Goal: Task Accomplishment & Management: Manage account settings

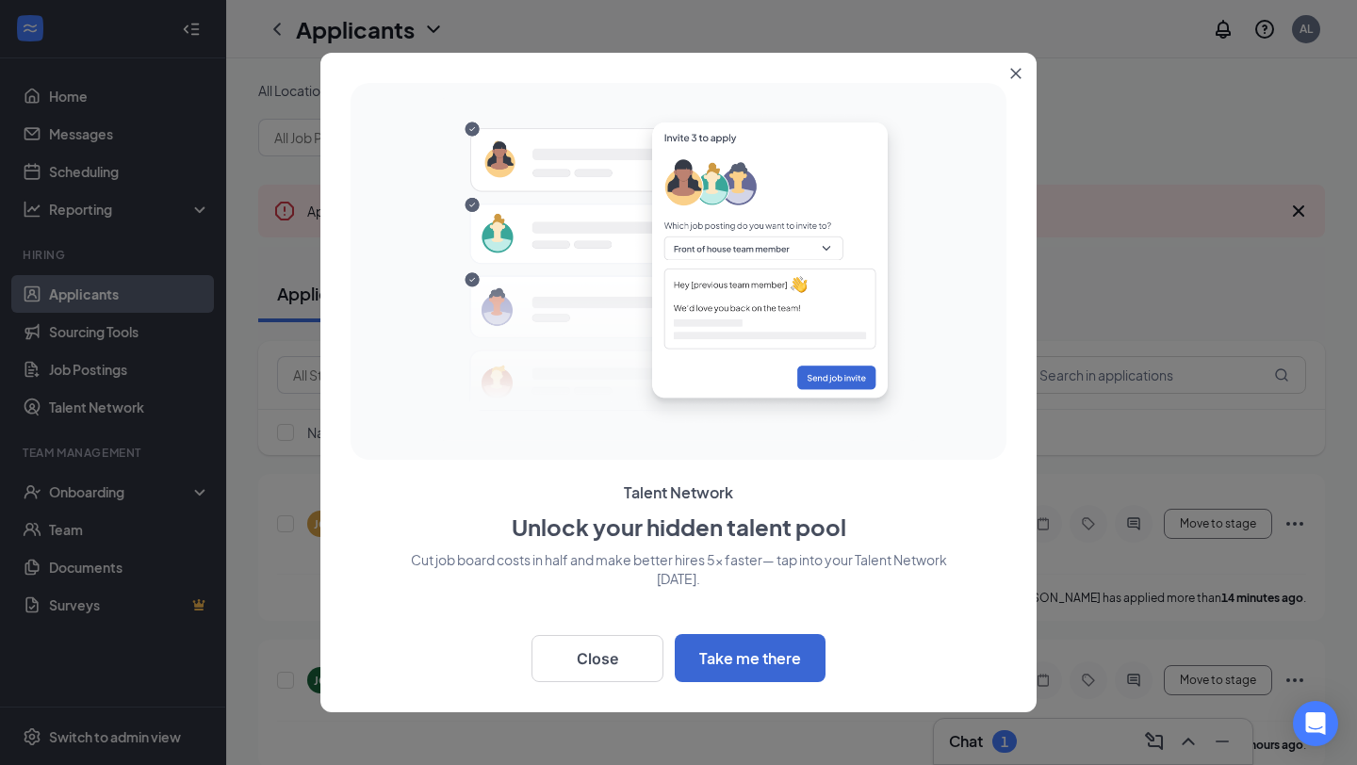
click at [1018, 73] on icon "Close" at bounding box center [1015, 73] width 11 height 11
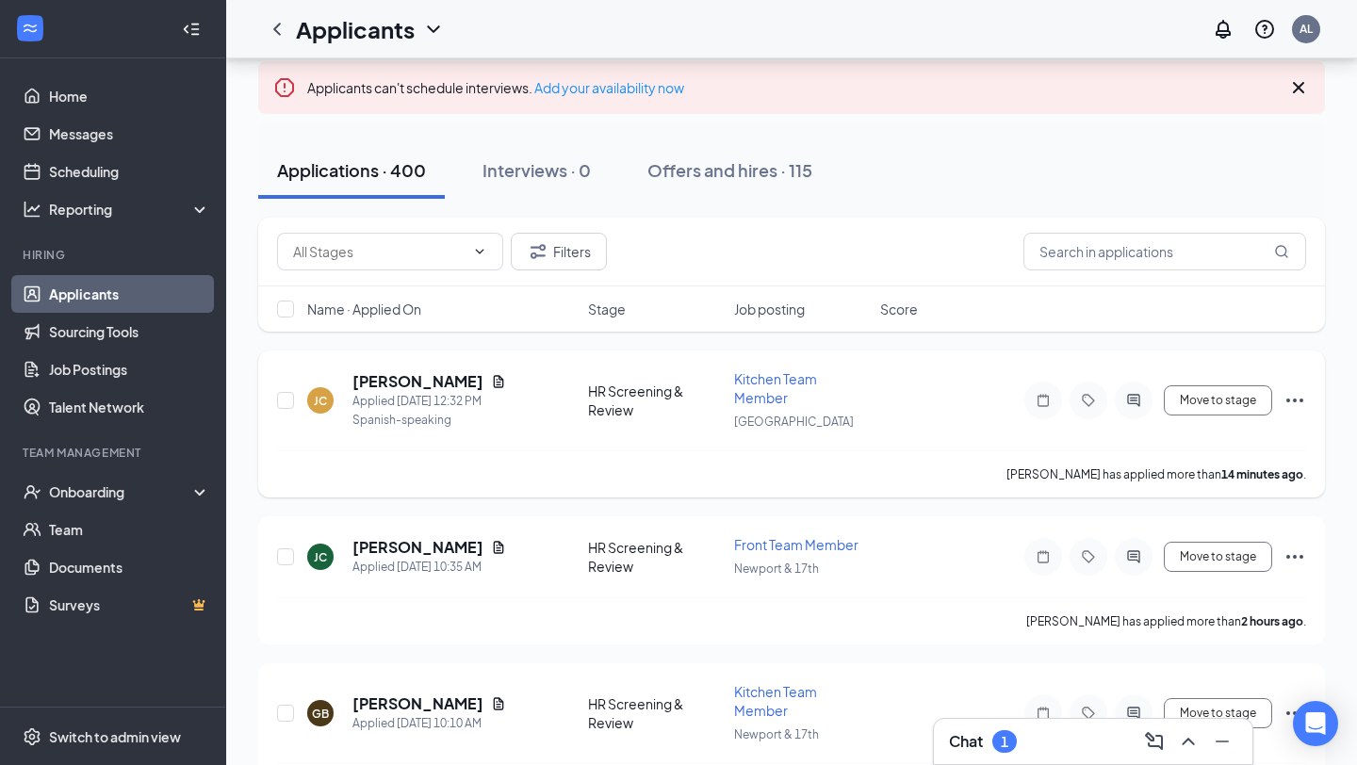
scroll to position [124, 0]
click at [458, 316] on div "Name · Applied On" at bounding box center [442, 308] width 270 height 19
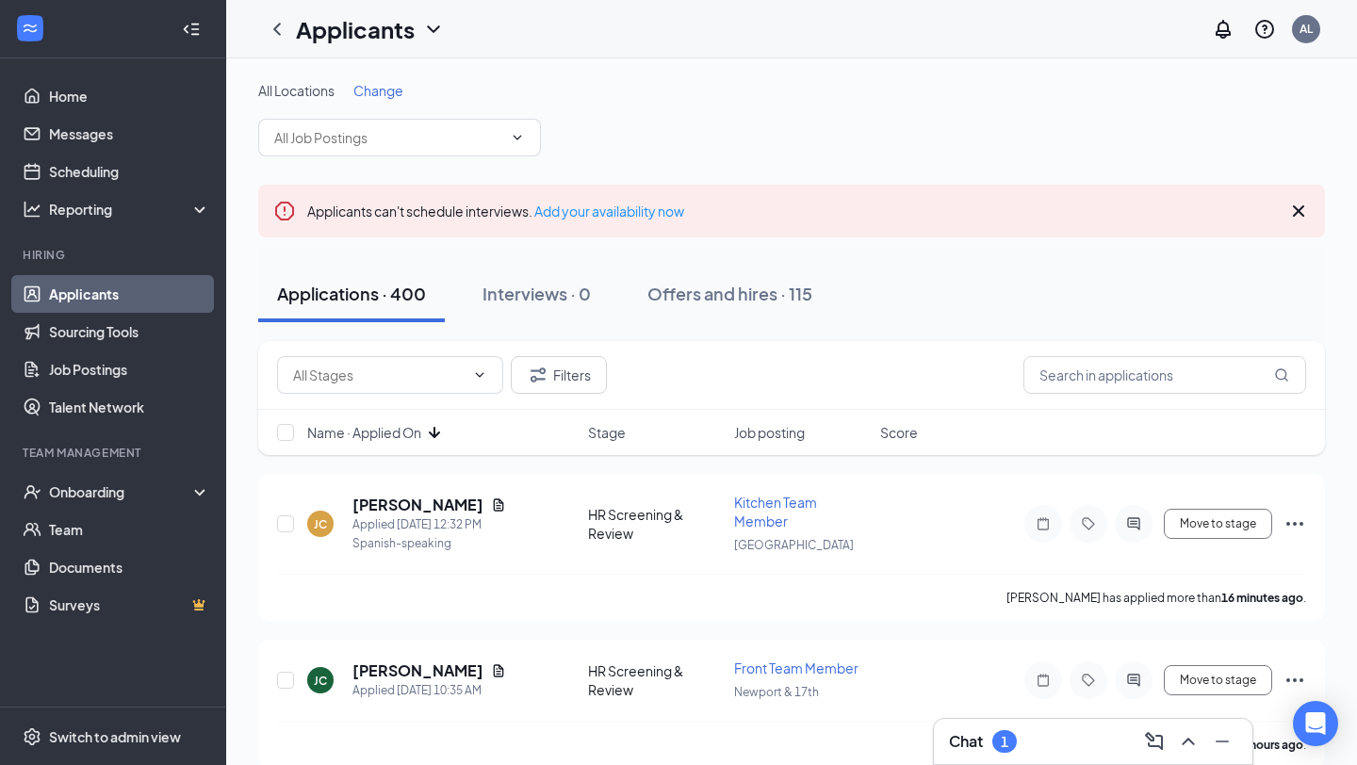
click at [434, 430] on icon "ArrowDown" at bounding box center [434, 432] width 23 height 23
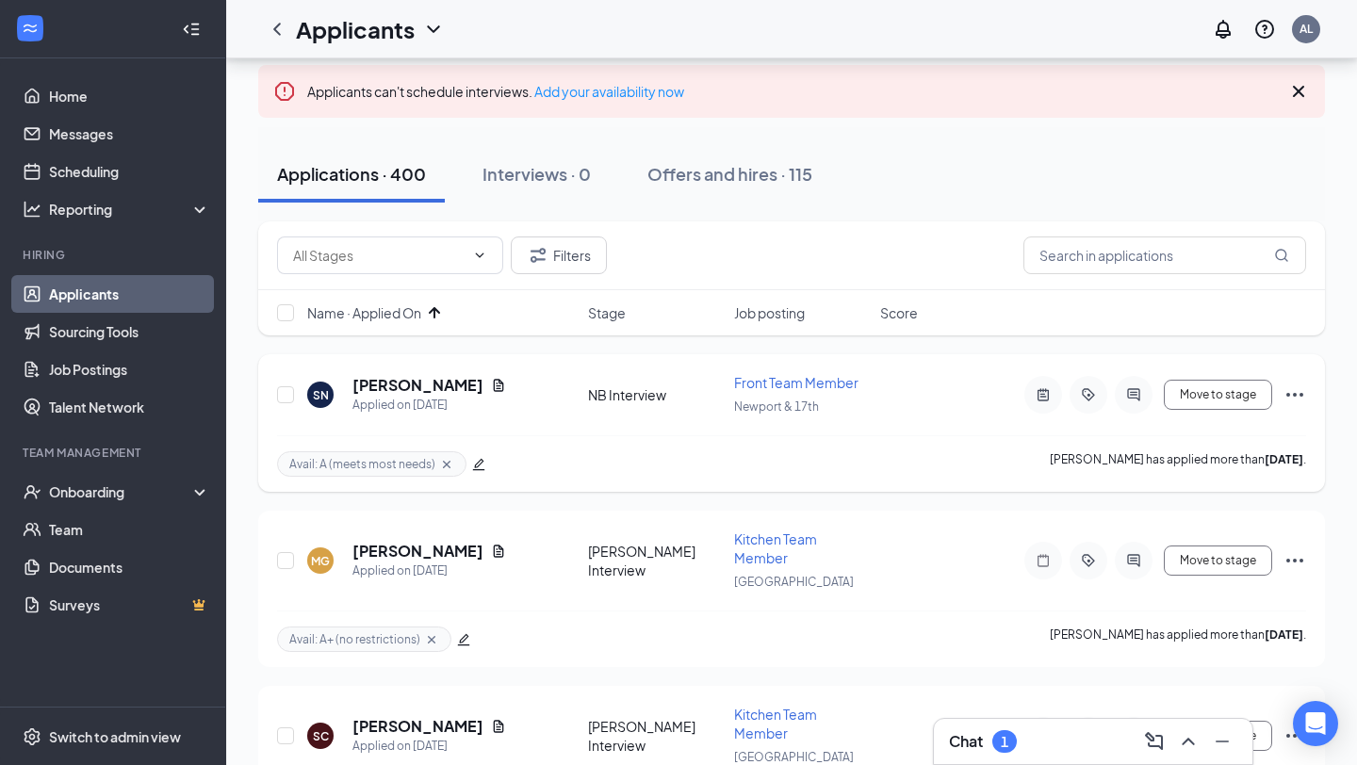
scroll to position [121, 0]
click at [1287, 392] on icon "Ellipses" at bounding box center [1294, 394] width 17 height 4
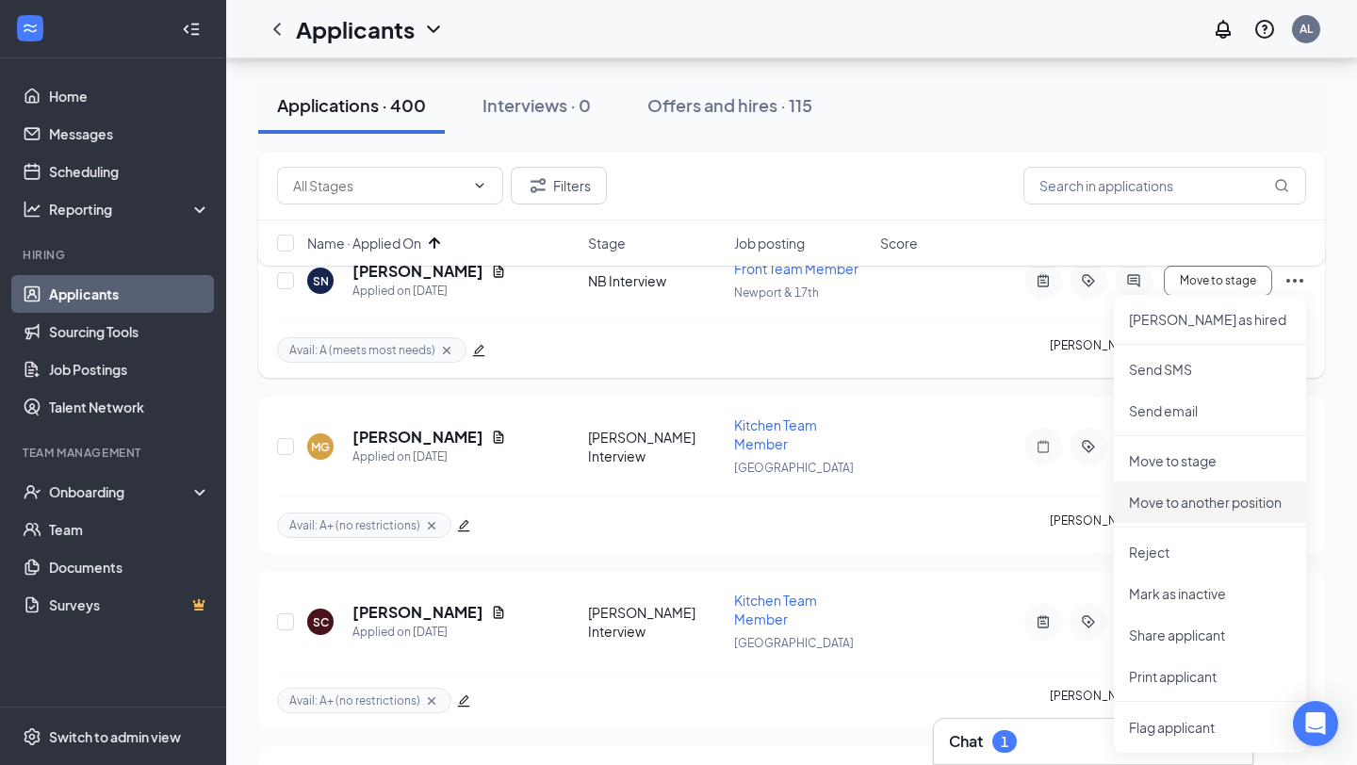
scroll to position [238, 0]
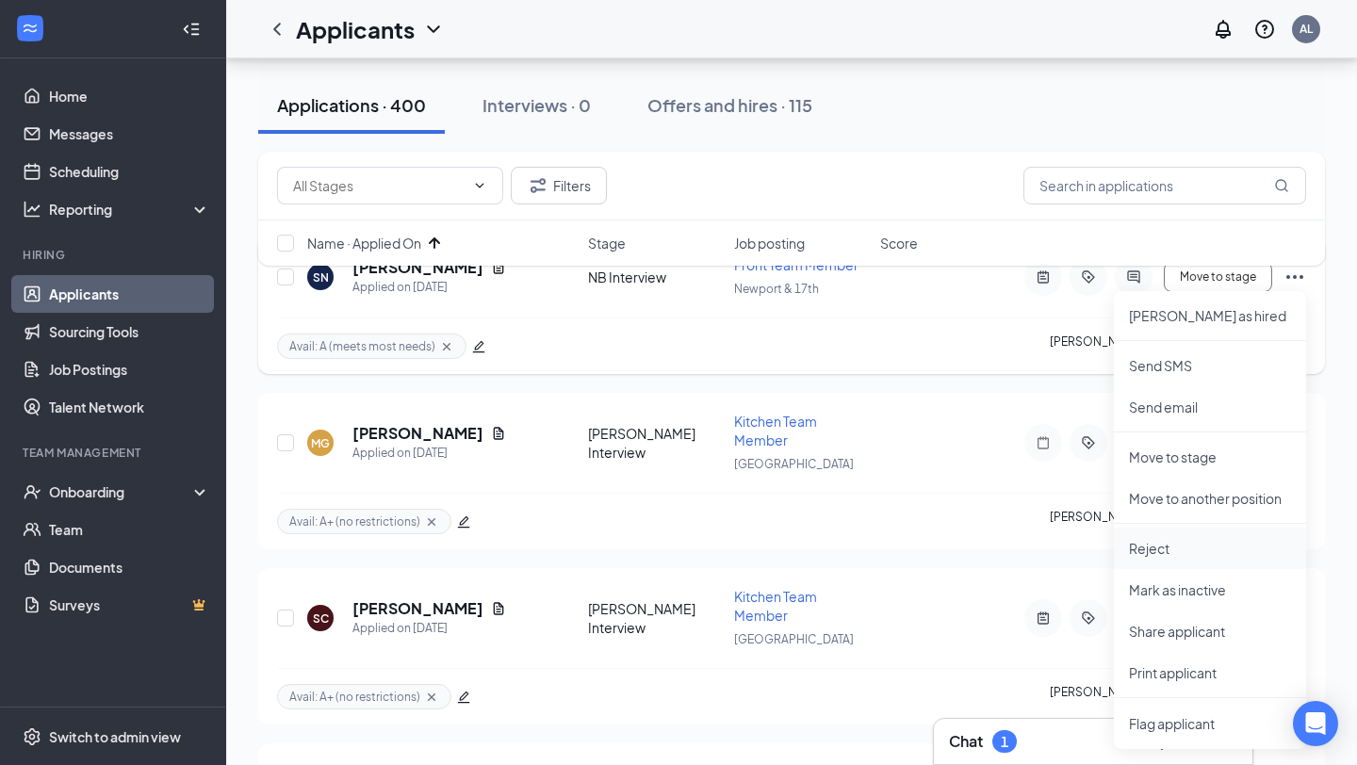
click at [1205, 551] on p "Reject" at bounding box center [1210, 548] width 162 height 19
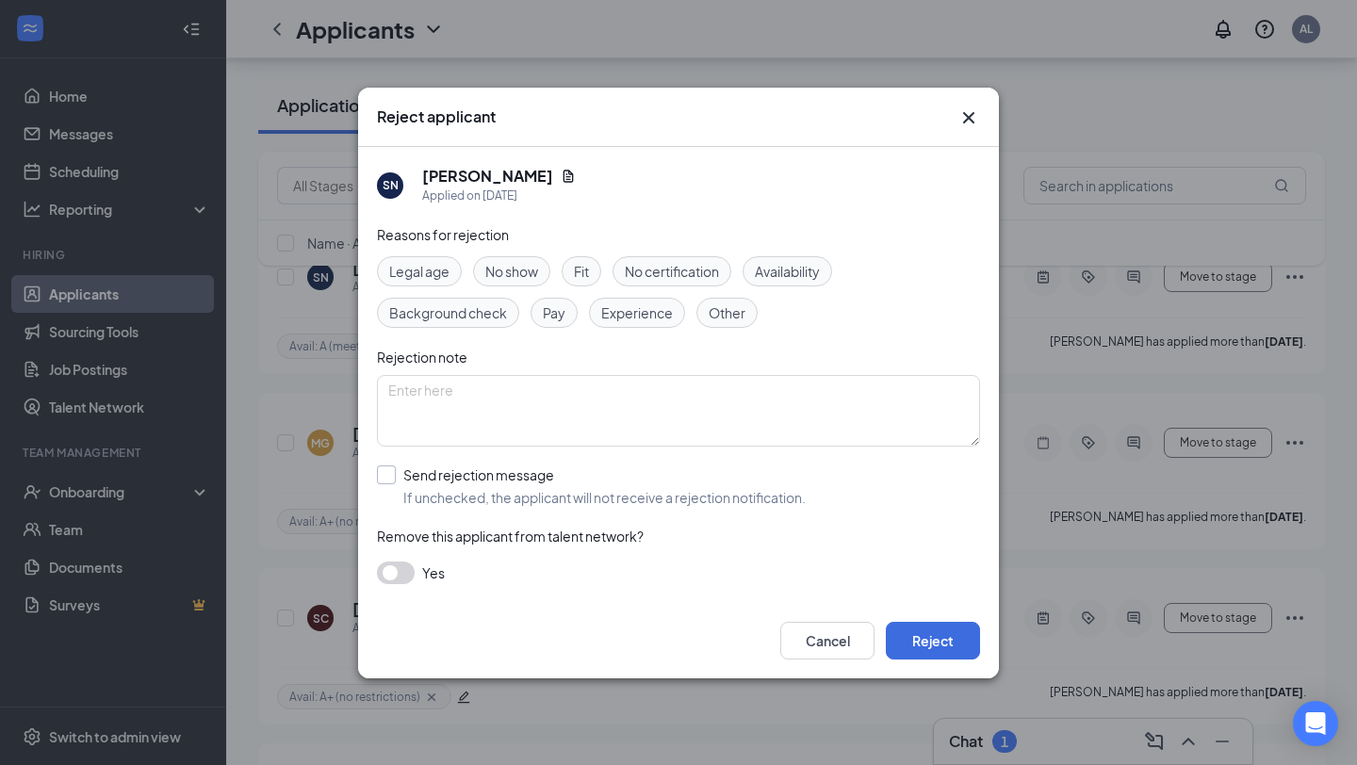
click at [722, 505] on input "Send rejection message If unchecked, the applicant will not receive a rejection…" at bounding box center [591, 486] width 429 height 41
checkbox input "true"
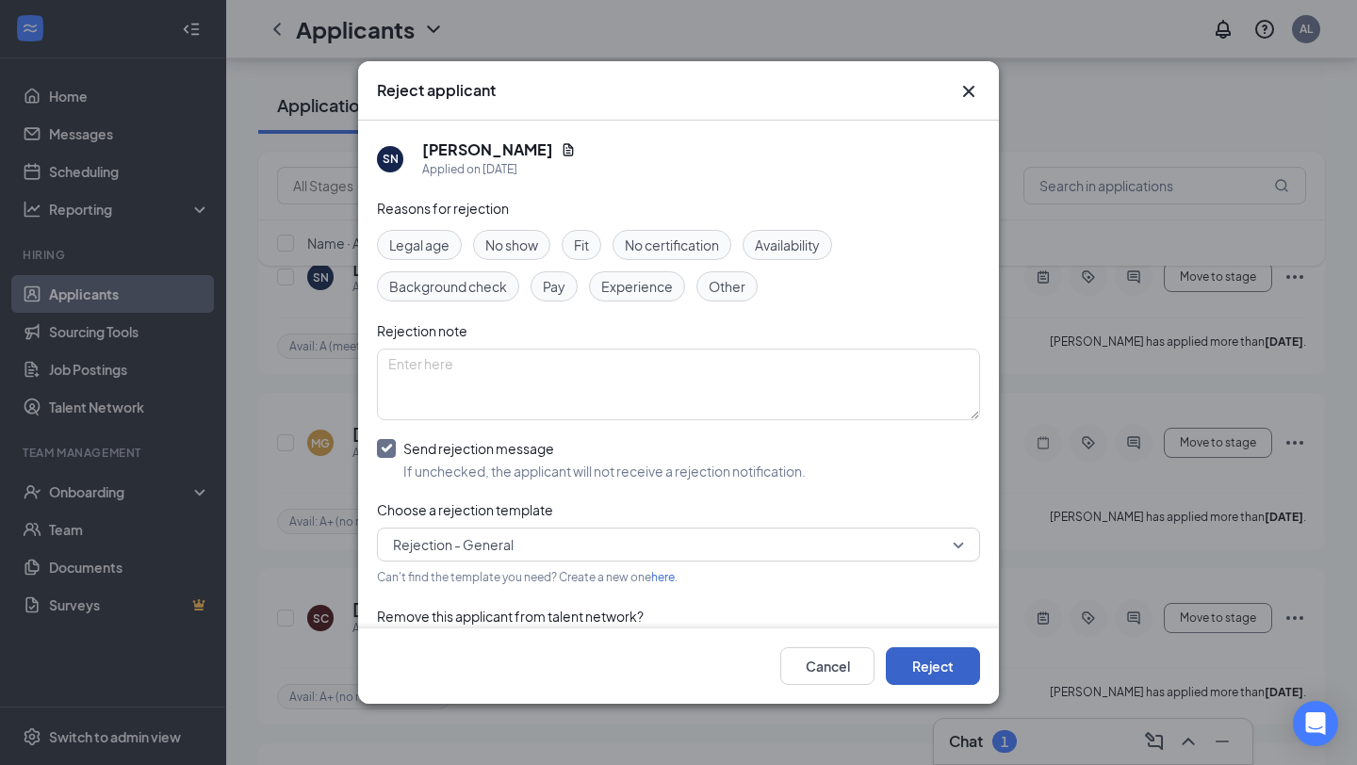
click at [926, 665] on button "Reject" at bounding box center [933, 666] width 94 height 38
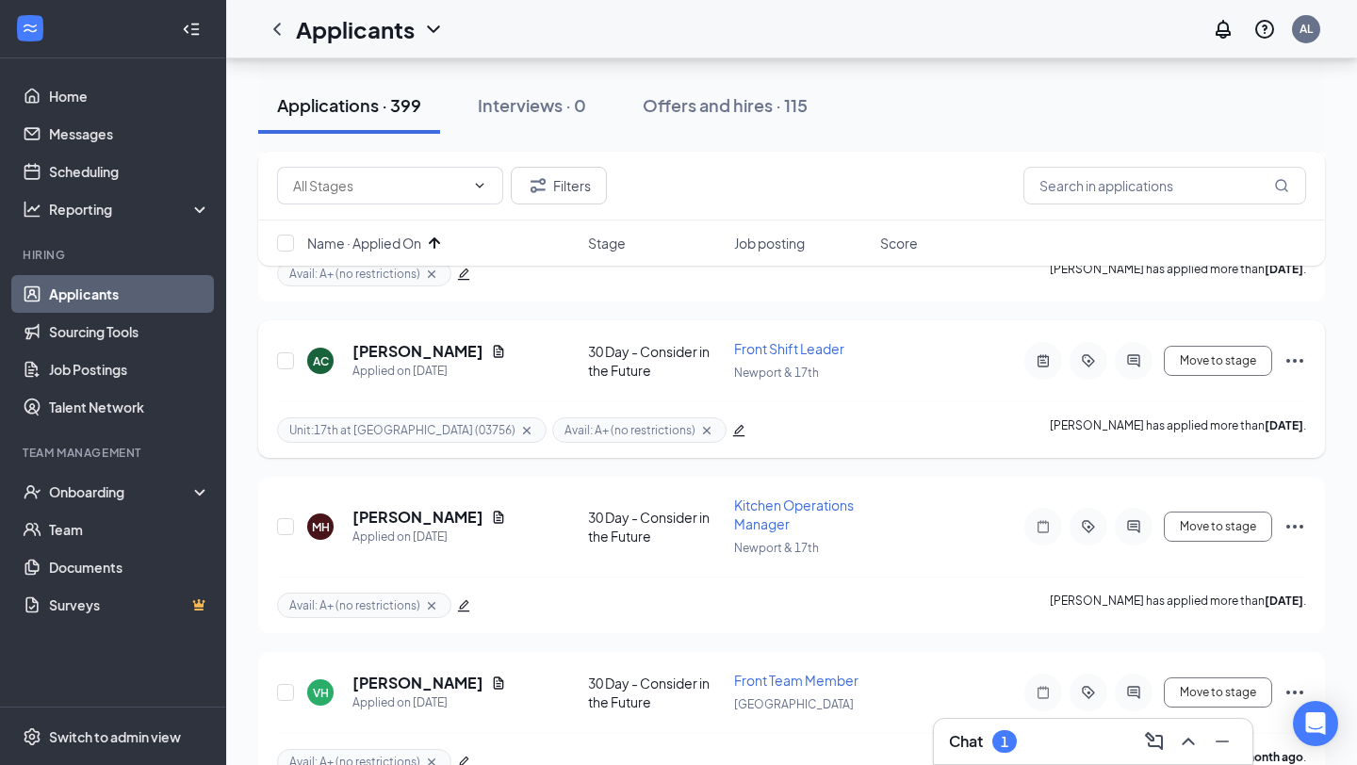
scroll to position [507, 0]
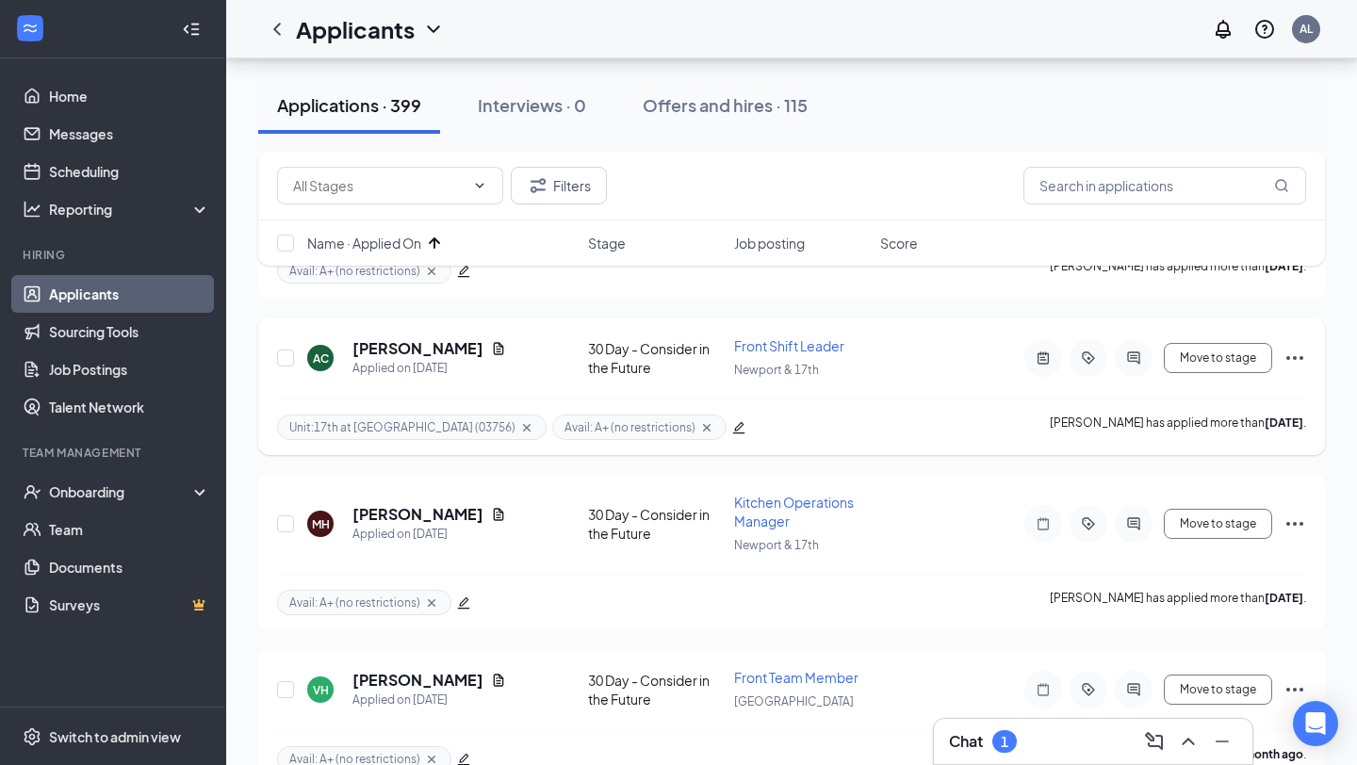
click at [1295, 351] on icon "Ellipses" at bounding box center [1295, 358] width 23 height 23
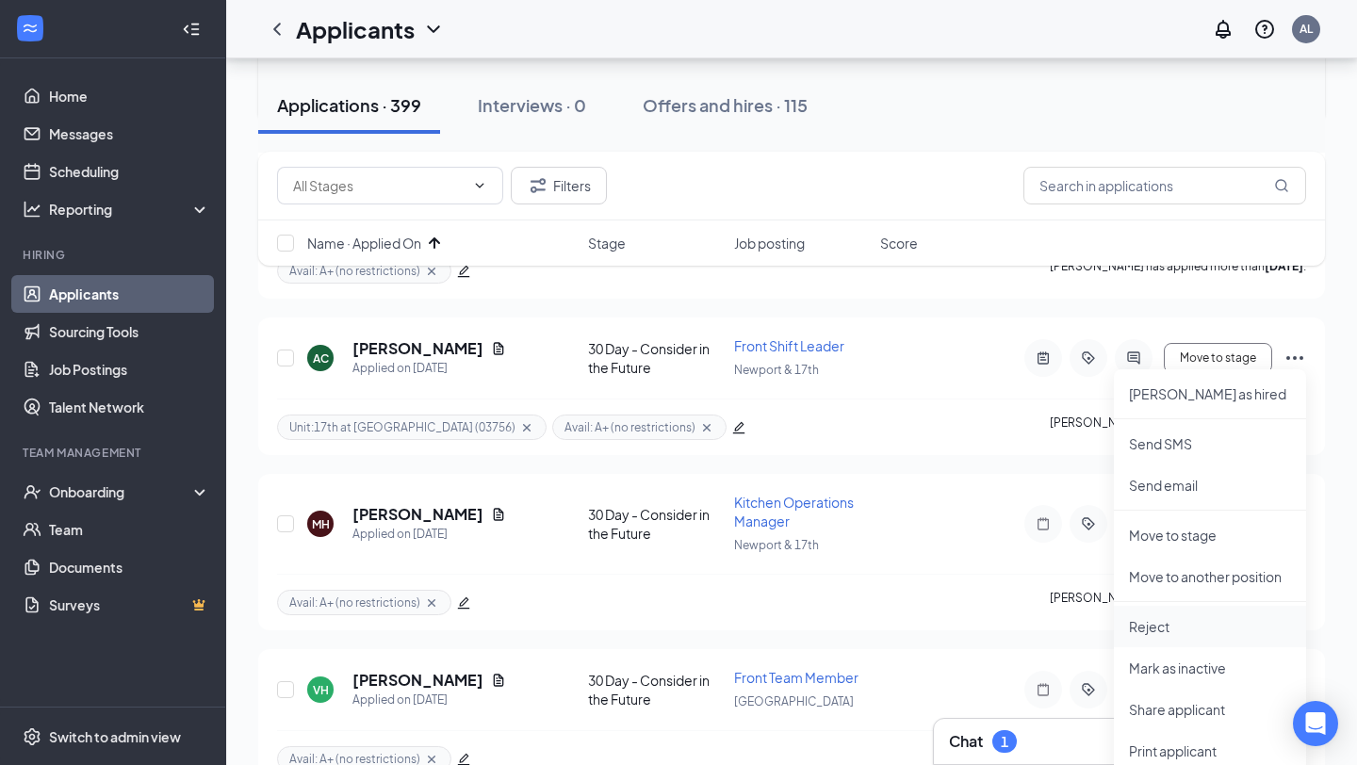
click at [1151, 634] on p "Reject" at bounding box center [1210, 626] width 162 height 19
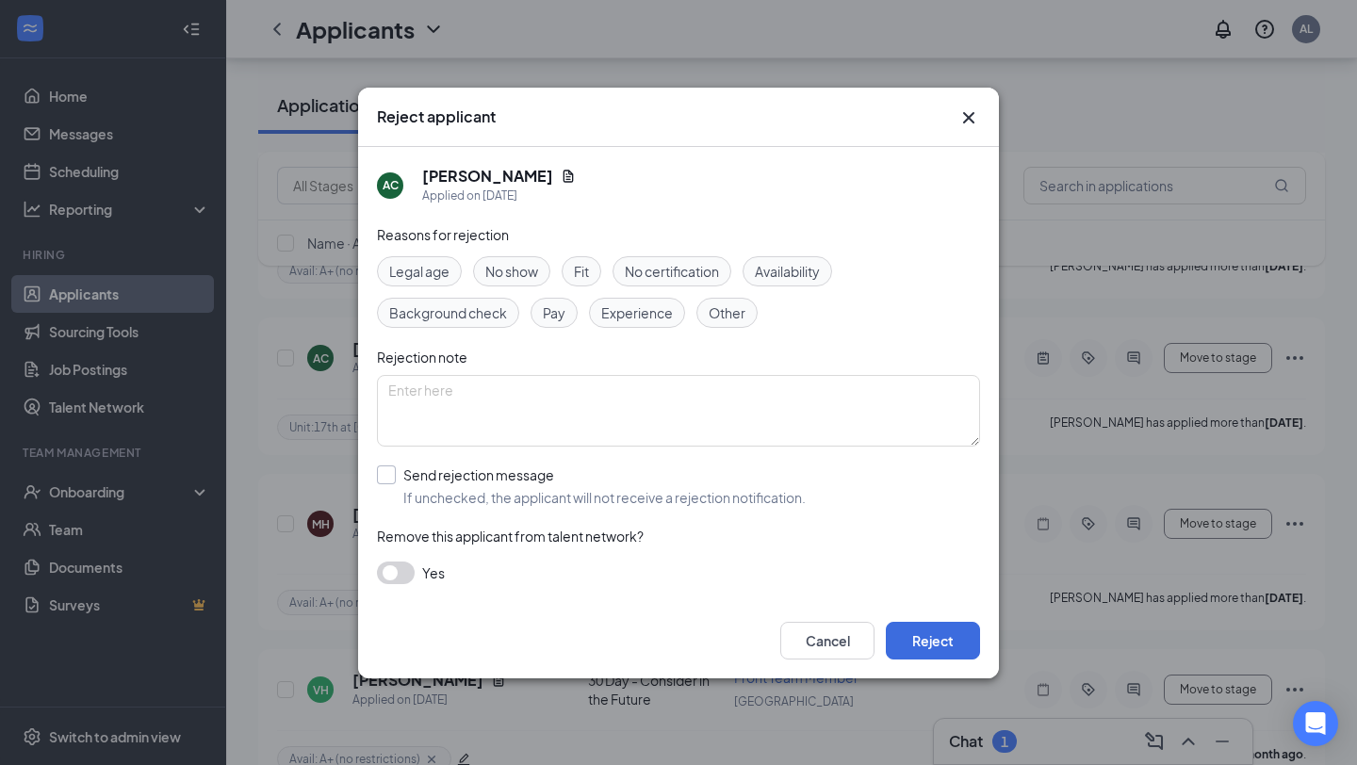
click at [483, 468] on input "Send rejection message If unchecked, the applicant will not receive a rejection…" at bounding box center [591, 486] width 429 height 41
checkbox input "true"
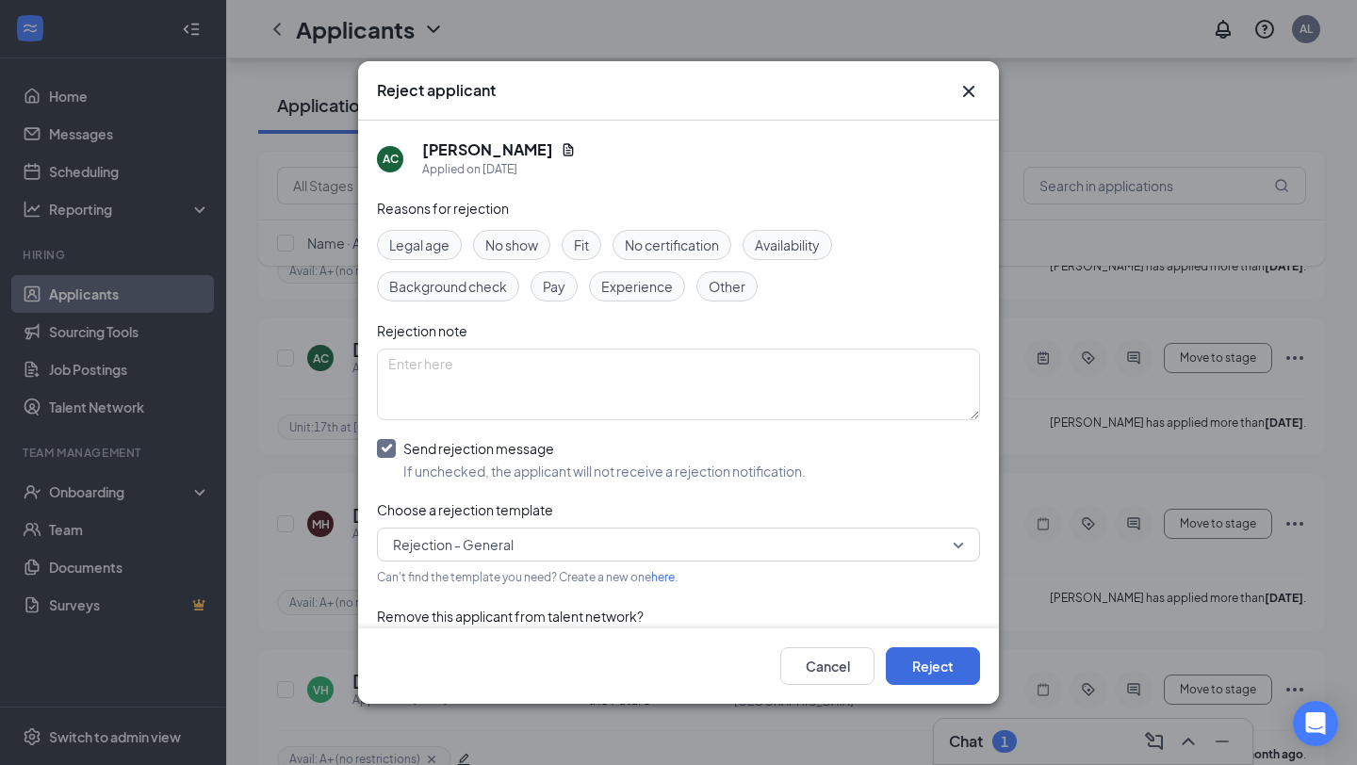
click at [546, 540] on span "Rejection - General" at bounding box center [670, 545] width 554 height 28
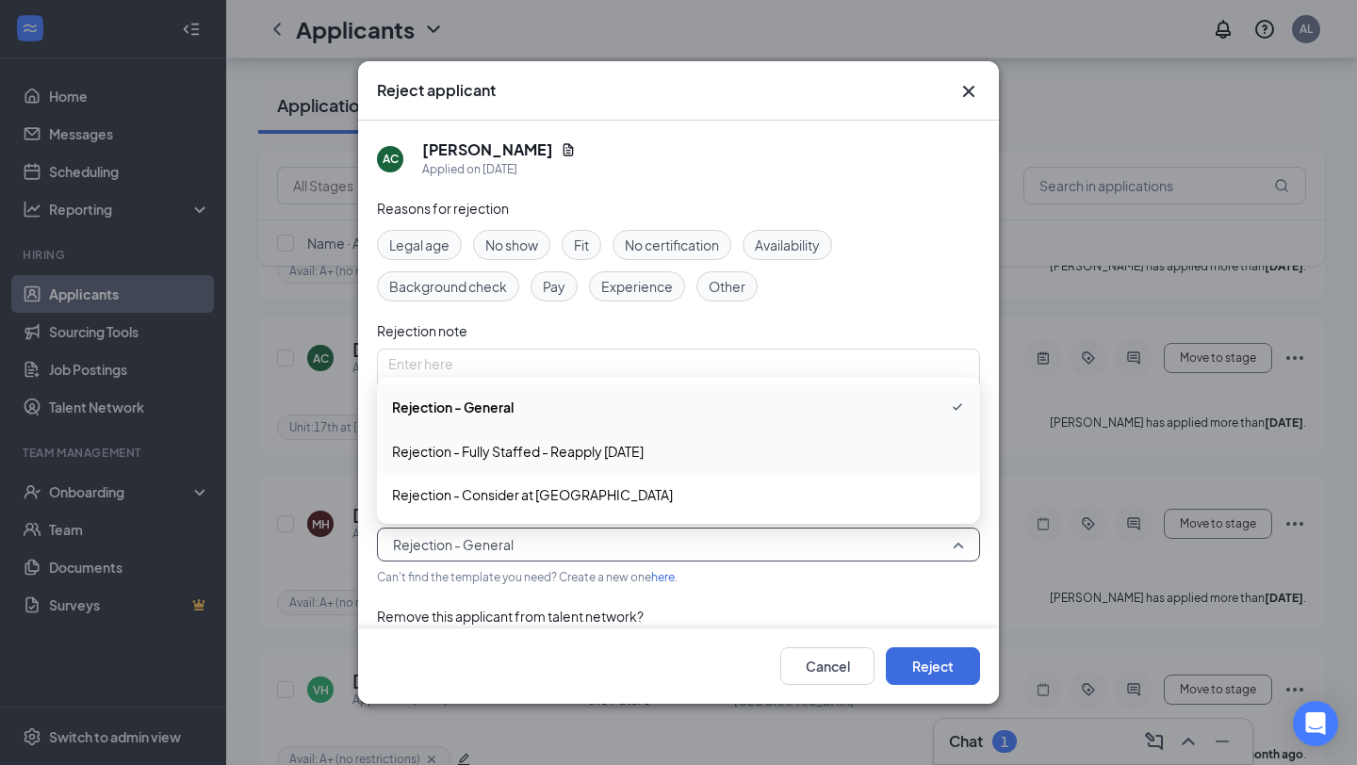
click at [558, 446] on span "Rejection - Fully Staffed - Reapply [DATE]" at bounding box center [518, 451] width 252 height 21
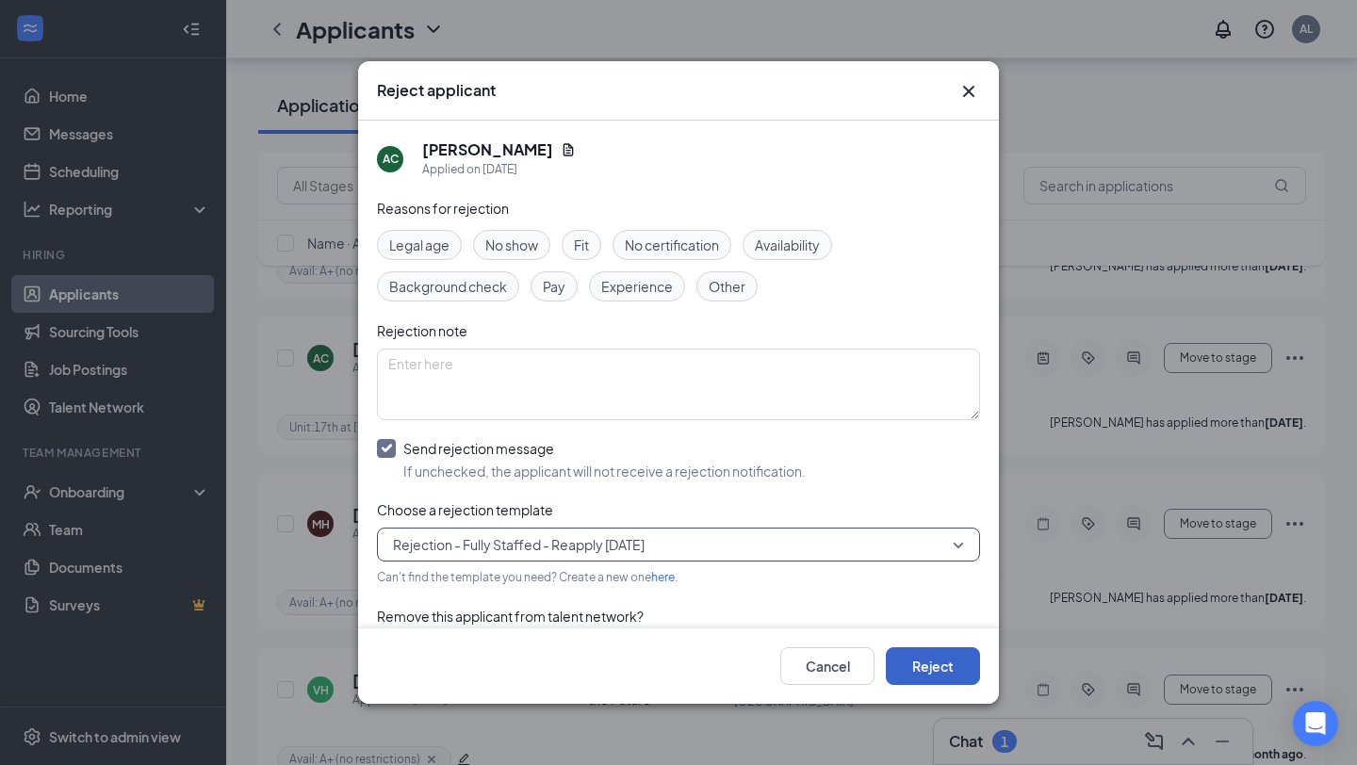
click at [945, 666] on button "Reject" at bounding box center [933, 666] width 94 height 38
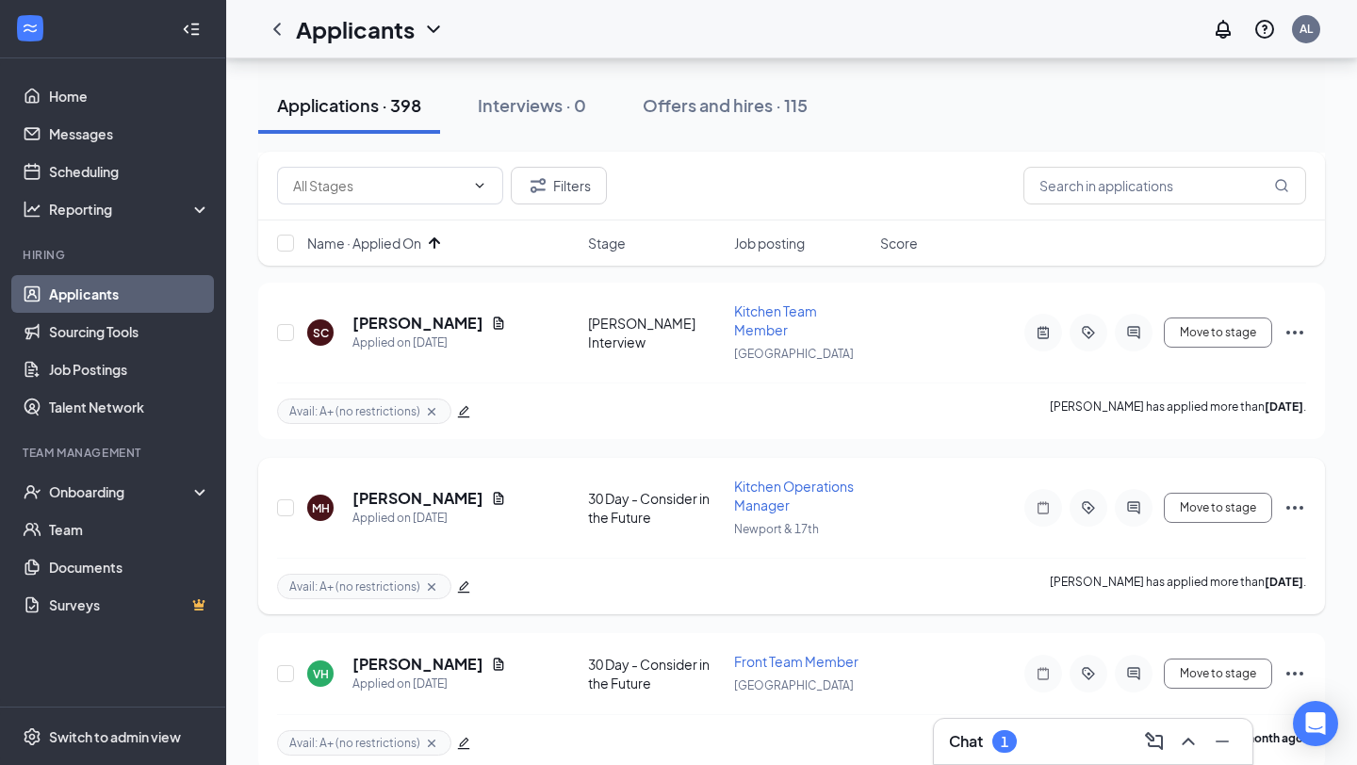
scroll to position [378, 0]
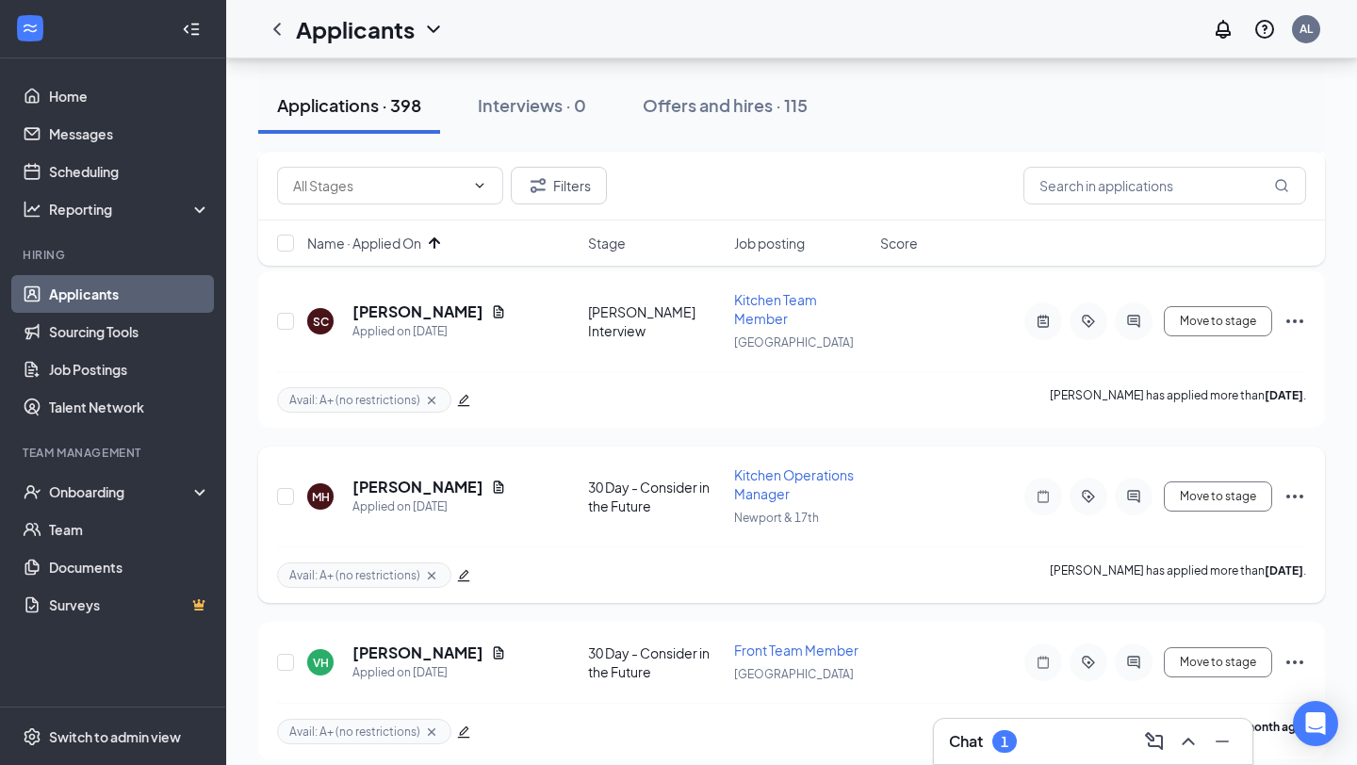
click at [1298, 491] on icon "Ellipses" at bounding box center [1295, 496] width 23 height 23
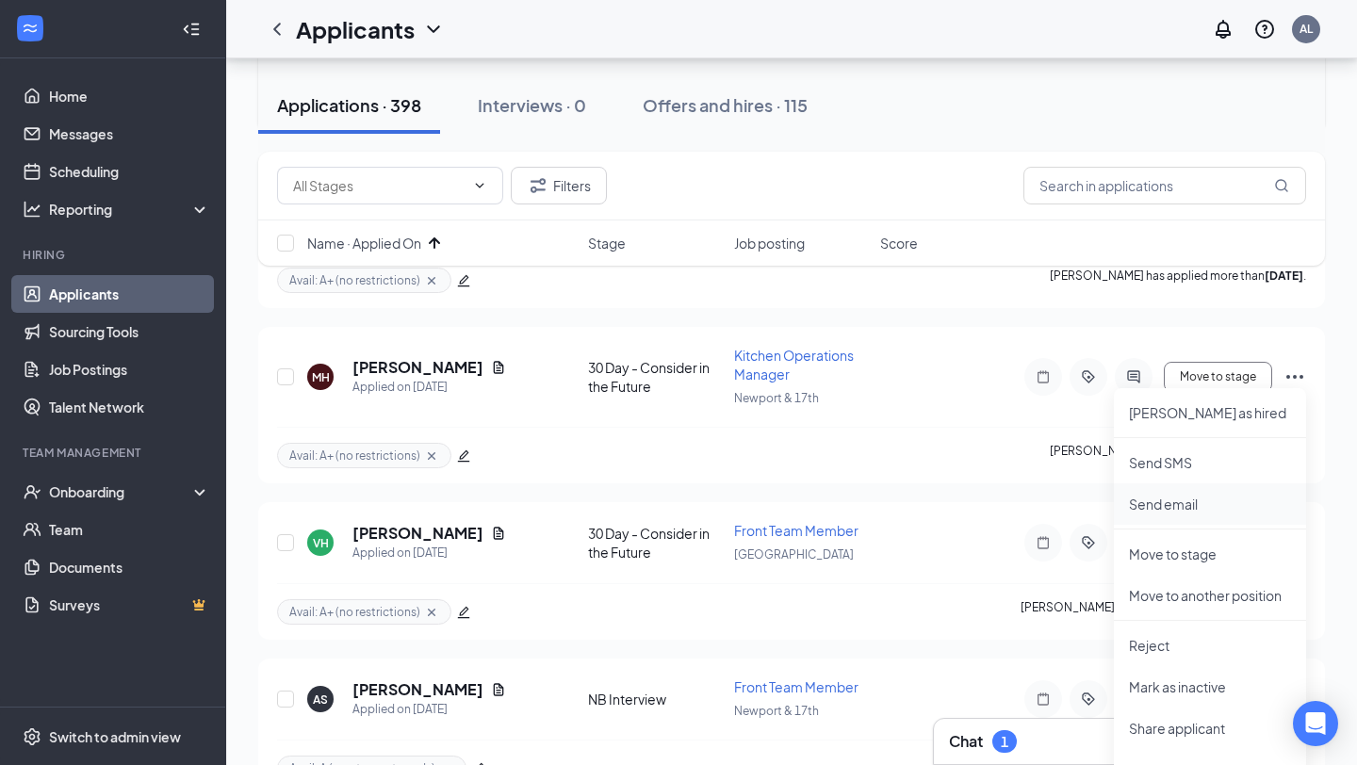
scroll to position [507, 0]
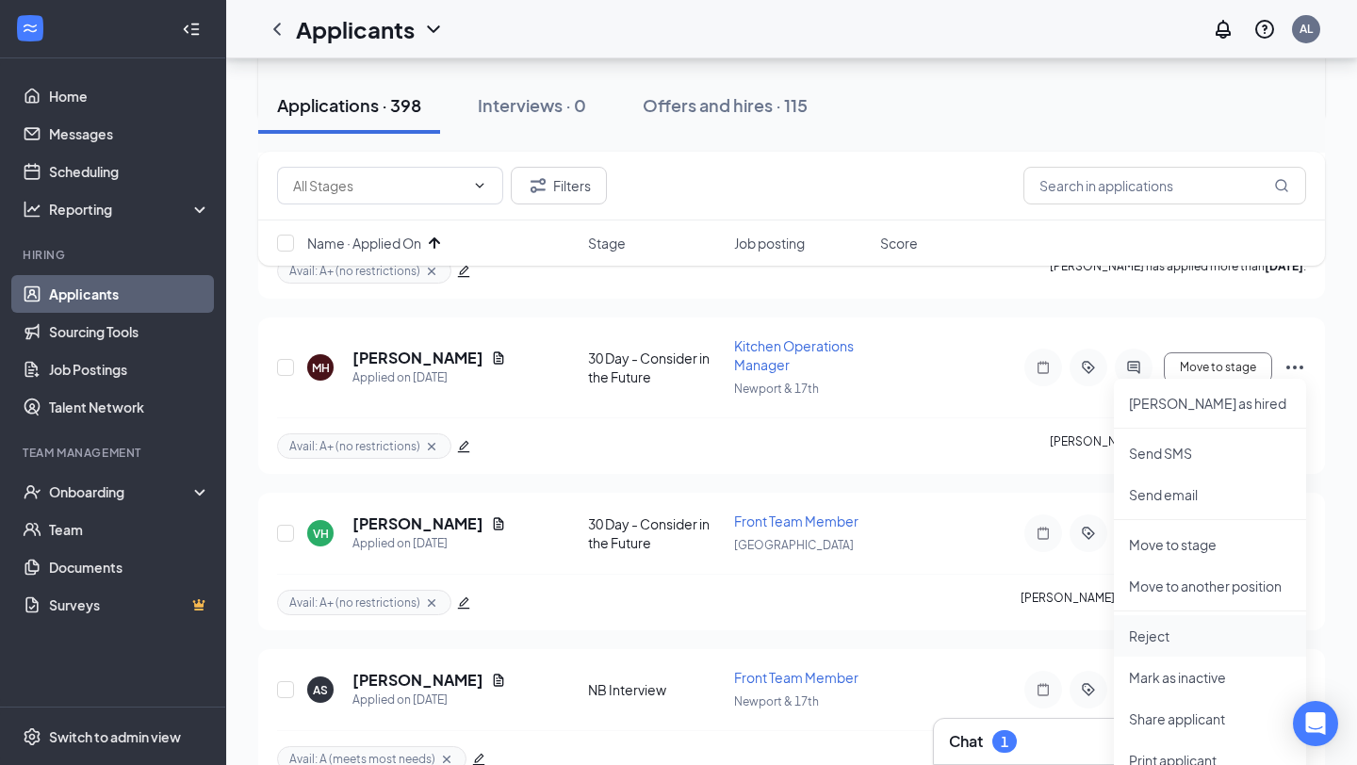
click at [1197, 631] on p "Reject" at bounding box center [1210, 636] width 162 height 19
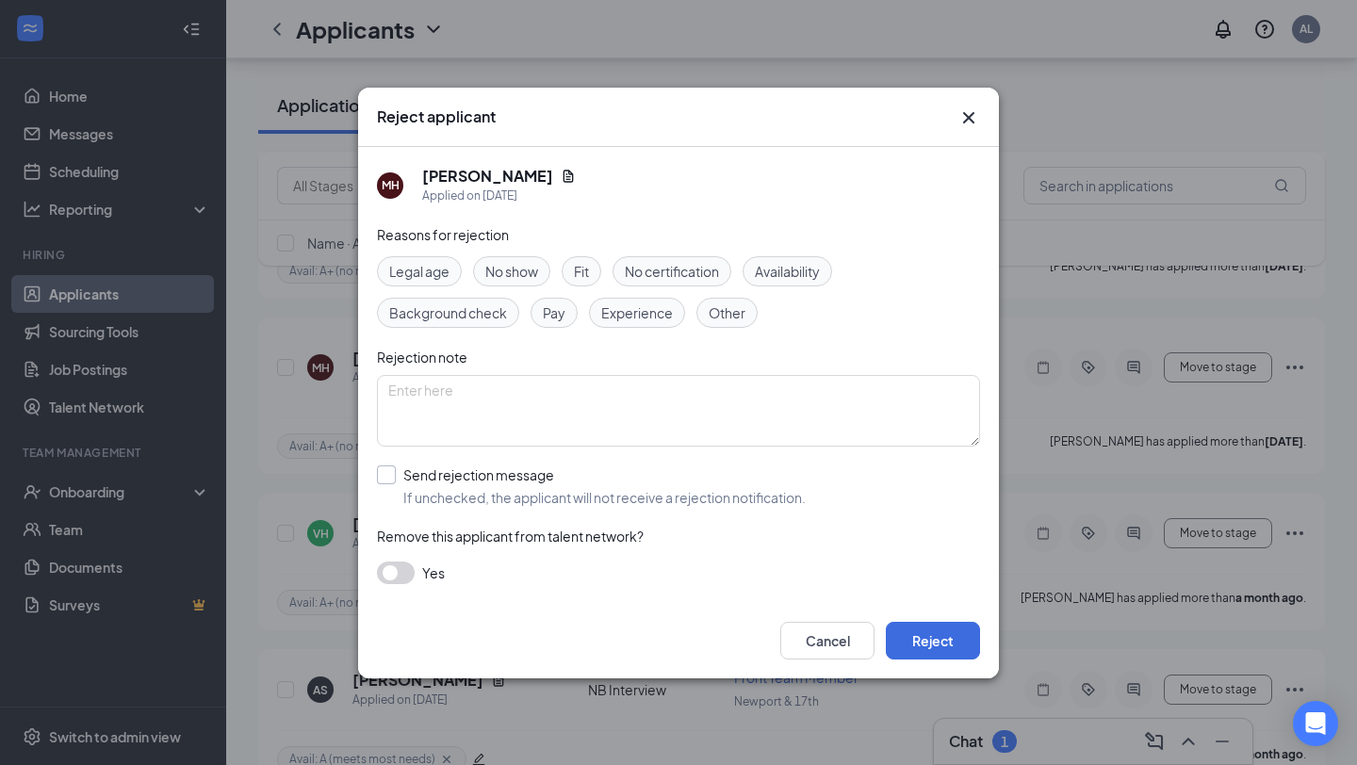
click at [440, 484] on input "Send rejection message If unchecked, the applicant will not receive a rejection…" at bounding box center [591, 486] width 429 height 41
checkbox input "true"
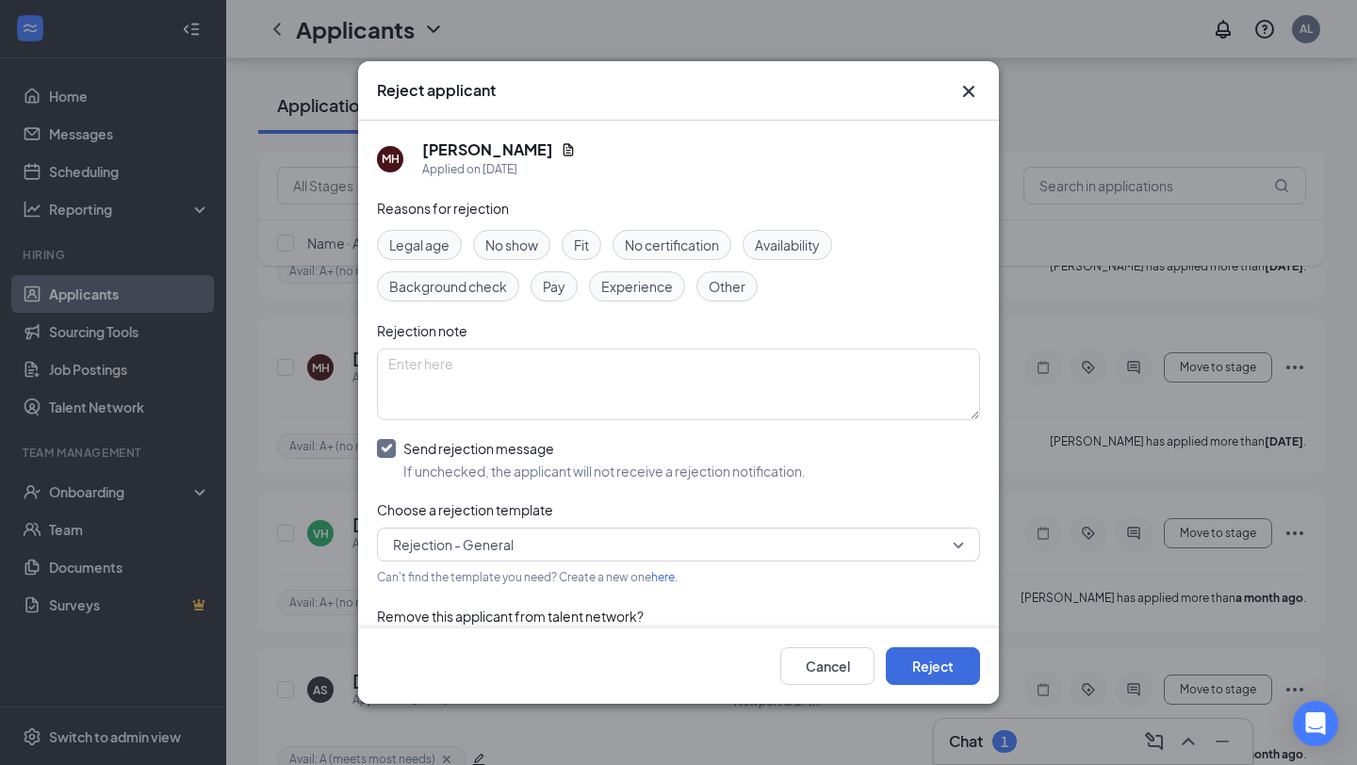
click at [507, 565] on div "Can't find the template you need? Create a new one here ." at bounding box center [678, 576] width 603 height 22
click at [499, 542] on span "Rejection - General" at bounding box center [453, 545] width 121 height 28
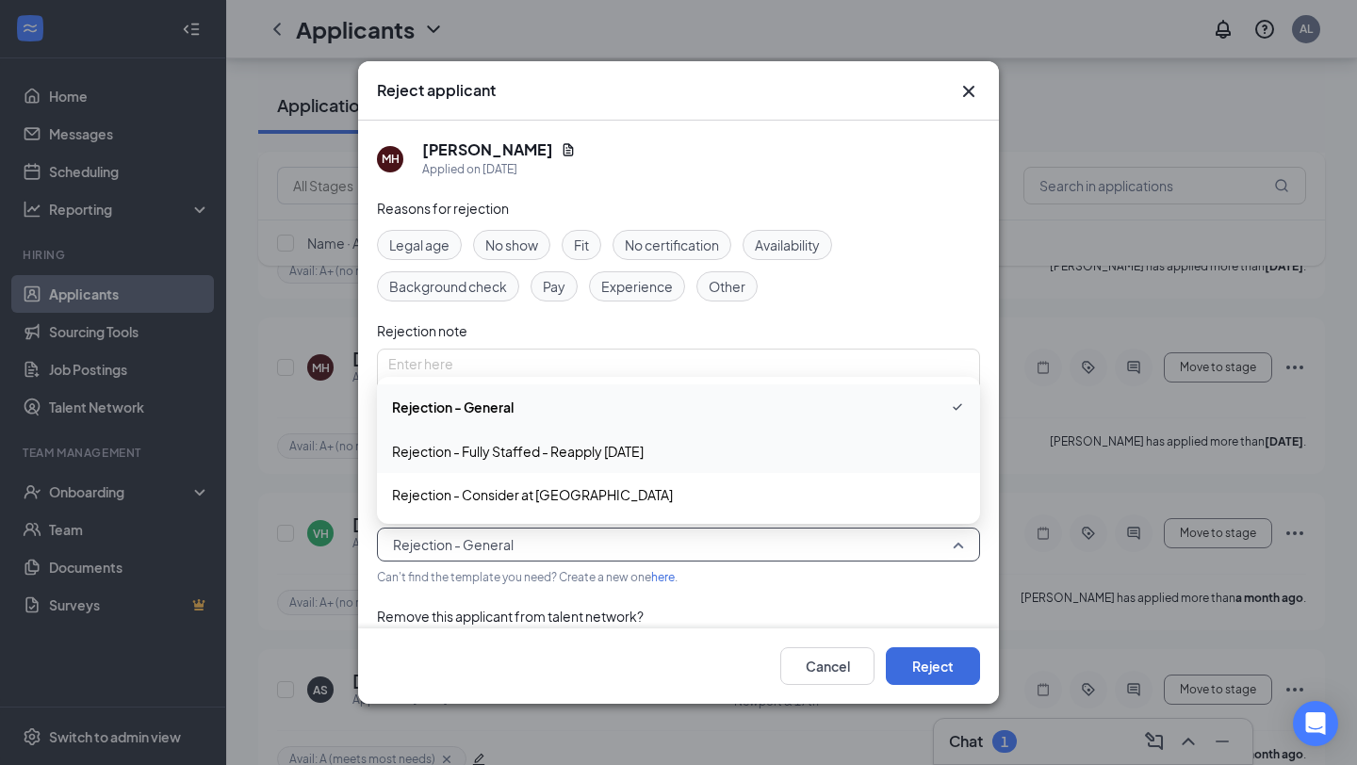
click at [530, 451] on span "Rejection - Fully Staffed - Reapply [DATE]" at bounding box center [518, 451] width 252 height 21
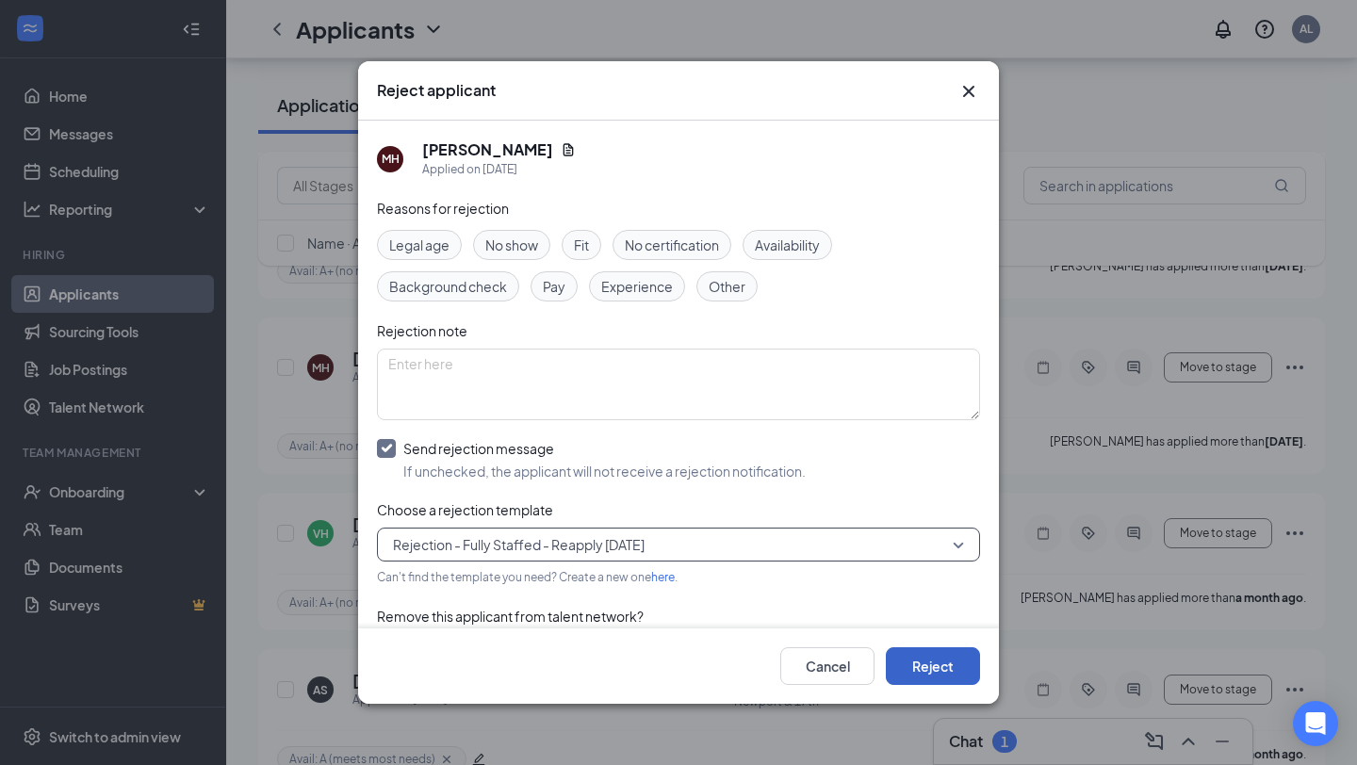
click at [905, 661] on button "Reject" at bounding box center [933, 666] width 94 height 38
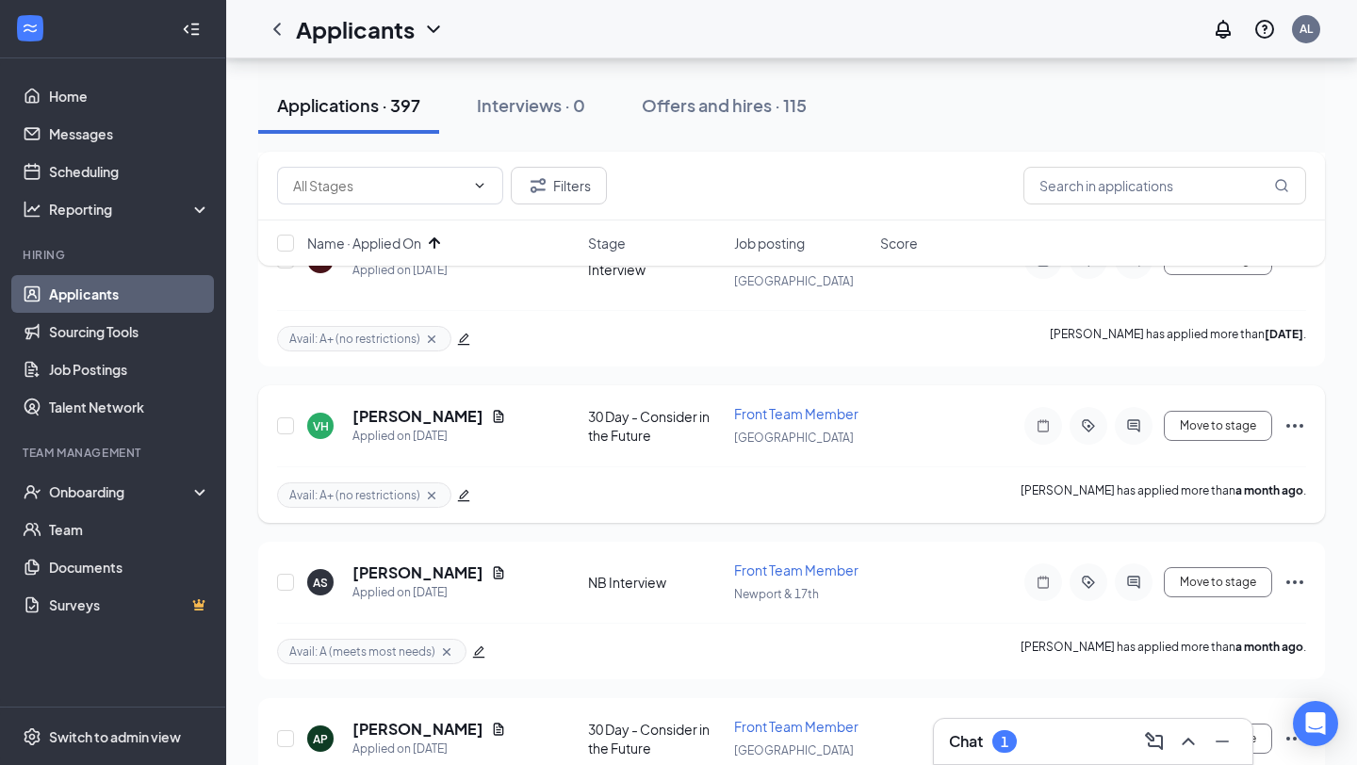
scroll to position [0, 0]
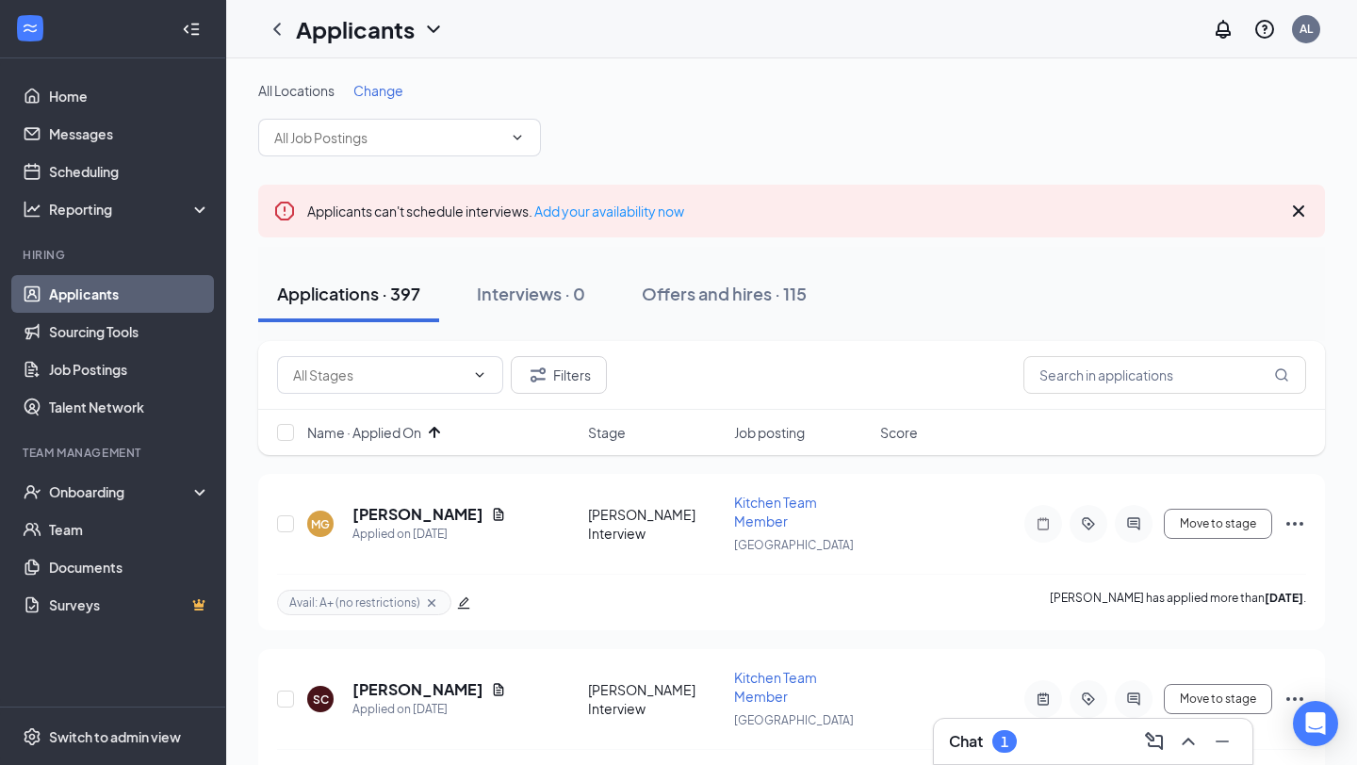
click at [1007, 734] on div "1" at bounding box center [1005, 742] width 8 height 16
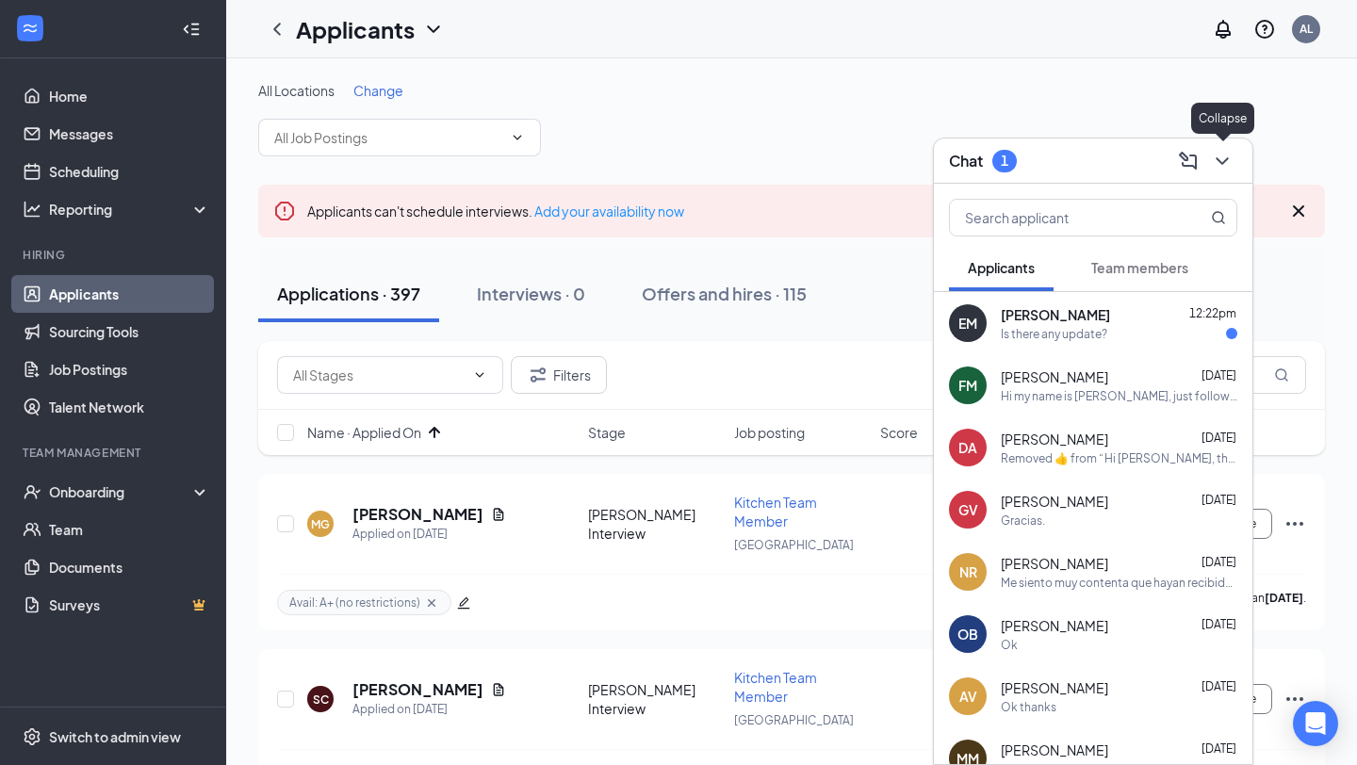
click at [1219, 158] on icon "ChevronDown" at bounding box center [1222, 161] width 12 height 8
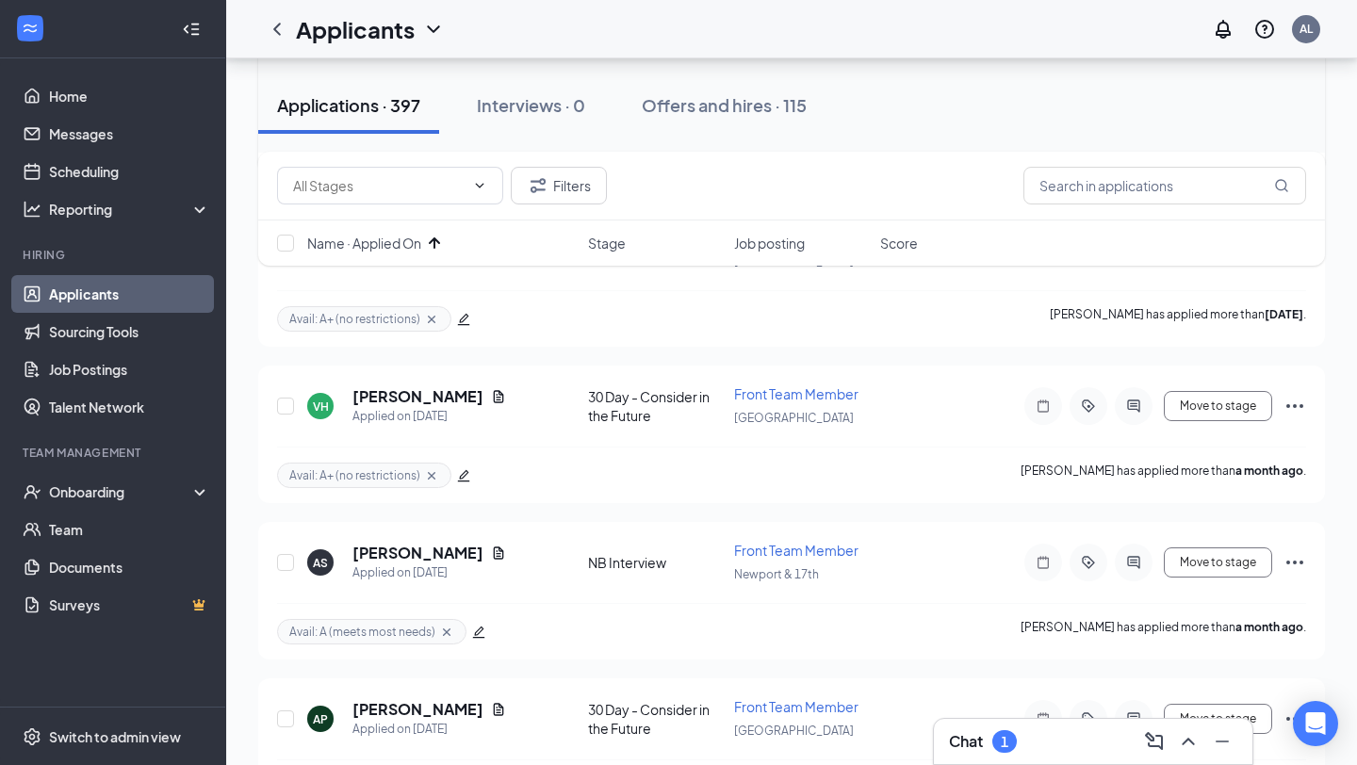
scroll to position [460, 0]
click at [1297, 397] on icon "Ellipses" at bounding box center [1295, 405] width 23 height 23
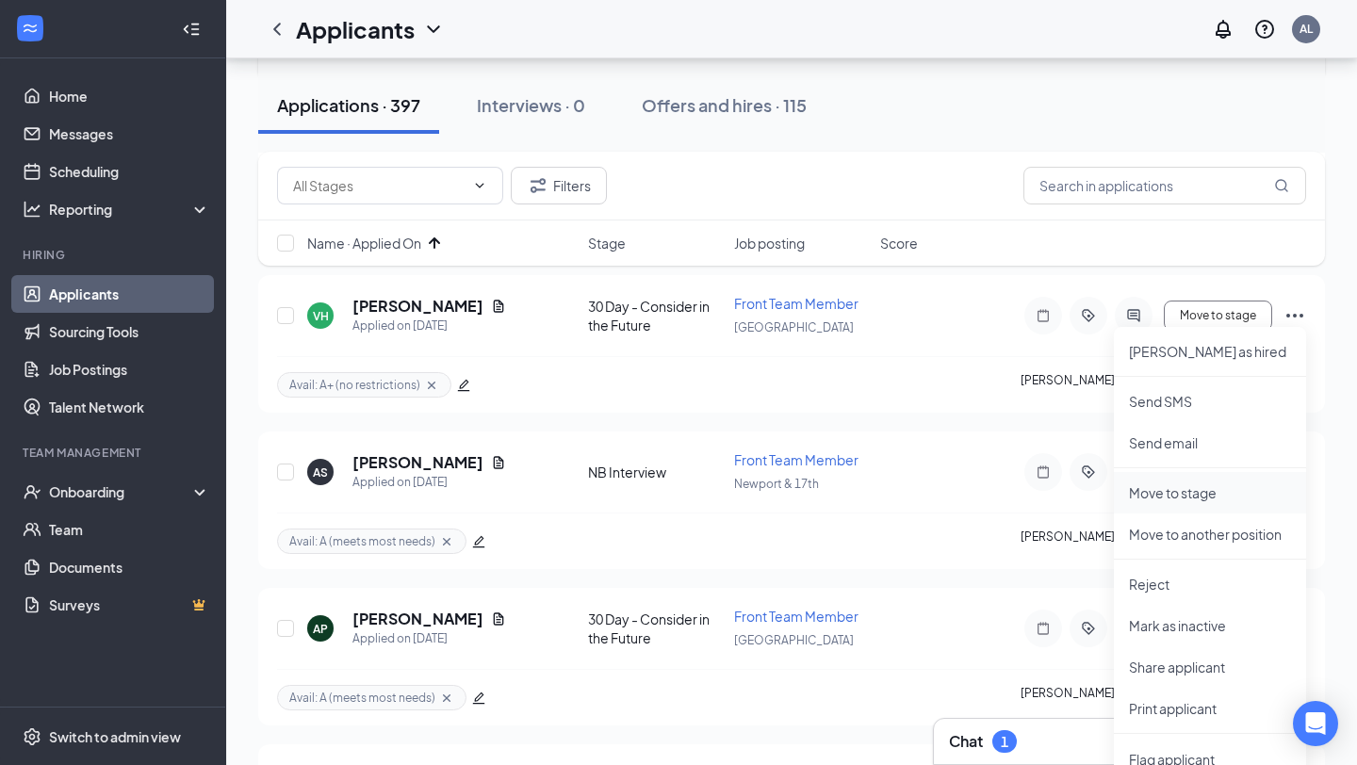
scroll to position [552, 0]
click at [1146, 583] on p "Reject" at bounding box center [1210, 581] width 162 height 19
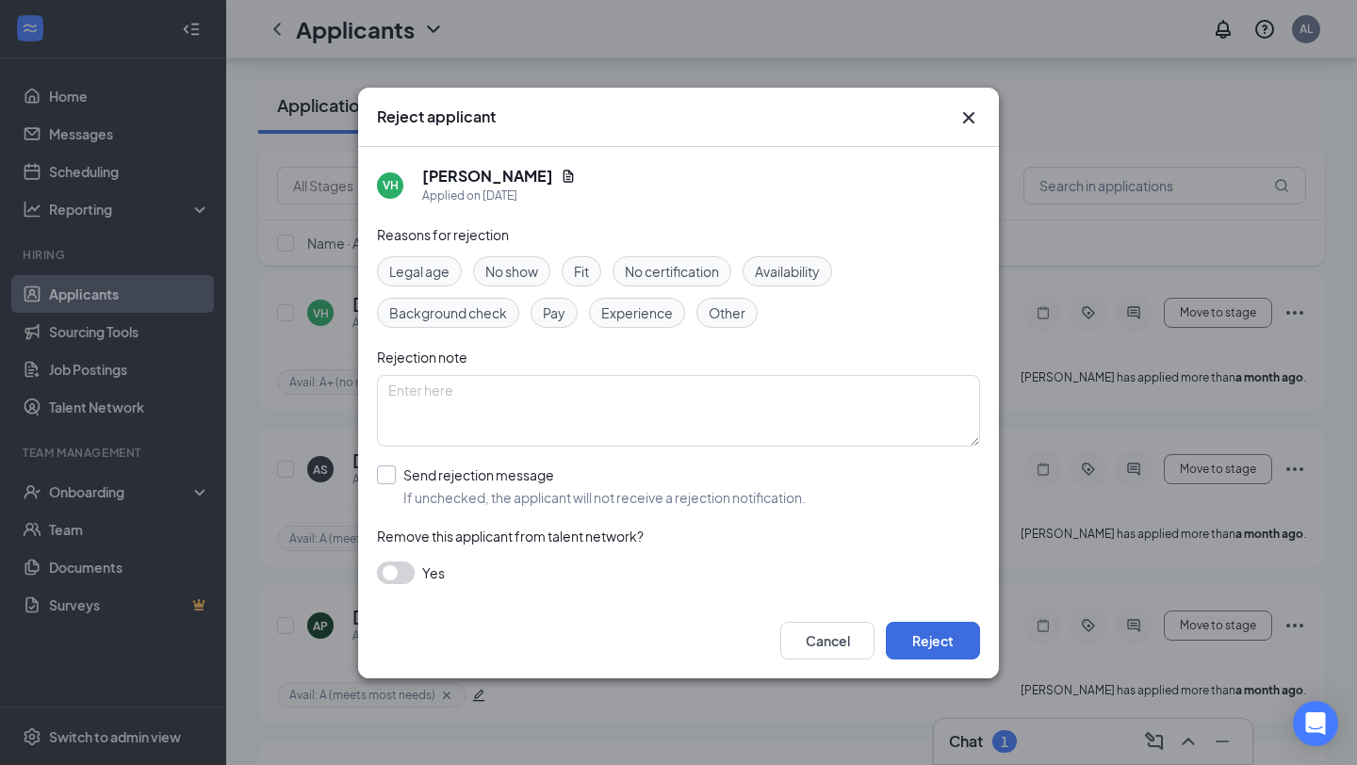
click at [515, 494] on input "Send rejection message If unchecked, the applicant will not receive a rejection…" at bounding box center [591, 486] width 429 height 41
checkbox input "true"
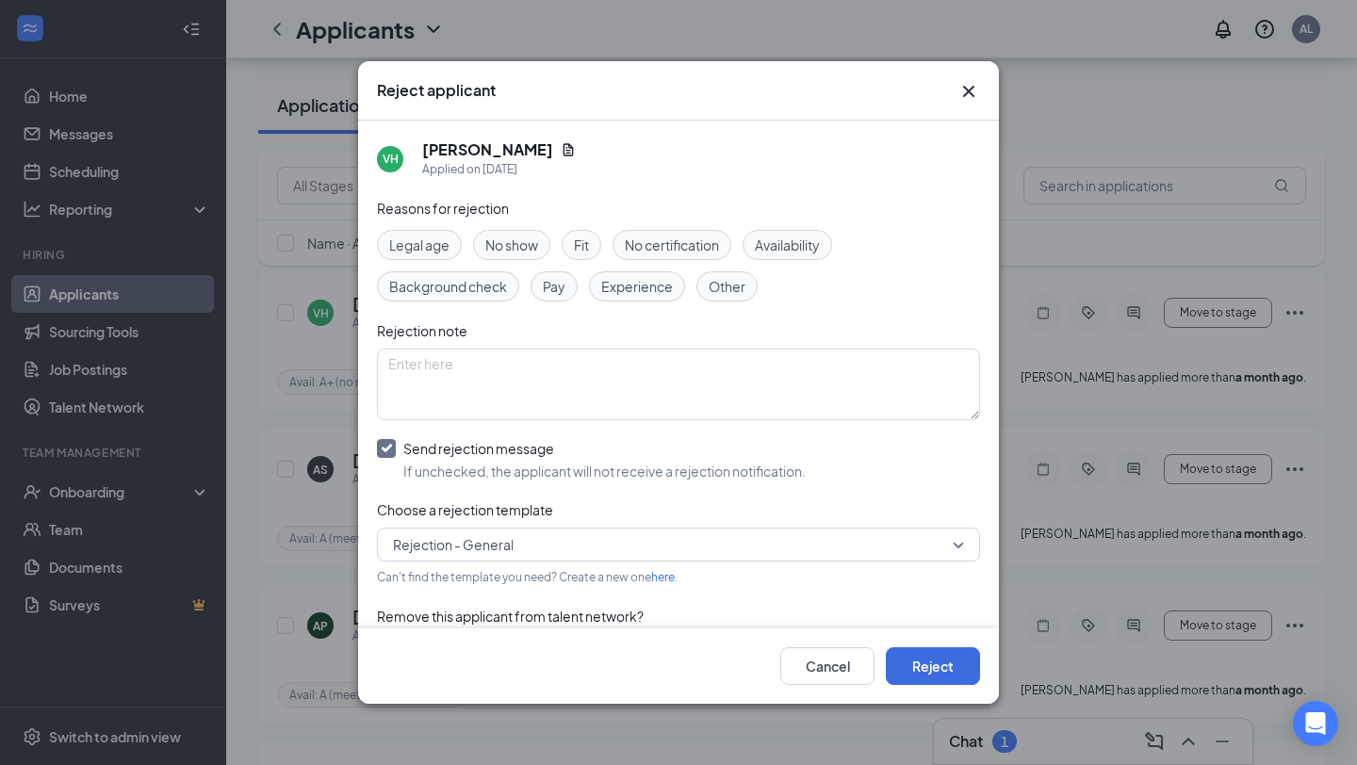
click at [798, 552] on span "Rejection - General" at bounding box center [670, 545] width 554 height 28
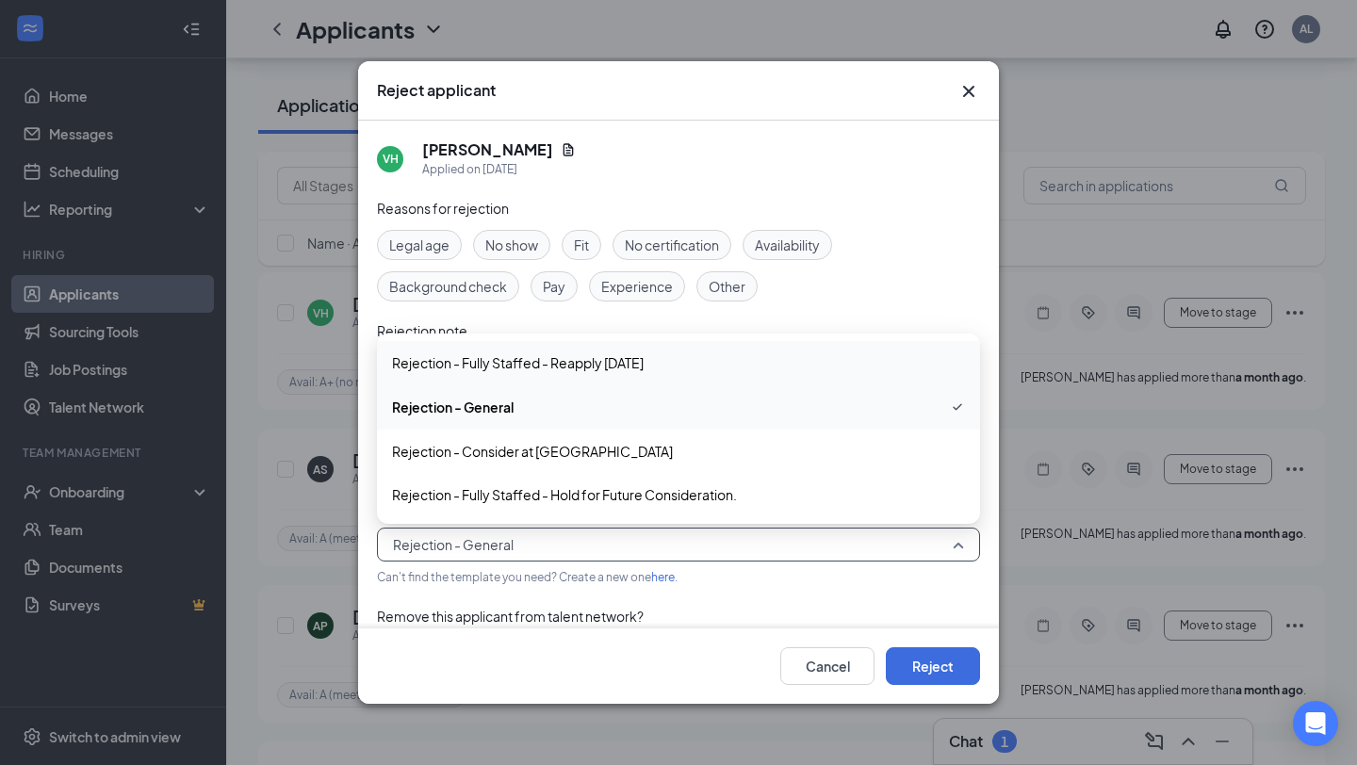
click at [632, 363] on span "Rejection - Fully Staffed - Reapply [DATE]" at bounding box center [518, 362] width 252 height 21
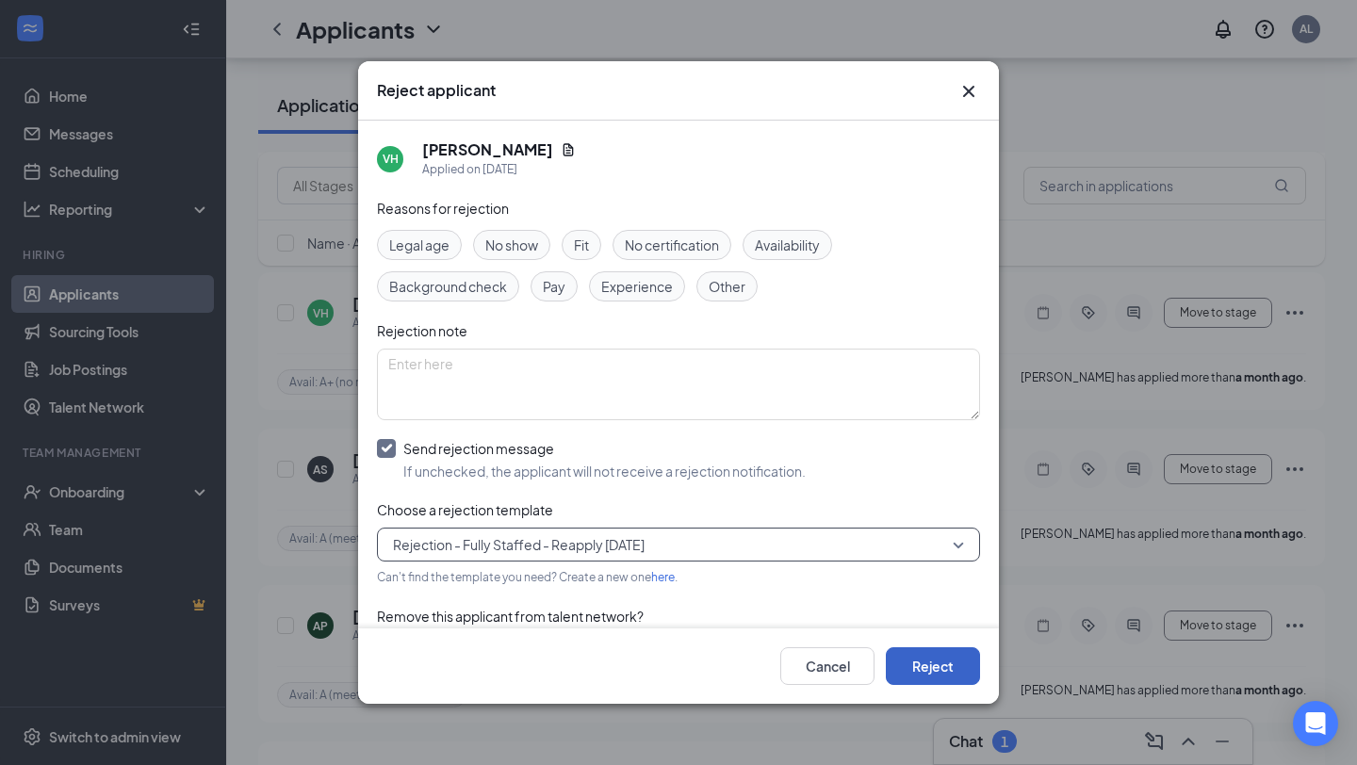
click at [937, 668] on button "Reject" at bounding box center [933, 666] width 94 height 38
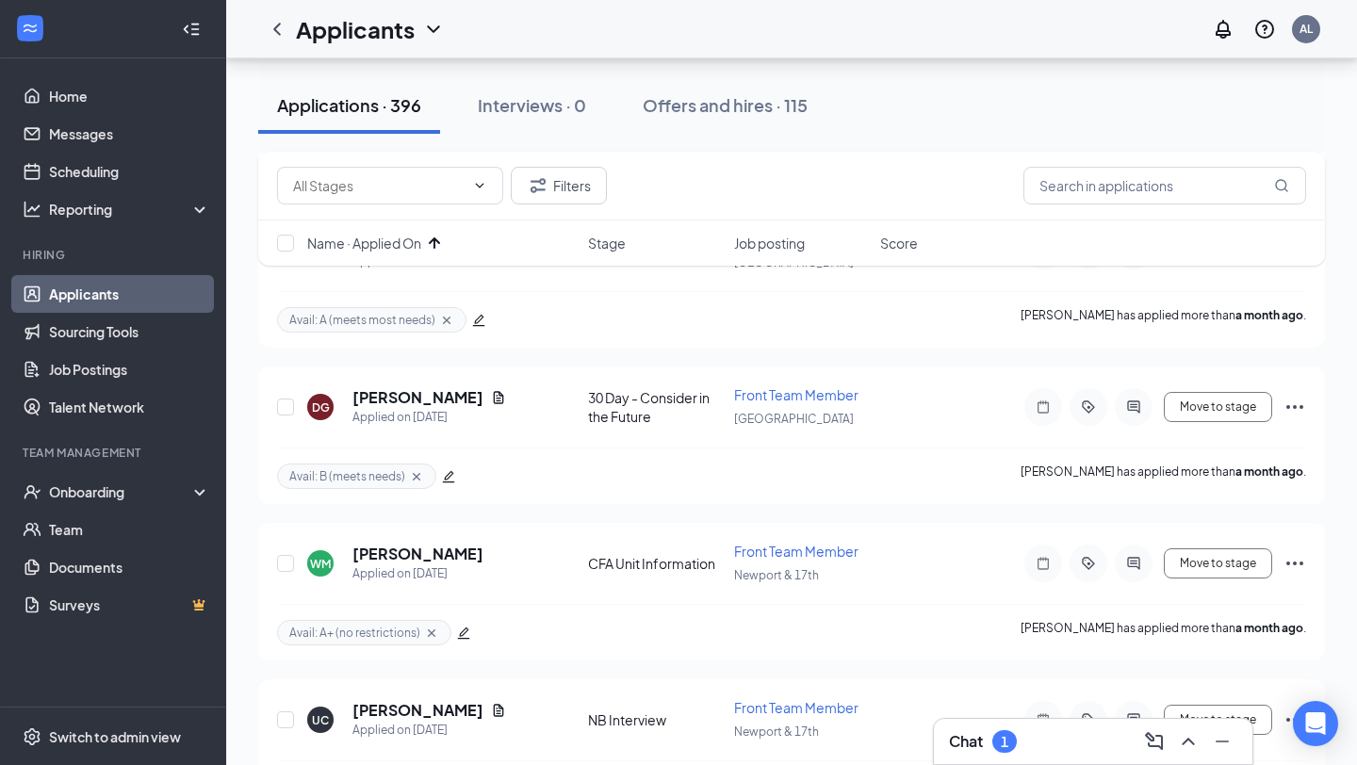
scroll to position [0, 0]
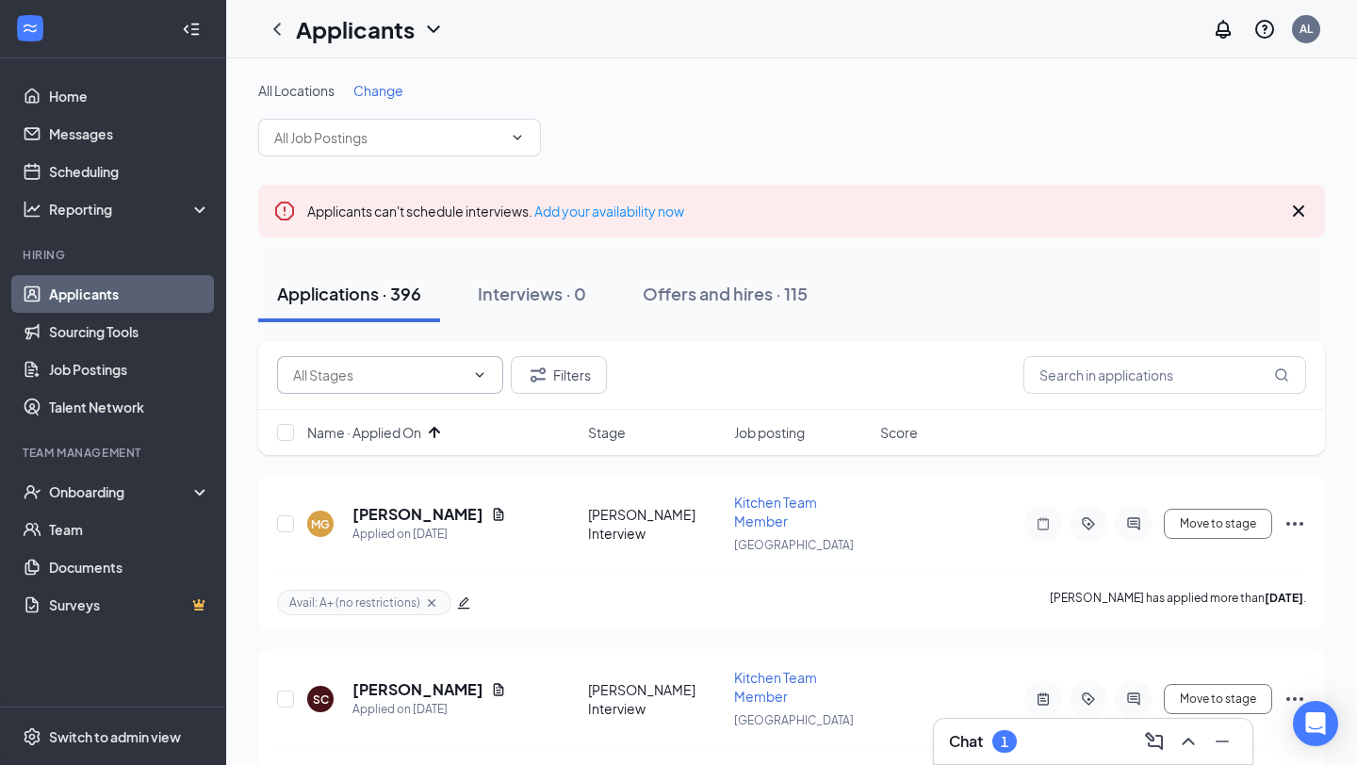
click at [468, 391] on span at bounding box center [390, 375] width 226 height 38
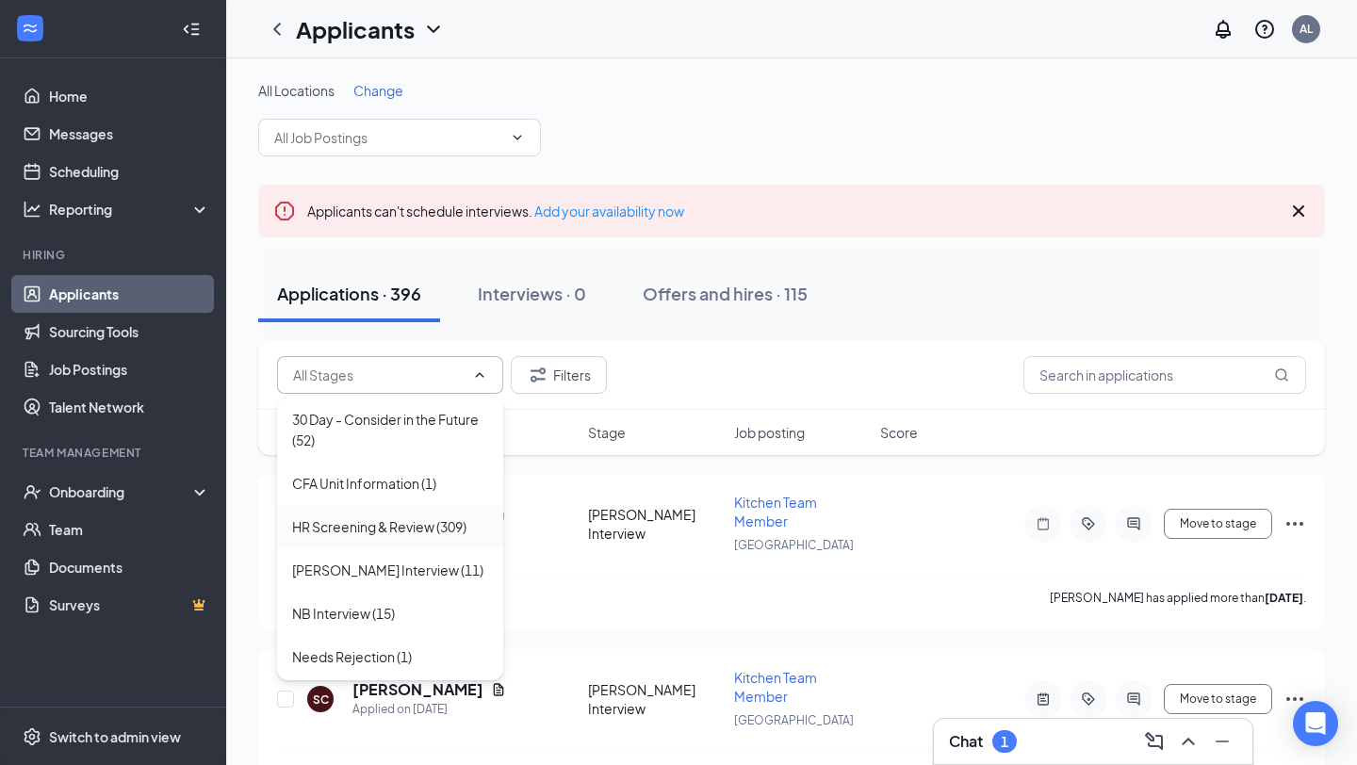
click at [451, 521] on div "HR Screening & Review (309)" at bounding box center [379, 526] width 174 height 21
type input "HR Screening & Review (309)"
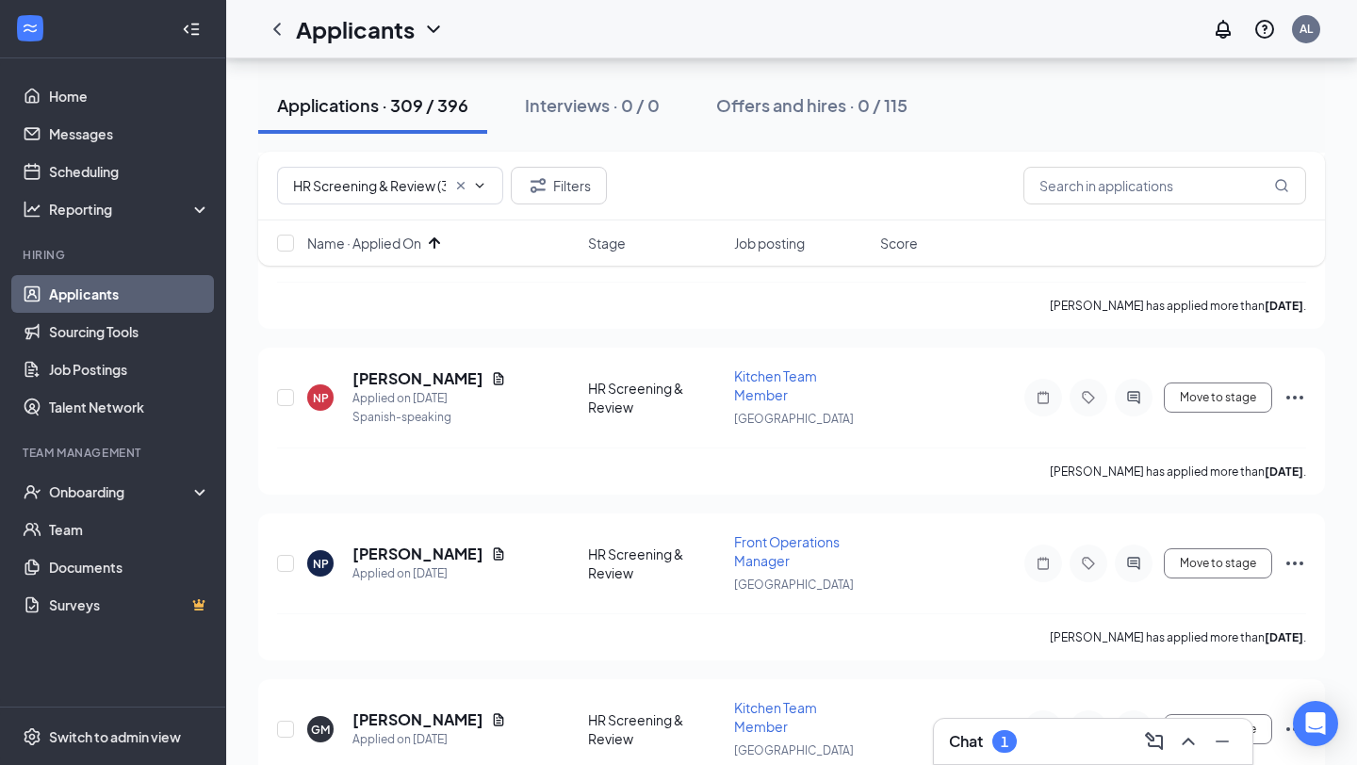
scroll to position [3590, 0]
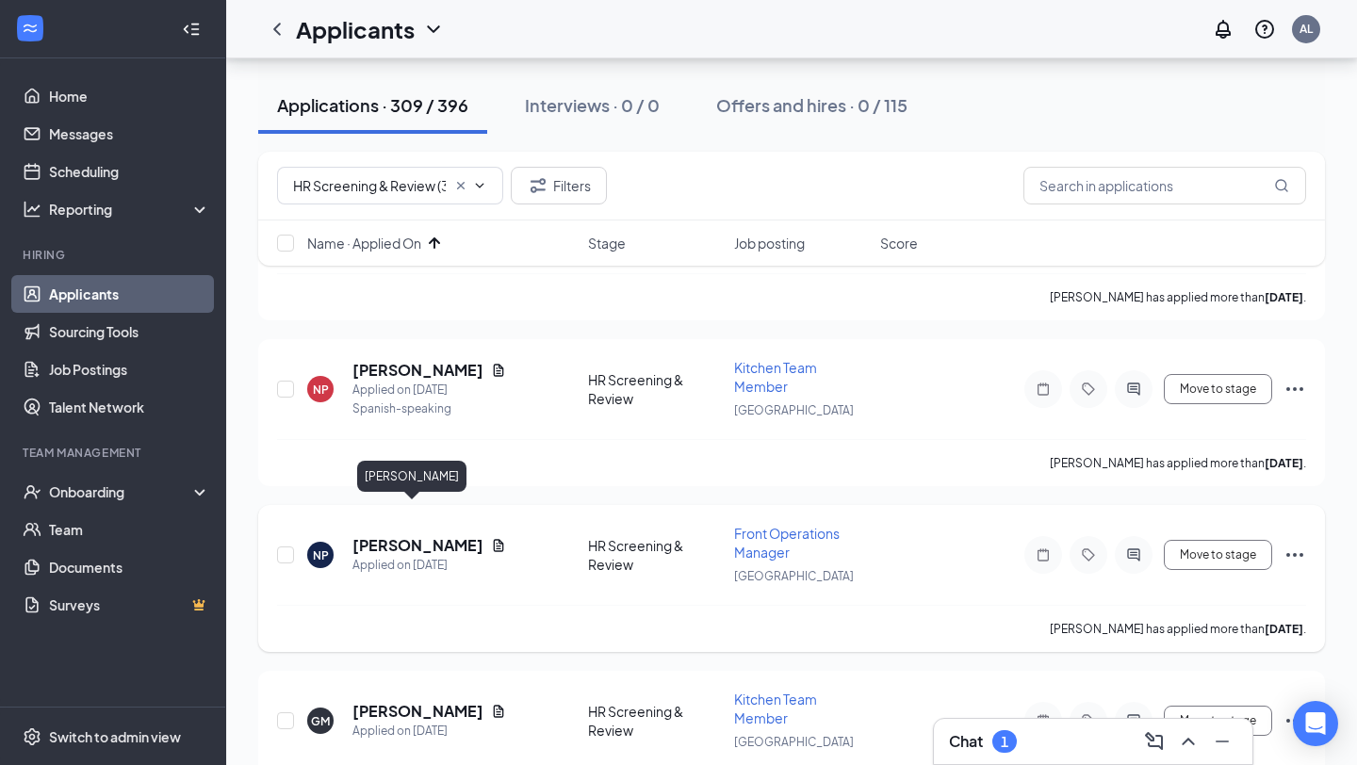
click at [428, 535] on h5 "[PERSON_NAME]" at bounding box center [417, 545] width 131 height 21
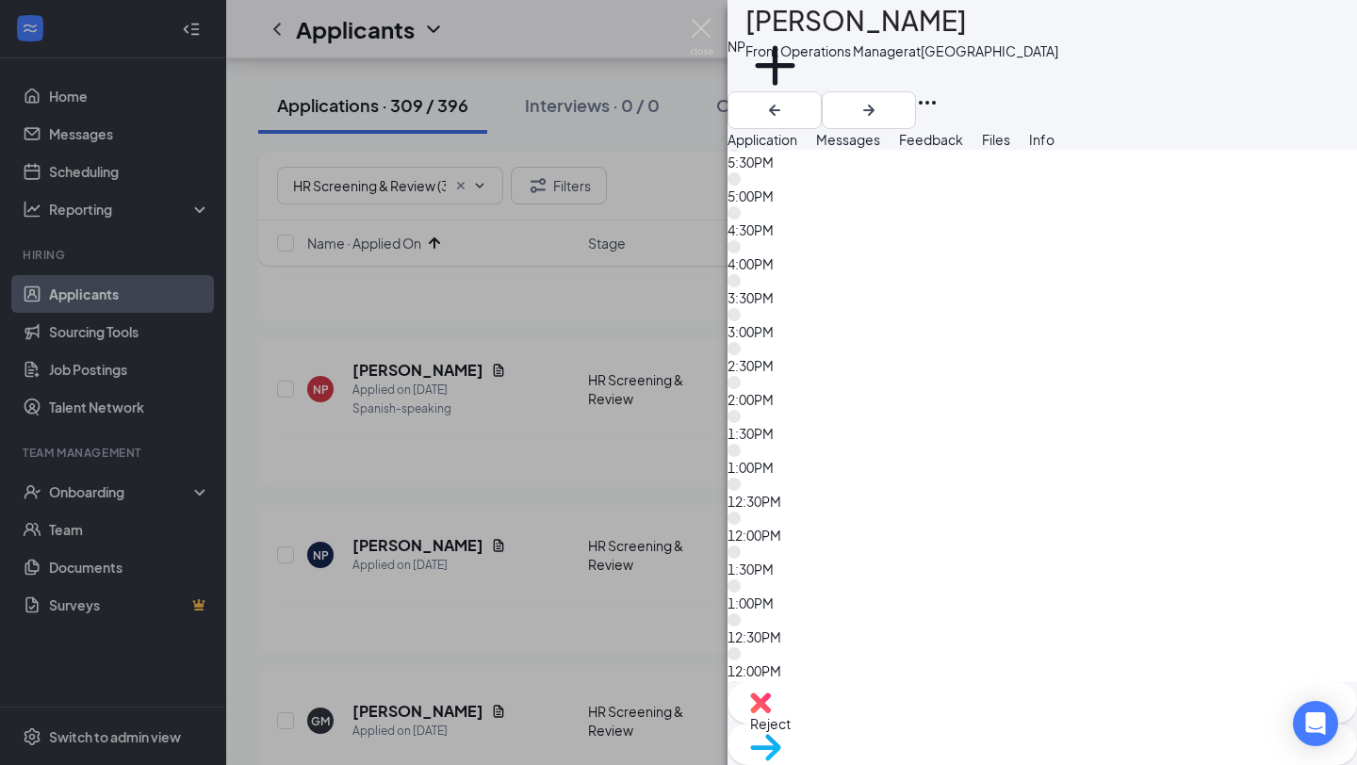
scroll to position [11604, 0]
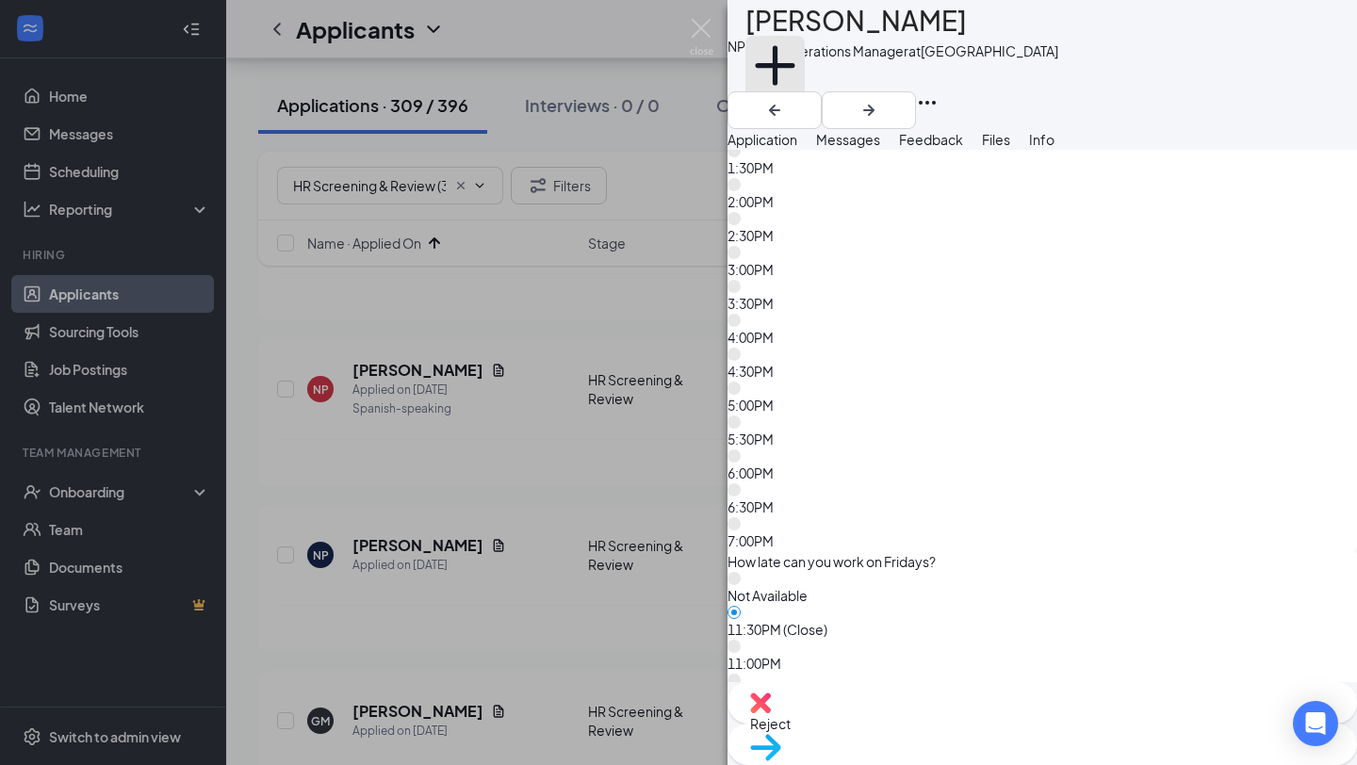
click at [805, 85] on button "Add a tag" at bounding box center [775, 76] width 59 height 80
click at [826, 85] on input "text" at bounding box center [852, 76] width 212 height 30
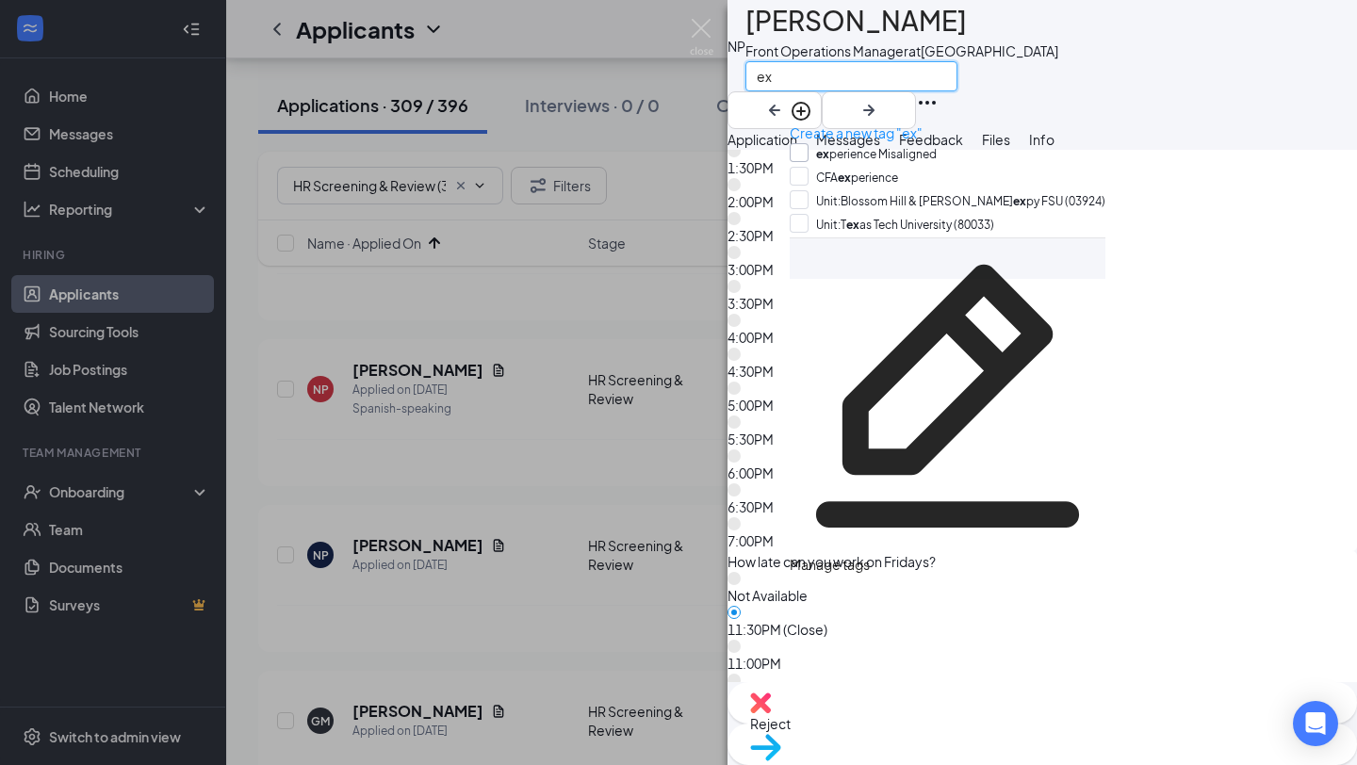
type input "ex"
click at [879, 143] on input "ex perience Misaligned" at bounding box center [863, 153] width 147 height 21
checkbox input "true"
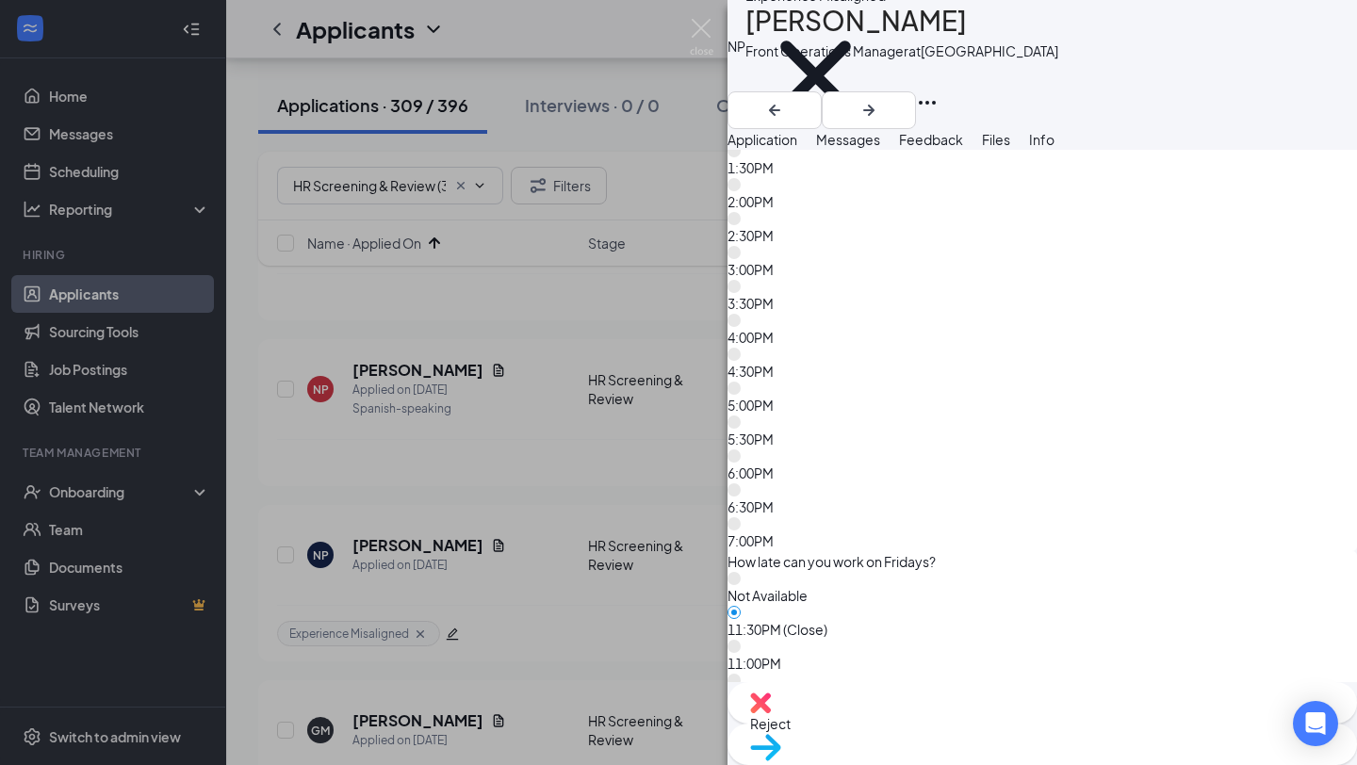
click at [746, 162] on button "button" at bounding box center [746, 162] width 0 height 0
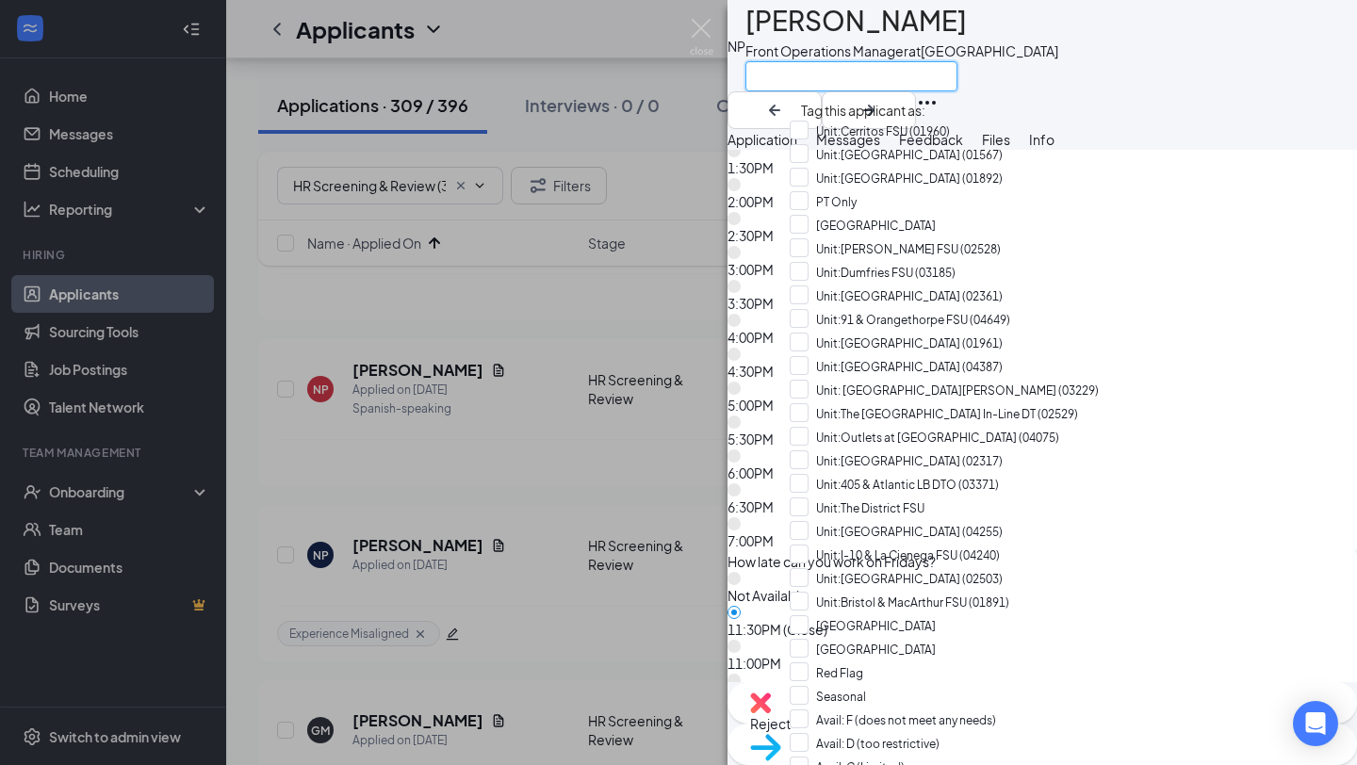
click at [942, 85] on input "text" at bounding box center [852, 76] width 212 height 30
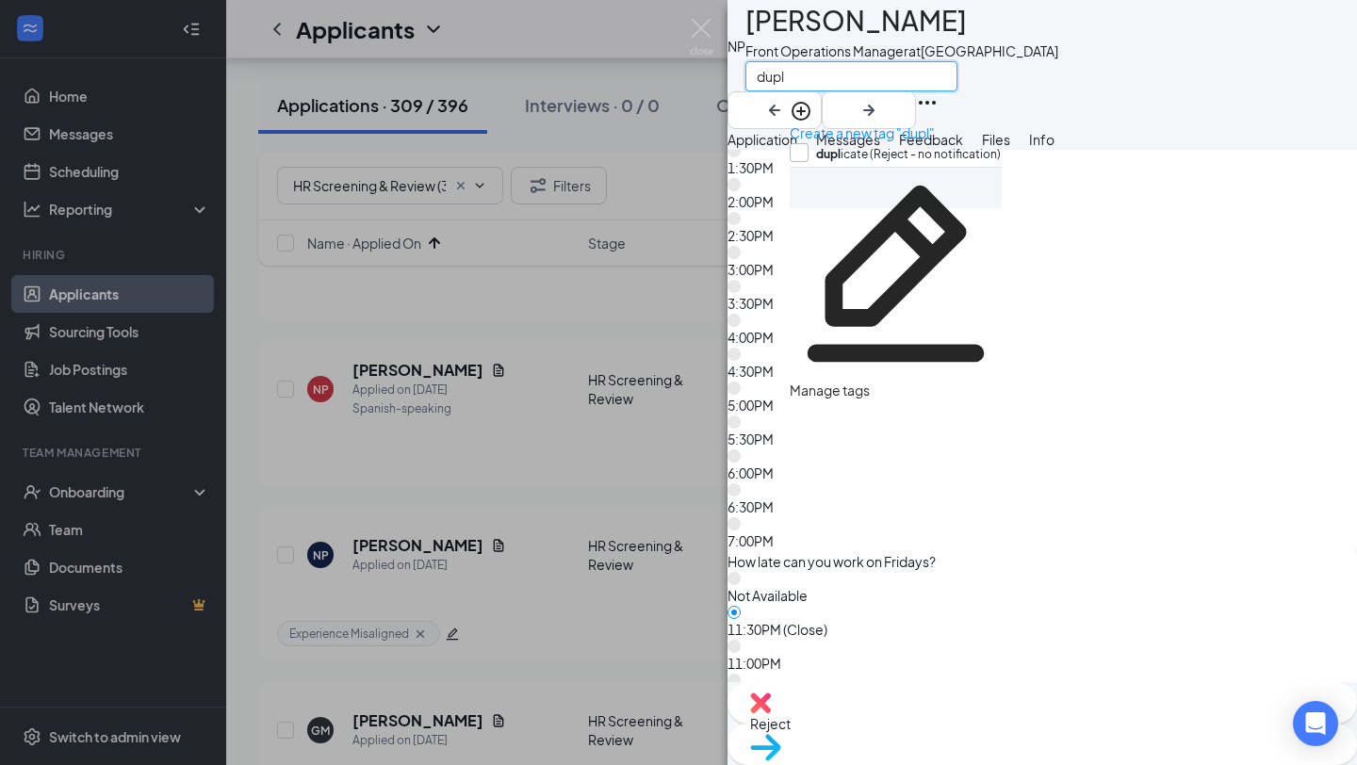
type input "dupl"
click at [967, 147] on input "dupl icate (Reject - no notification)" at bounding box center [895, 153] width 211 height 21
checkbox input "true"
click at [919, 724] on div "Reject" at bounding box center [1043, 702] width 630 height 41
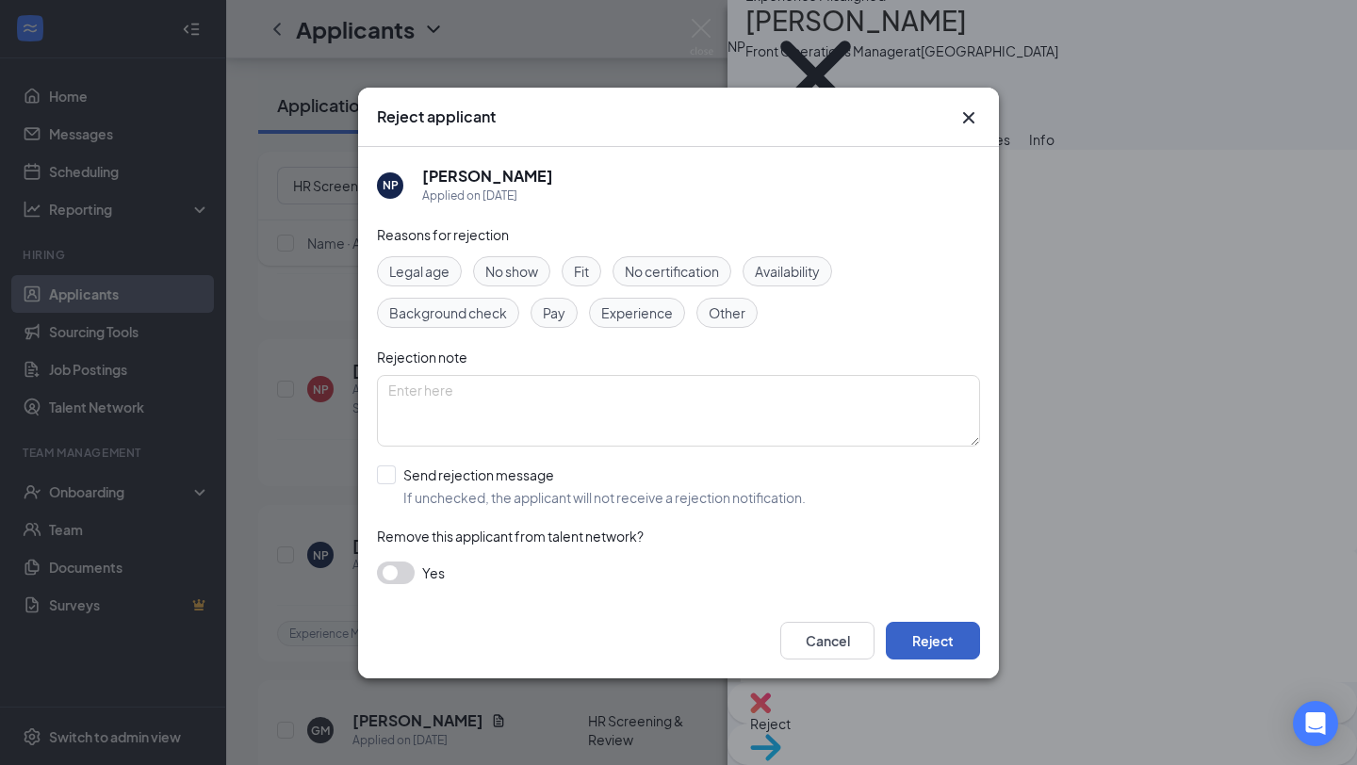
click at [926, 640] on button "Reject" at bounding box center [933, 641] width 94 height 38
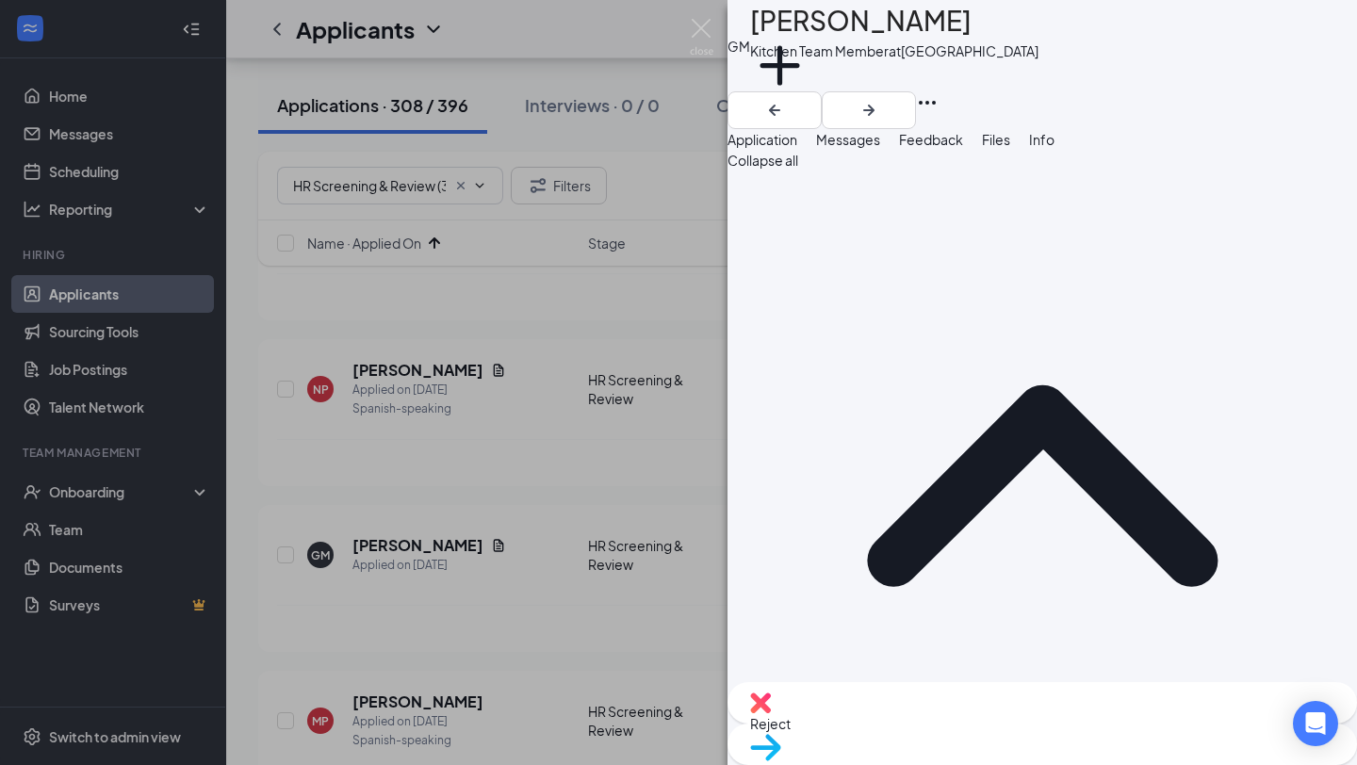
click at [503, 402] on div "GM [PERSON_NAME] Kitchen Team Member at [GEOGRAPHIC_DATA] Add a tag Application…" at bounding box center [678, 382] width 1357 height 765
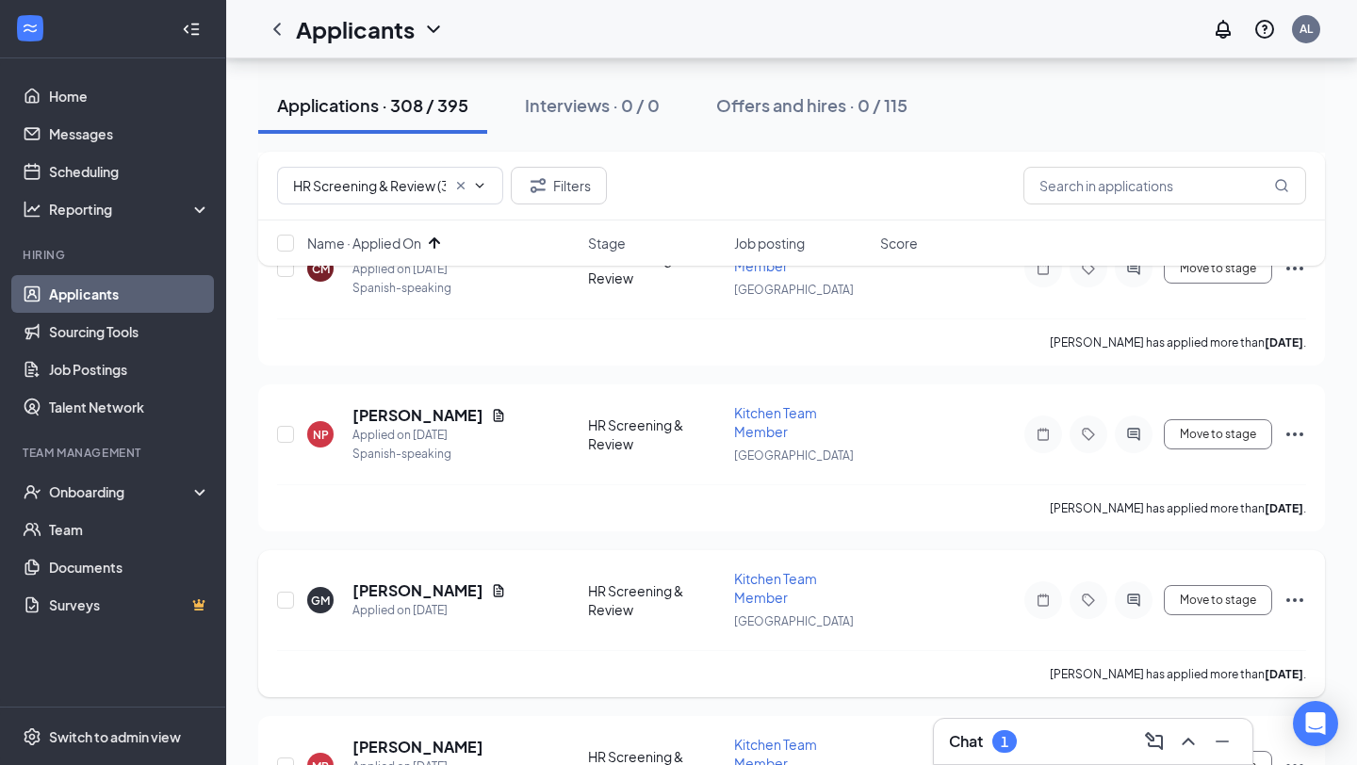
scroll to position [3547, 0]
click at [417, 403] on h5 "[PERSON_NAME]" at bounding box center [417, 413] width 131 height 21
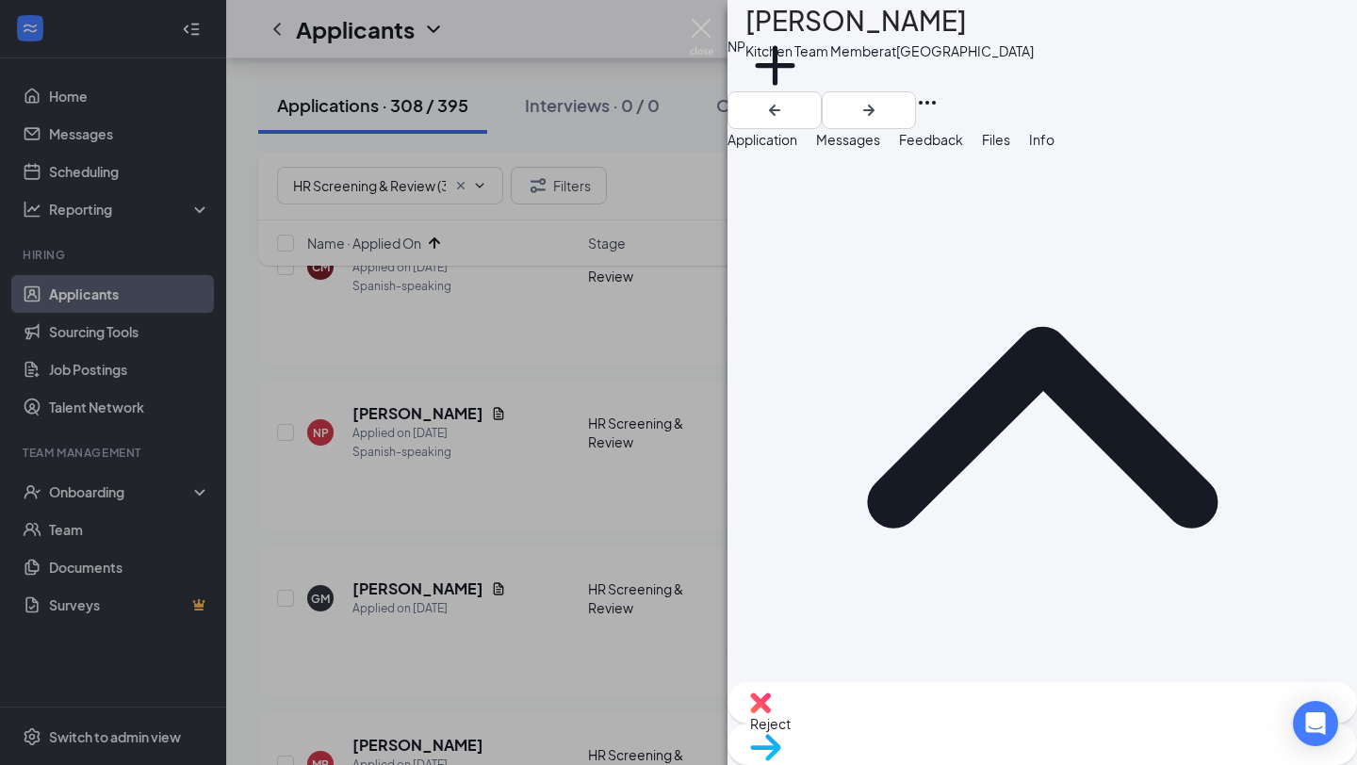
scroll to position [765, 0]
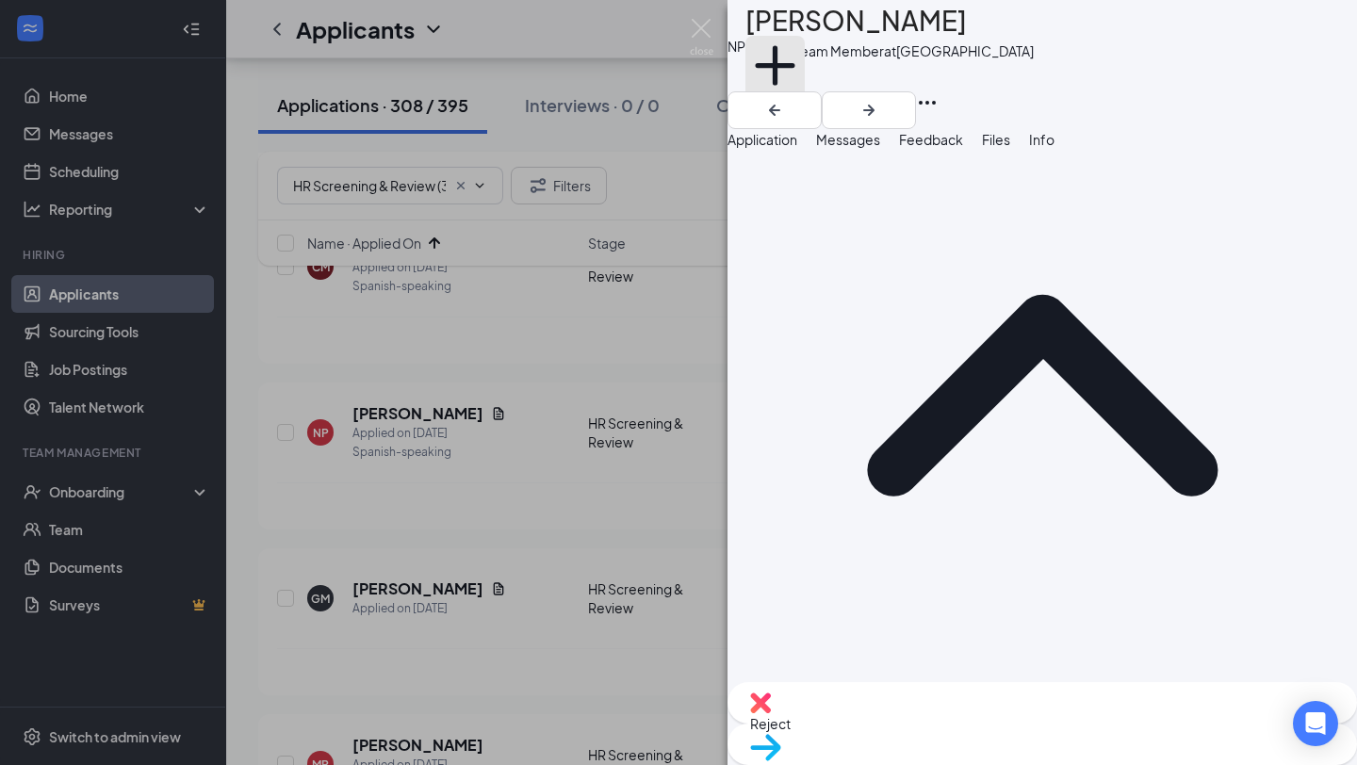
click at [805, 79] on button "Add a tag" at bounding box center [775, 76] width 59 height 80
click at [824, 79] on input "text" at bounding box center [852, 76] width 212 height 30
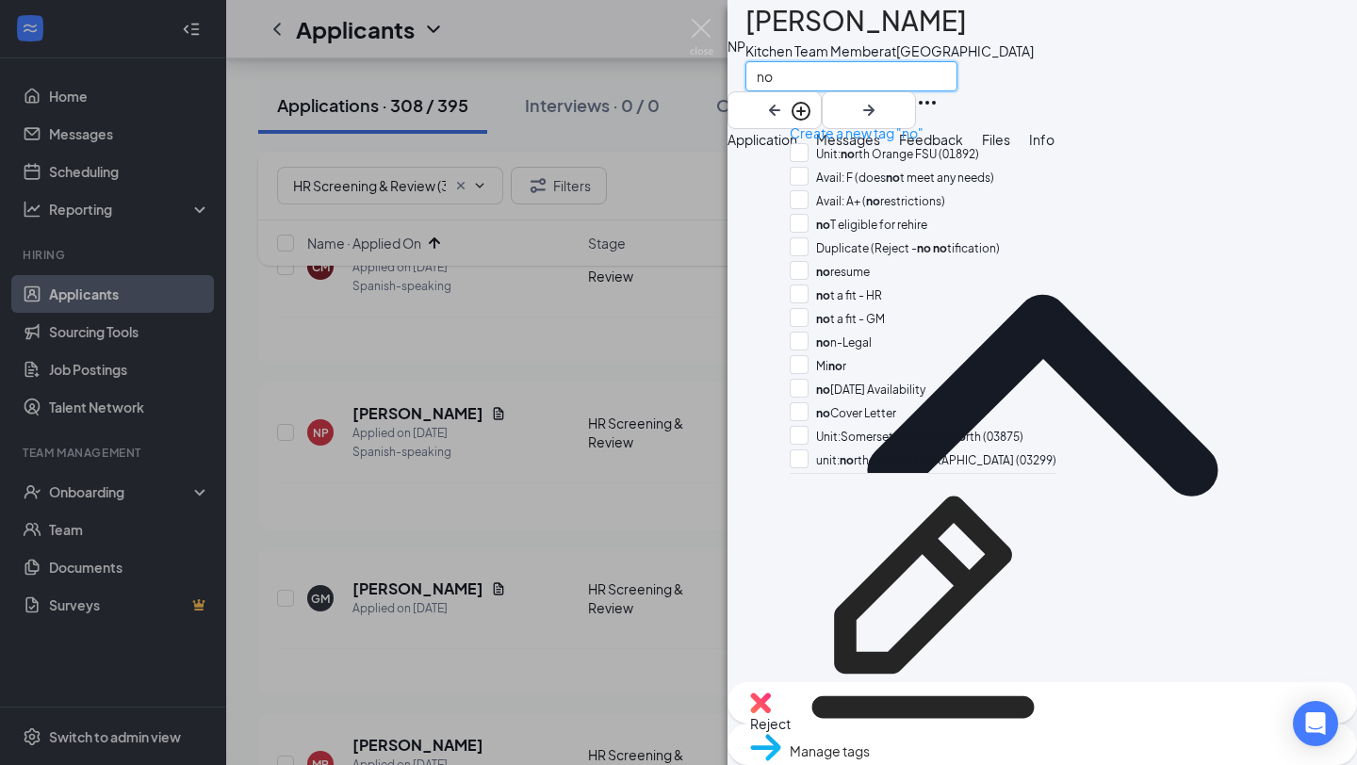
type input "n"
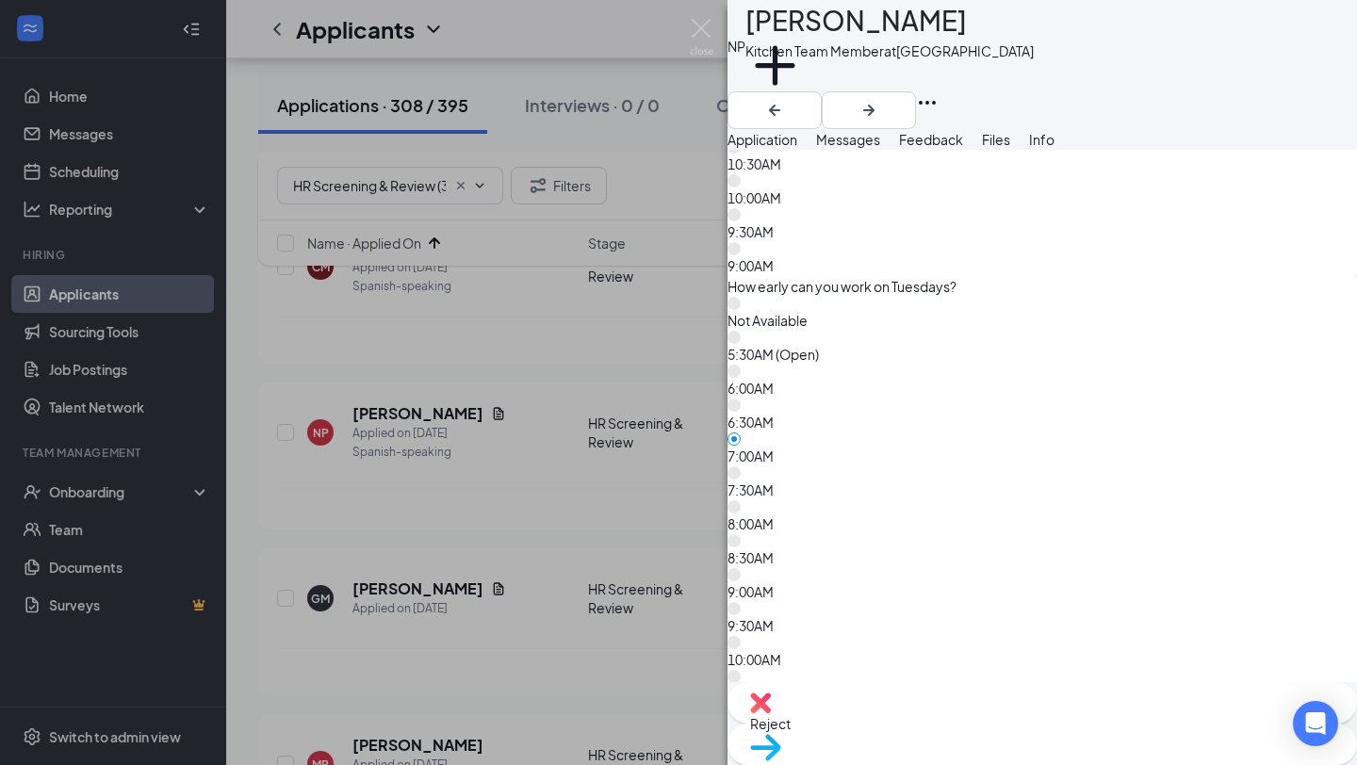
scroll to position [4006, 0]
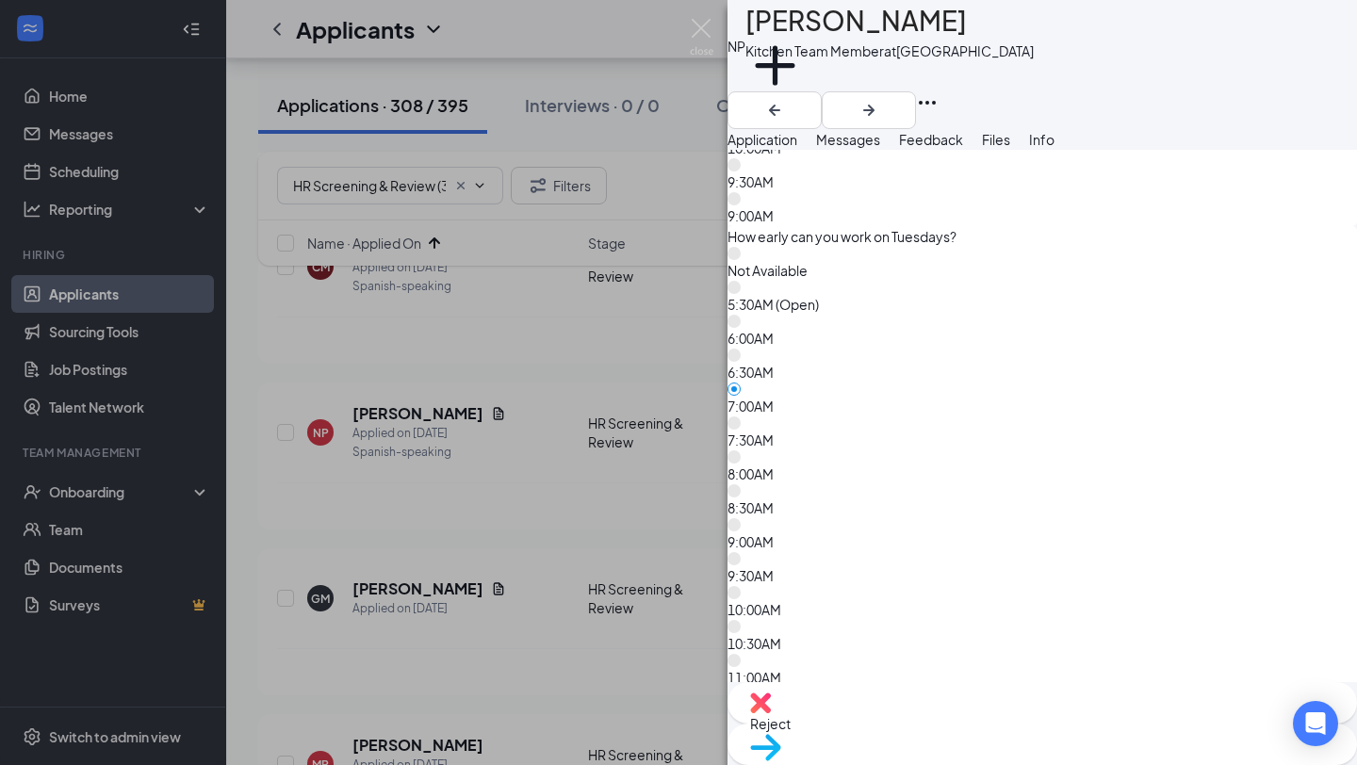
click at [831, 91] on div "Add a tag" at bounding box center [890, 75] width 288 height 31
click at [805, 85] on button "Add a tag" at bounding box center [775, 76] width 59 height 80
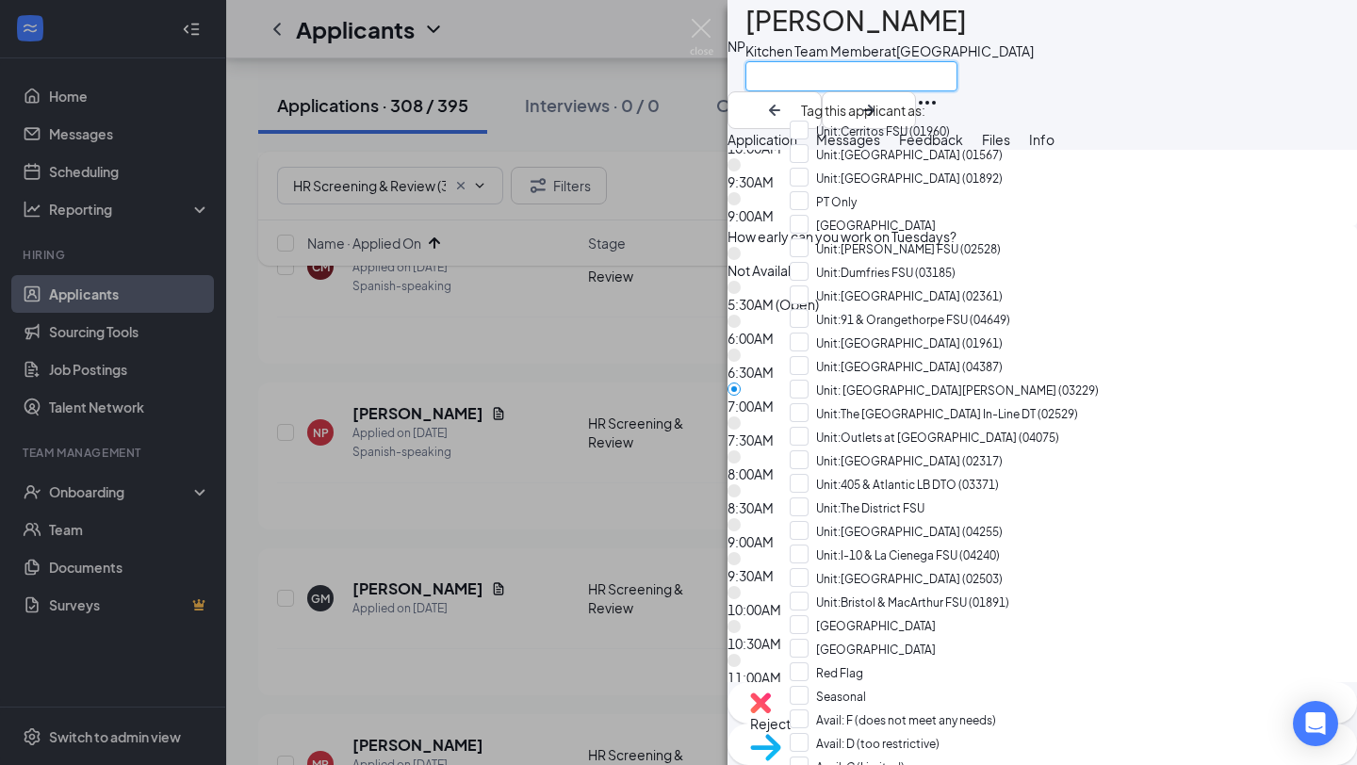
click at [828, 85] on input "text" at bounding box center [852, 76] width 212 height 30
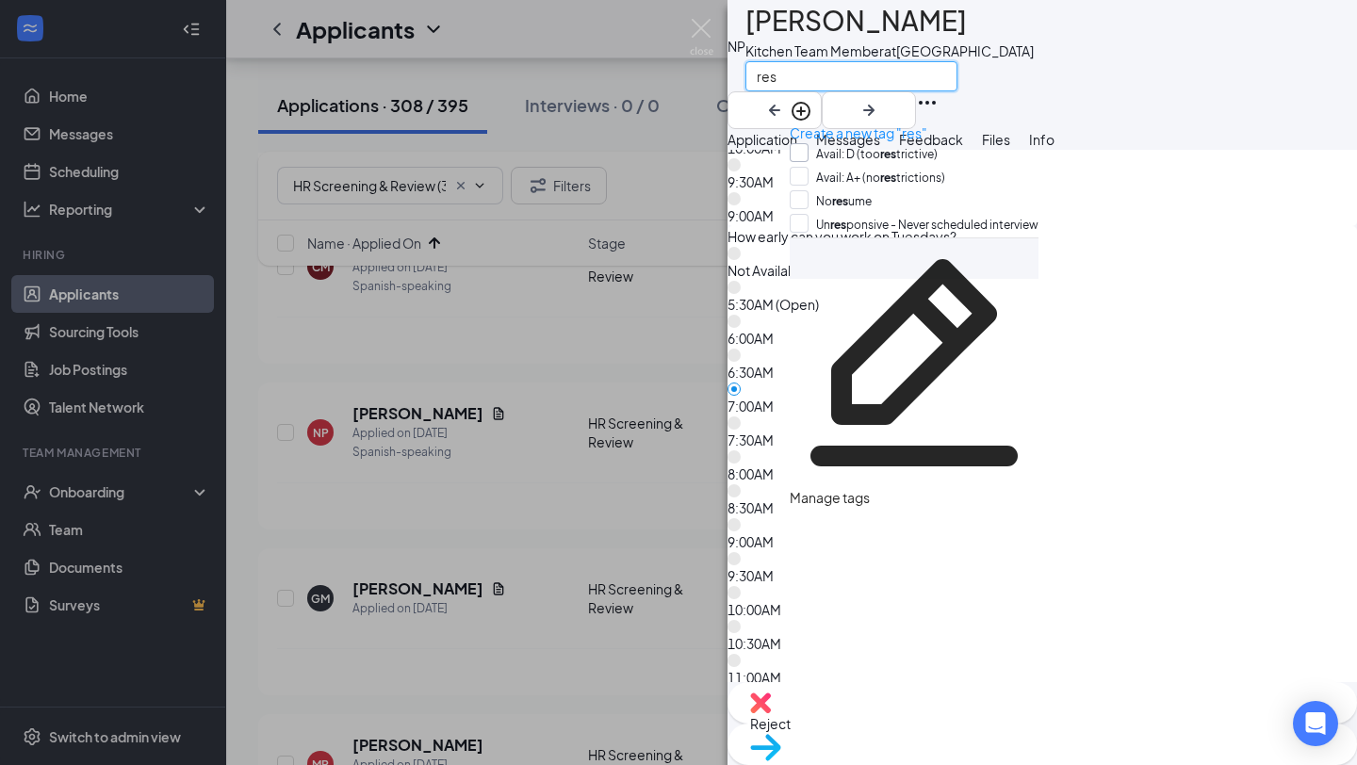
type input "res"
click at [876, 149] on input "Avail: D (too res trictive)" at bounding box center [864, 153] width 148 height 21
checkbox input "true"
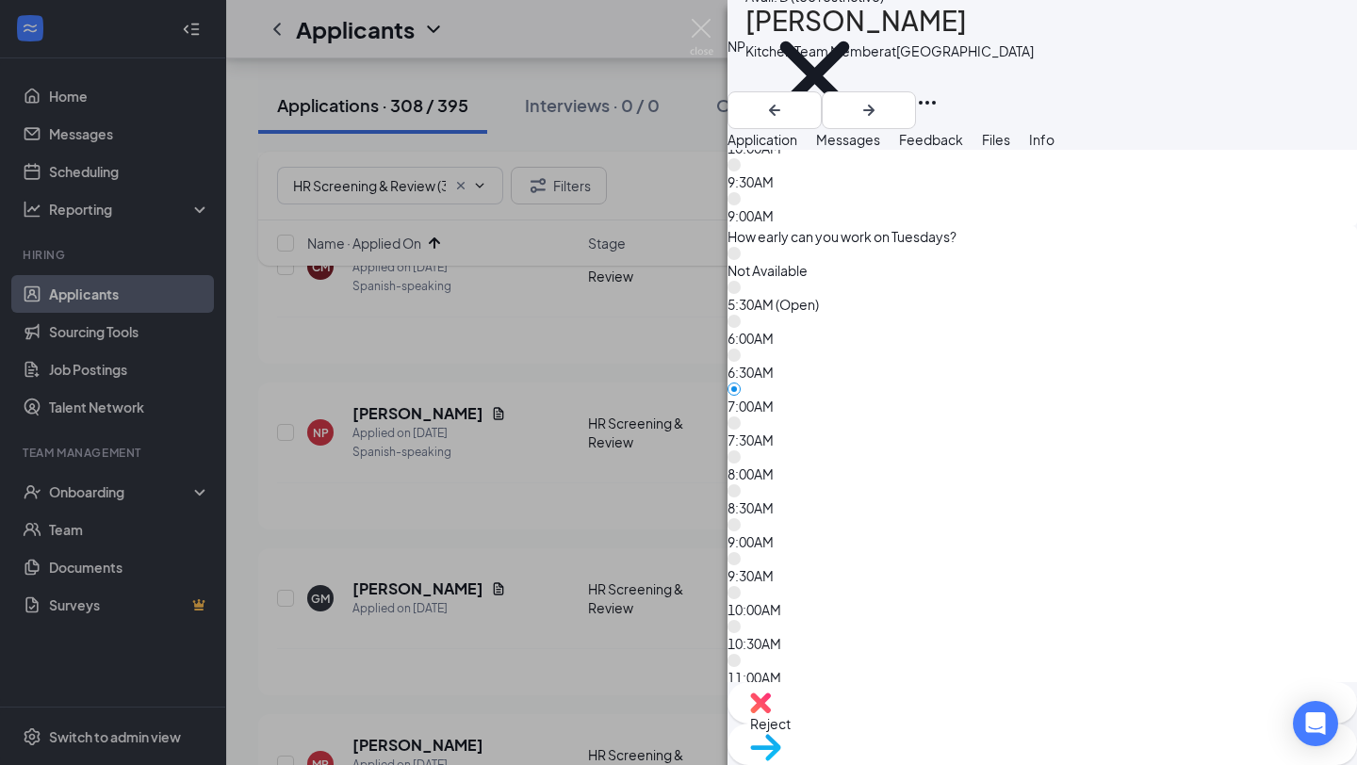
click at [963, 148] on span "Feedback" at bounding box center [931, 139] width 64 height 17
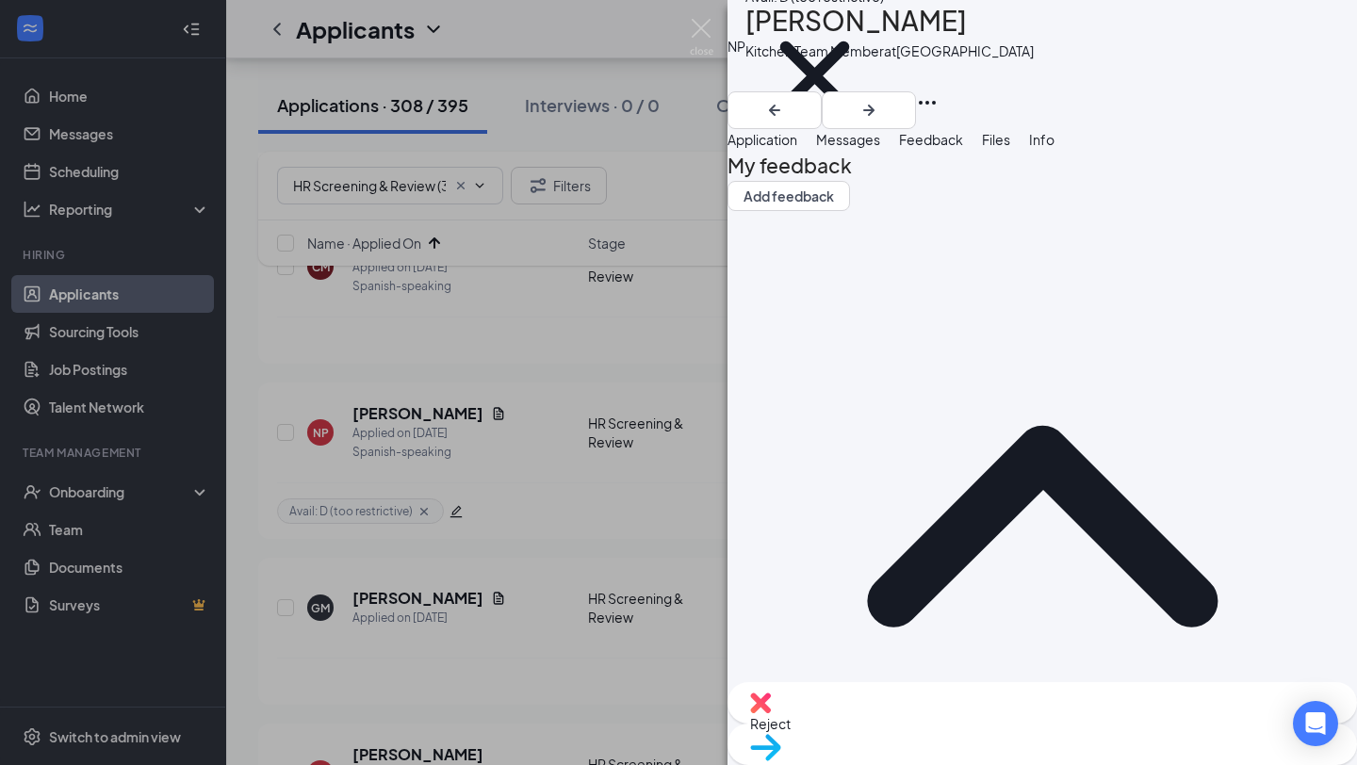
click at [906, 724] on div "Reject" at bounding box center [1043, 702] width 630 height 41
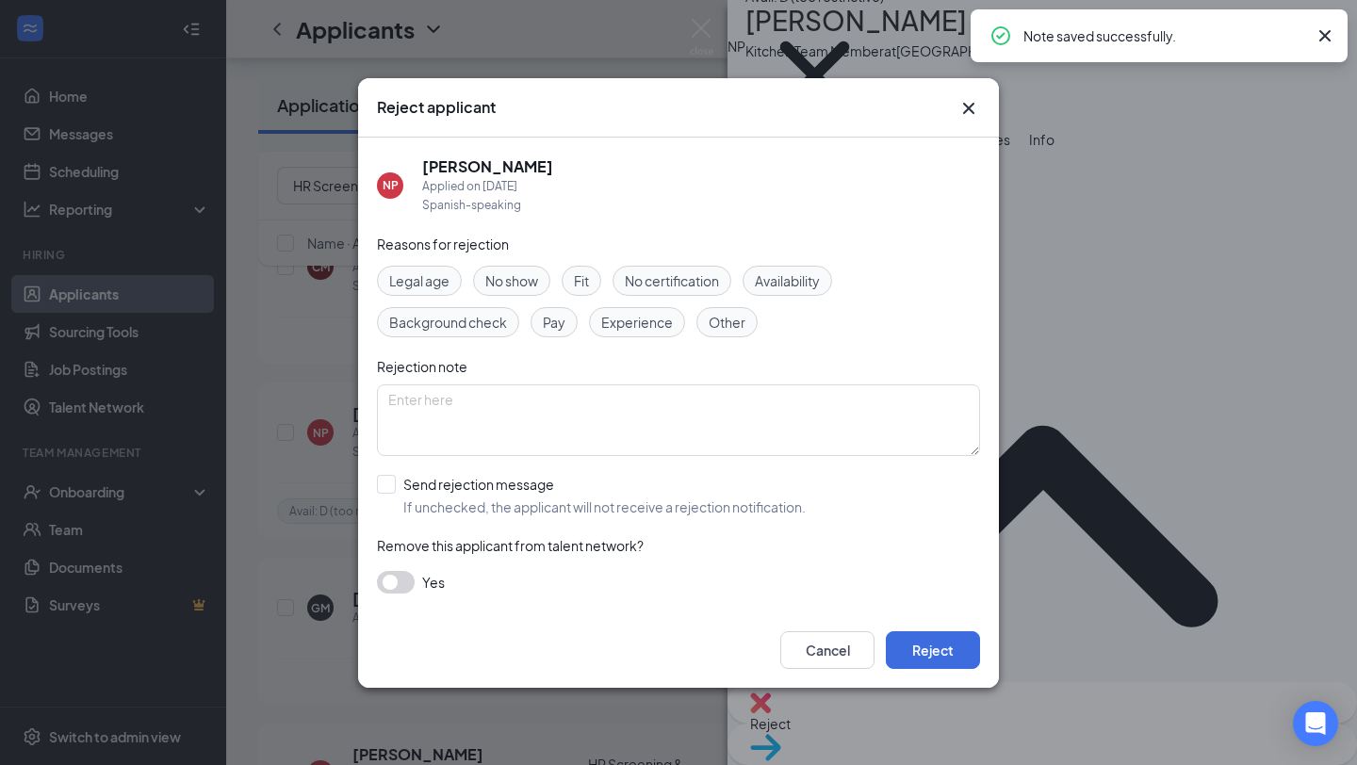
click at [519, 509] on input "Send rejection message If unchecked, the applicant will not receive a rejection…" at bounding box center [591, 495] width 429 height 41
checkbox input "true"
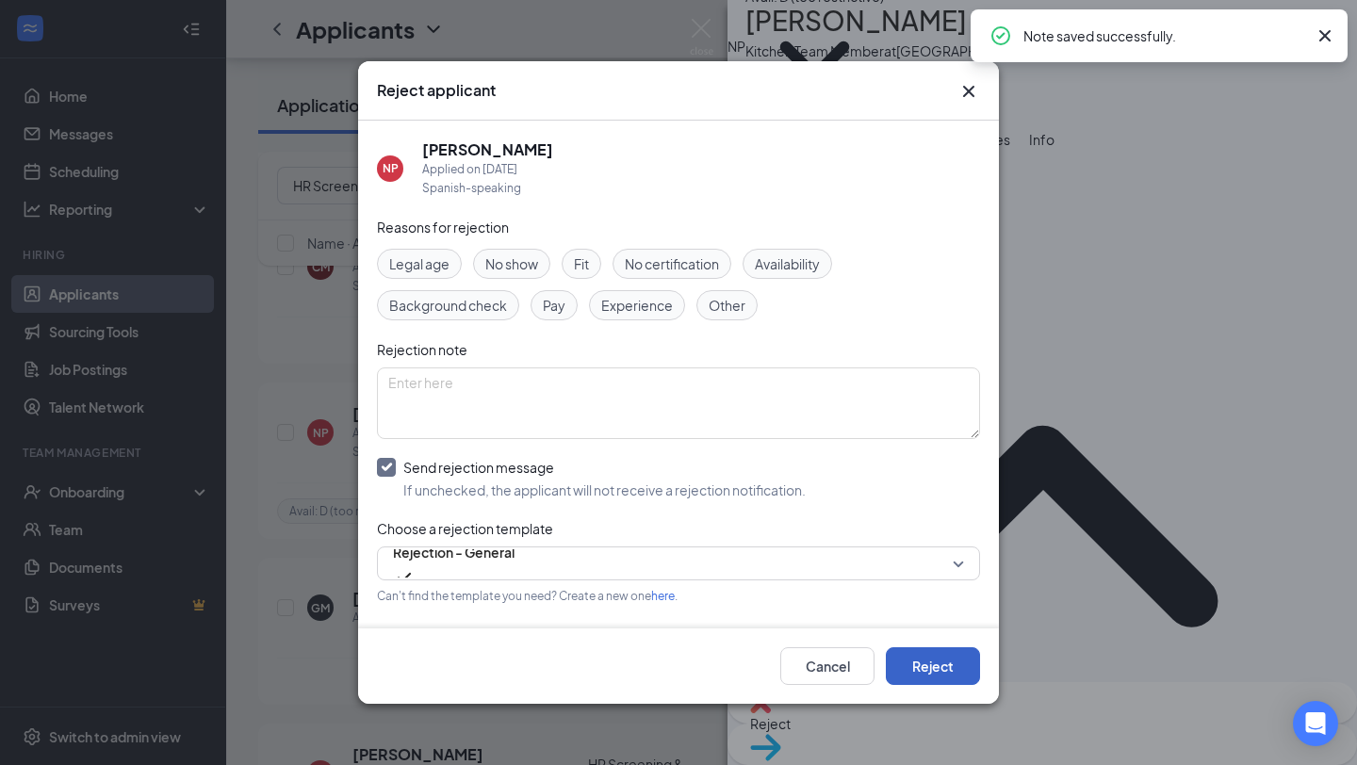
click at [913, 665] on button "Reject" at bounding box center [933, 666] width 94 height 38
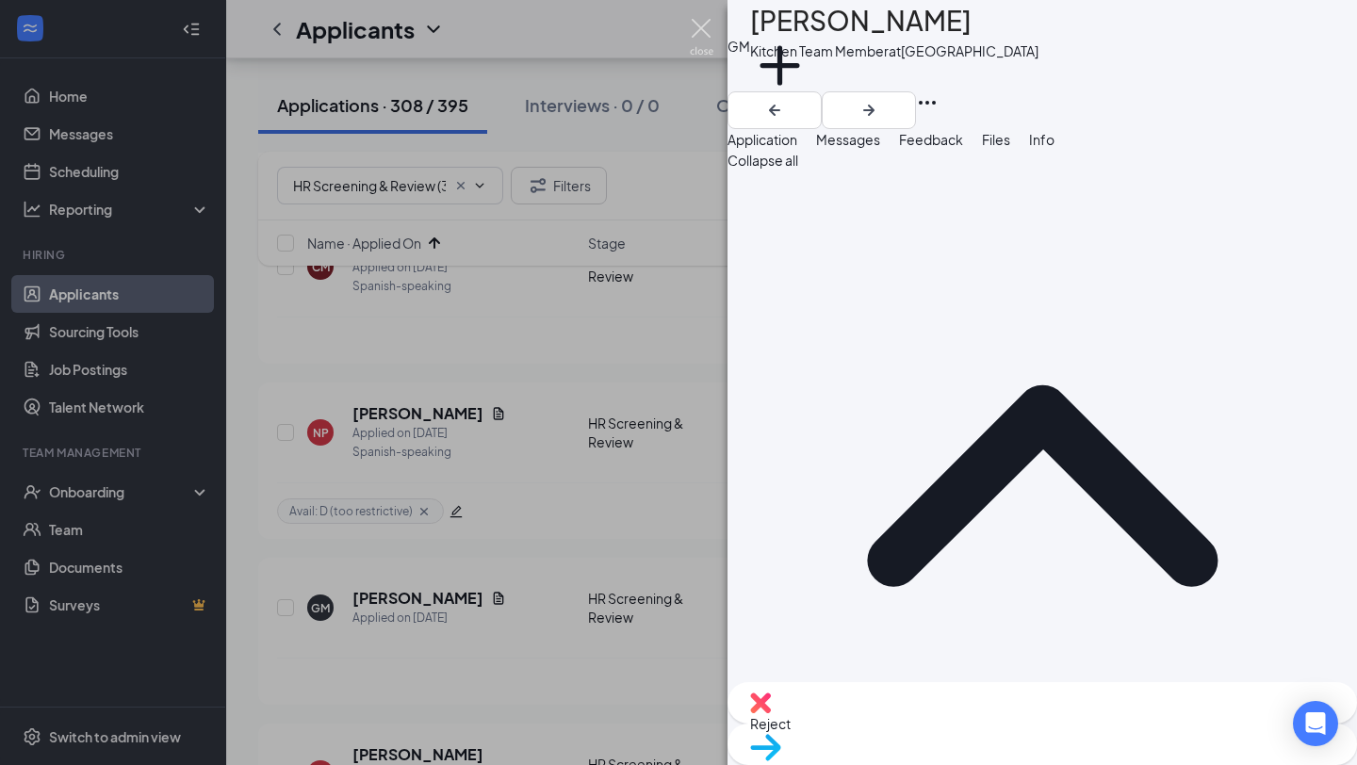
click at [700, 39] on img at bounding box center [702, 37] width 24 height 37
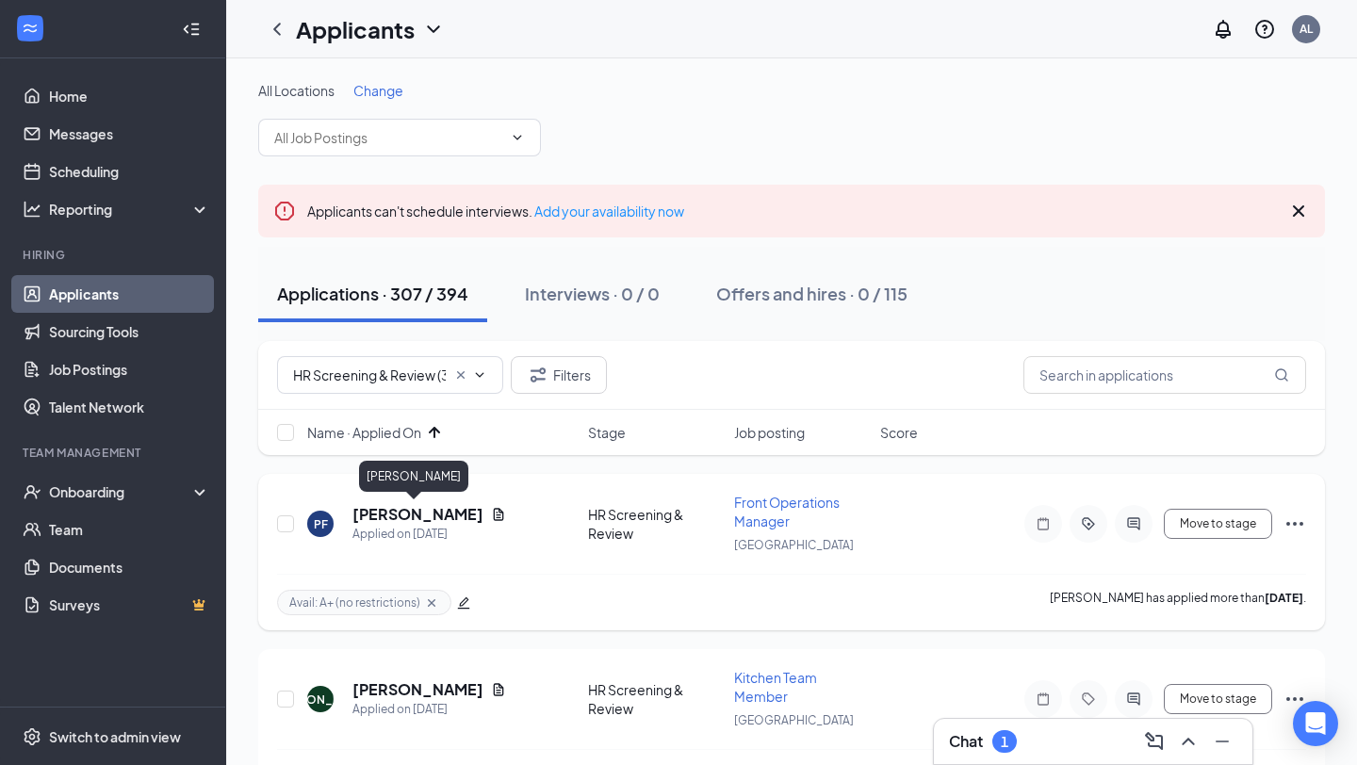
click at [430, 518] on h5 "[PERSON_NAME]" at bounding box center [417, 514] width 131 height 21
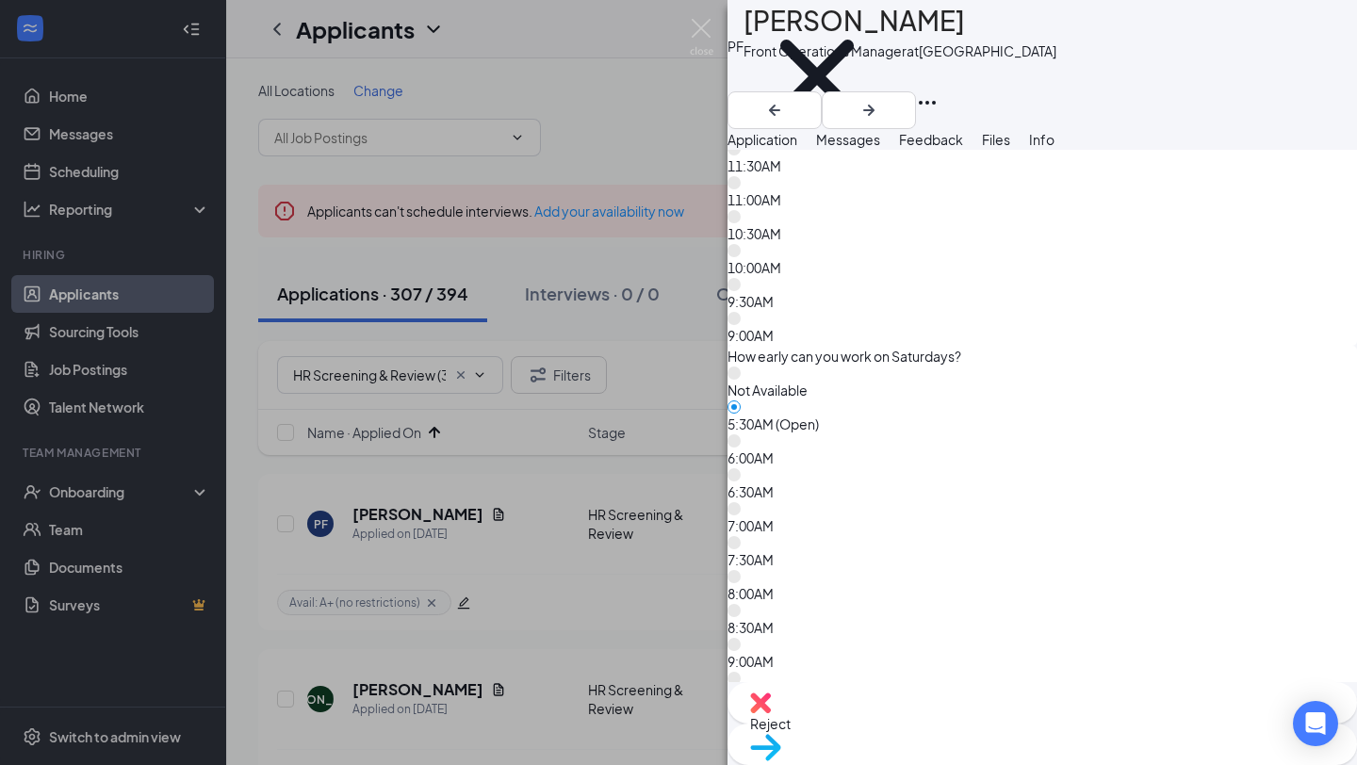
scroll to position [11496, 0]
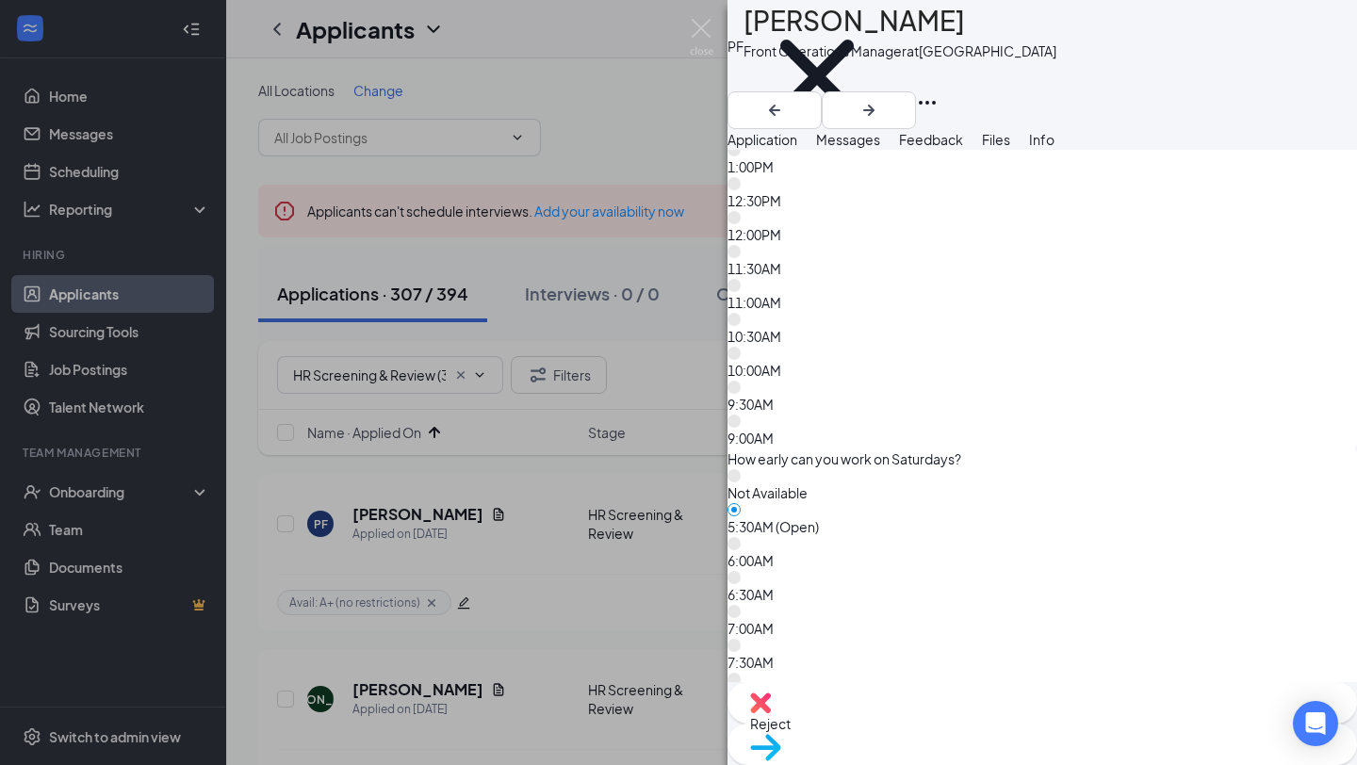
click at [744, 166] on icon "Plus" at bounding box center [744, 166] width 0 height 0
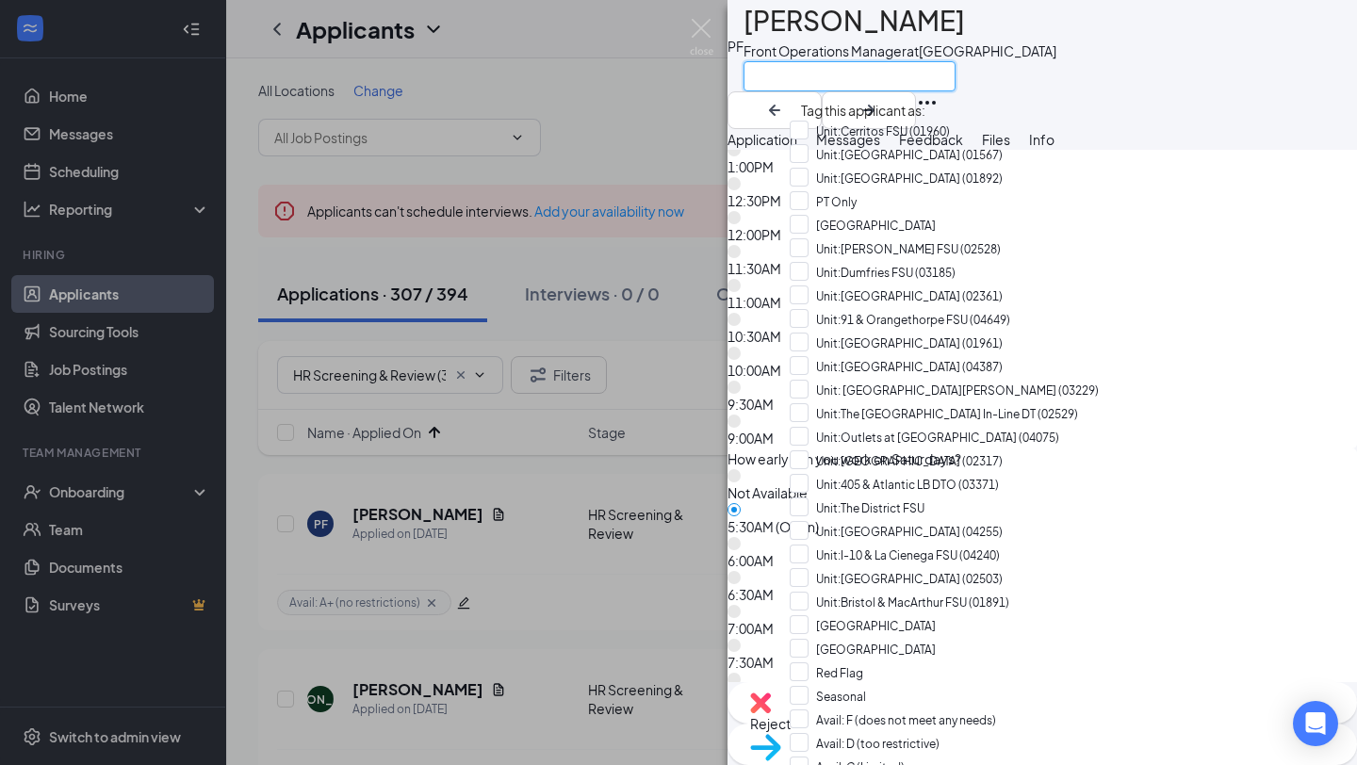
click at [936, 75] on input "text" at bounding box center [850, 76] width 212 height 30
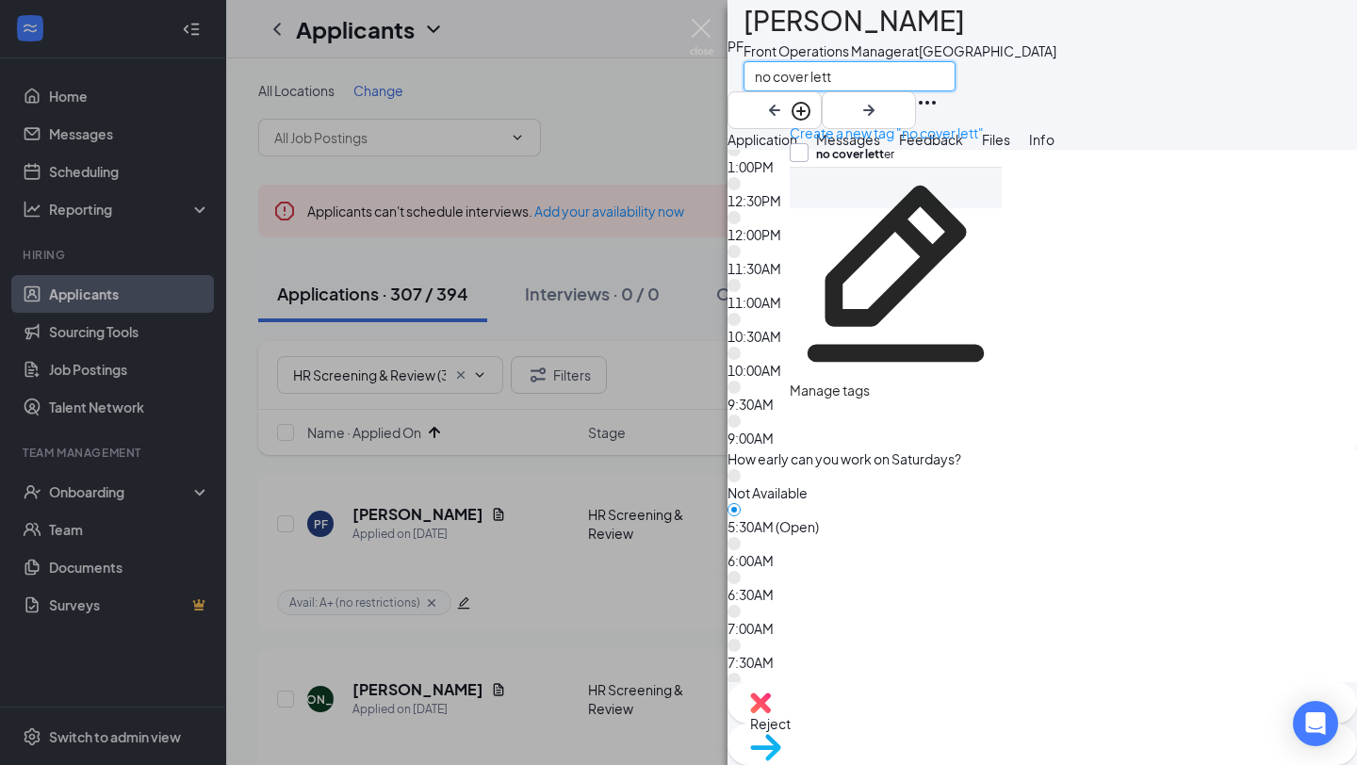
type input "no cover lett"
click at [868, 145] on input "no cover lett er" at bounding box center [842, 153] width 105 height 21
checkbox input "true"
click at [1085, 706] on div "Reject Move to stage" at bounding box center [1043, 723] width 630 height 83
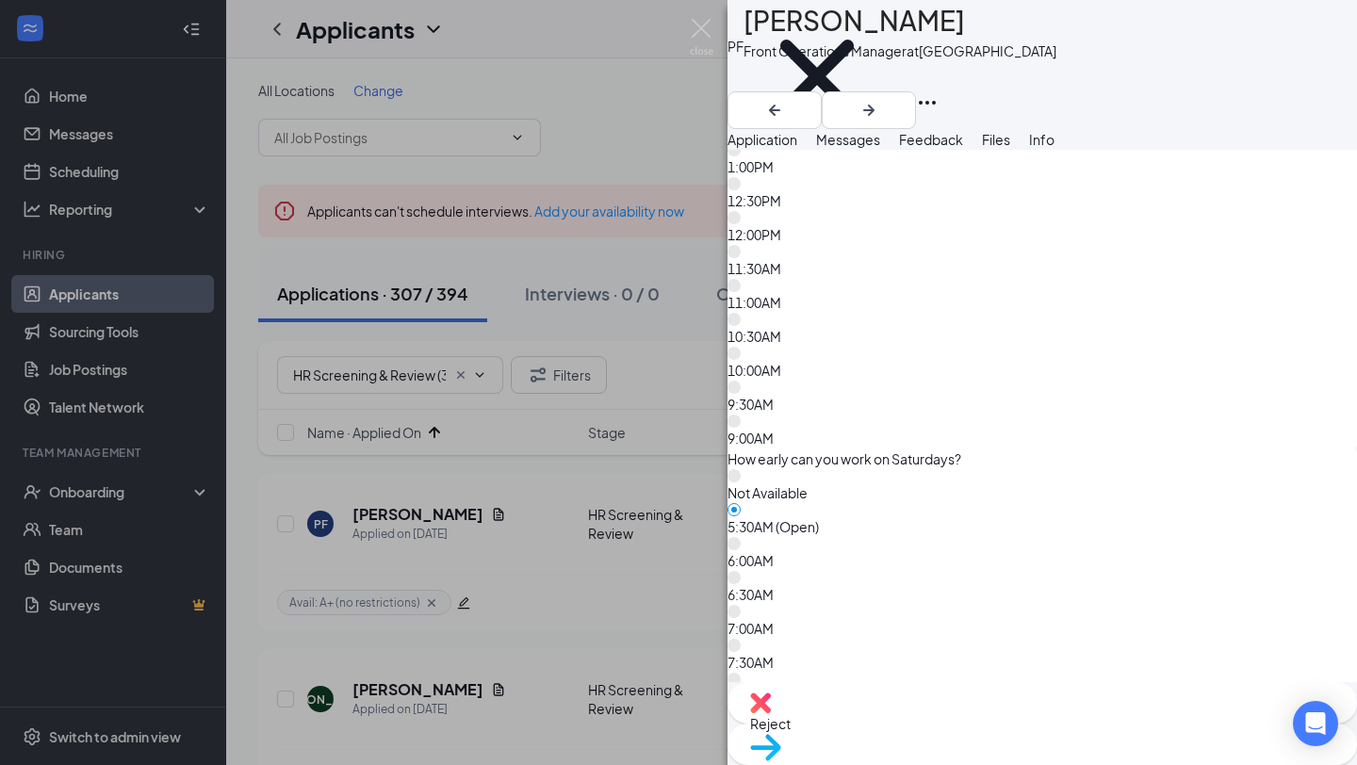
click at [838, 763] on span "Move to stage" at bounding box center [794, 771] width 88 height 17
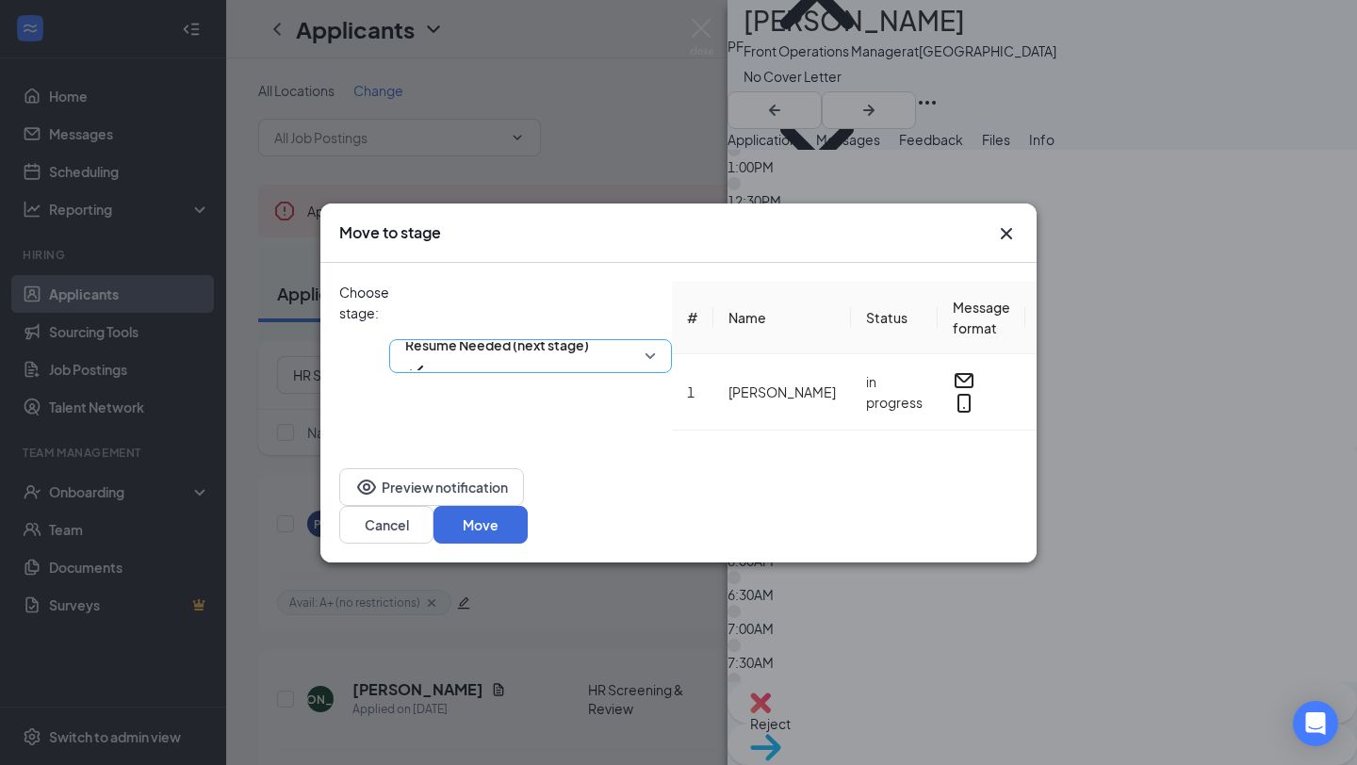
click at [656, 342] on span "Resume Needed (next stage)" at bounding box center [530, 356] width 251 height 28
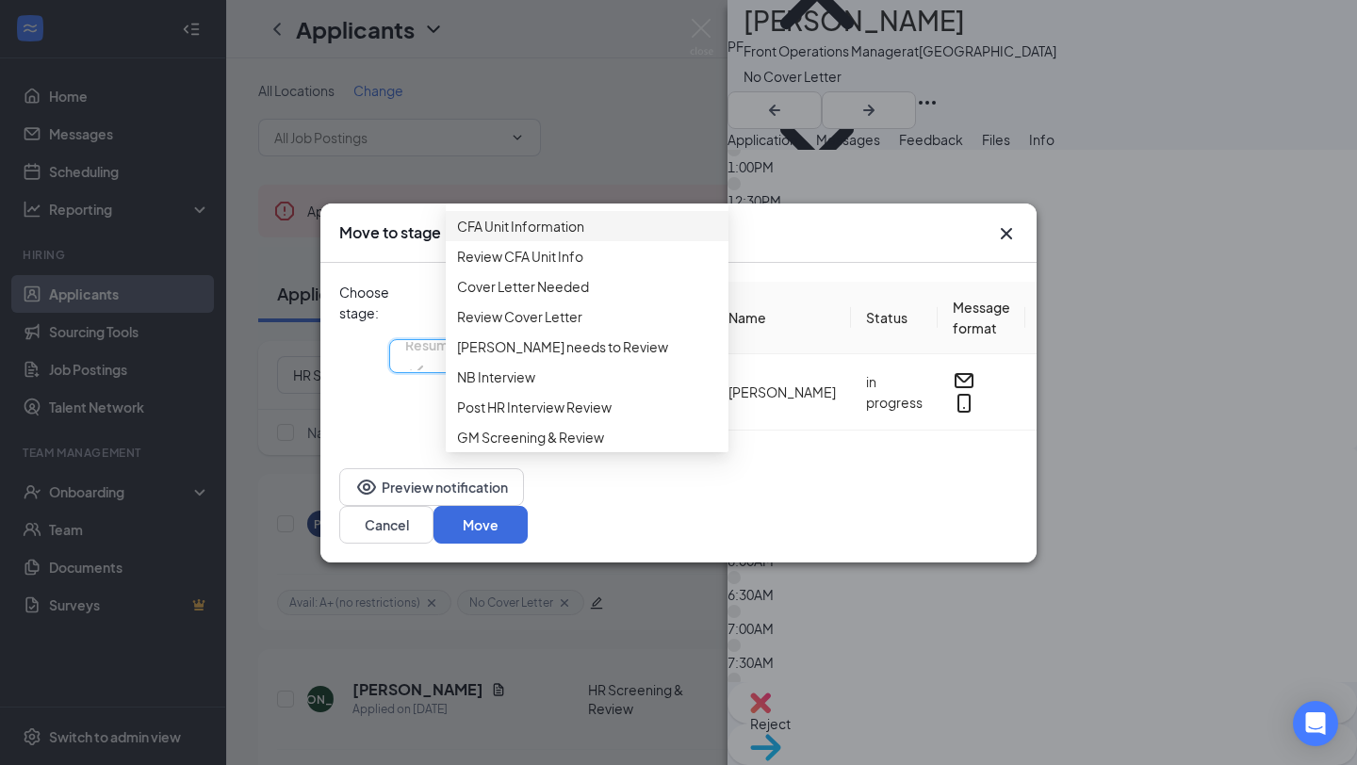
scroll to position [141, 0]
click at [612, 295] on span "Cover Letter Needed" at bounding box center [587, 284] width 260 height 21
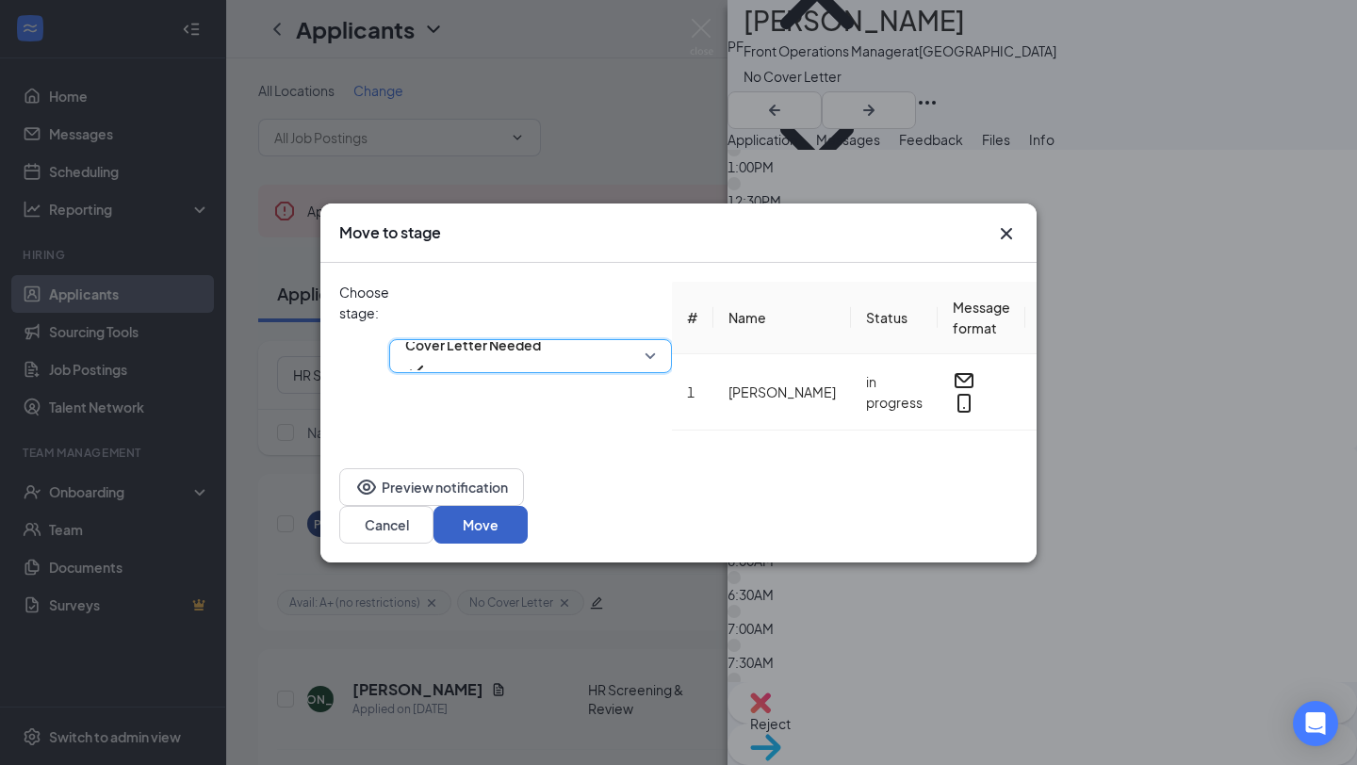
click at [528, 506] on button "Move" at bounding box center [481, 525] width 94 height 38
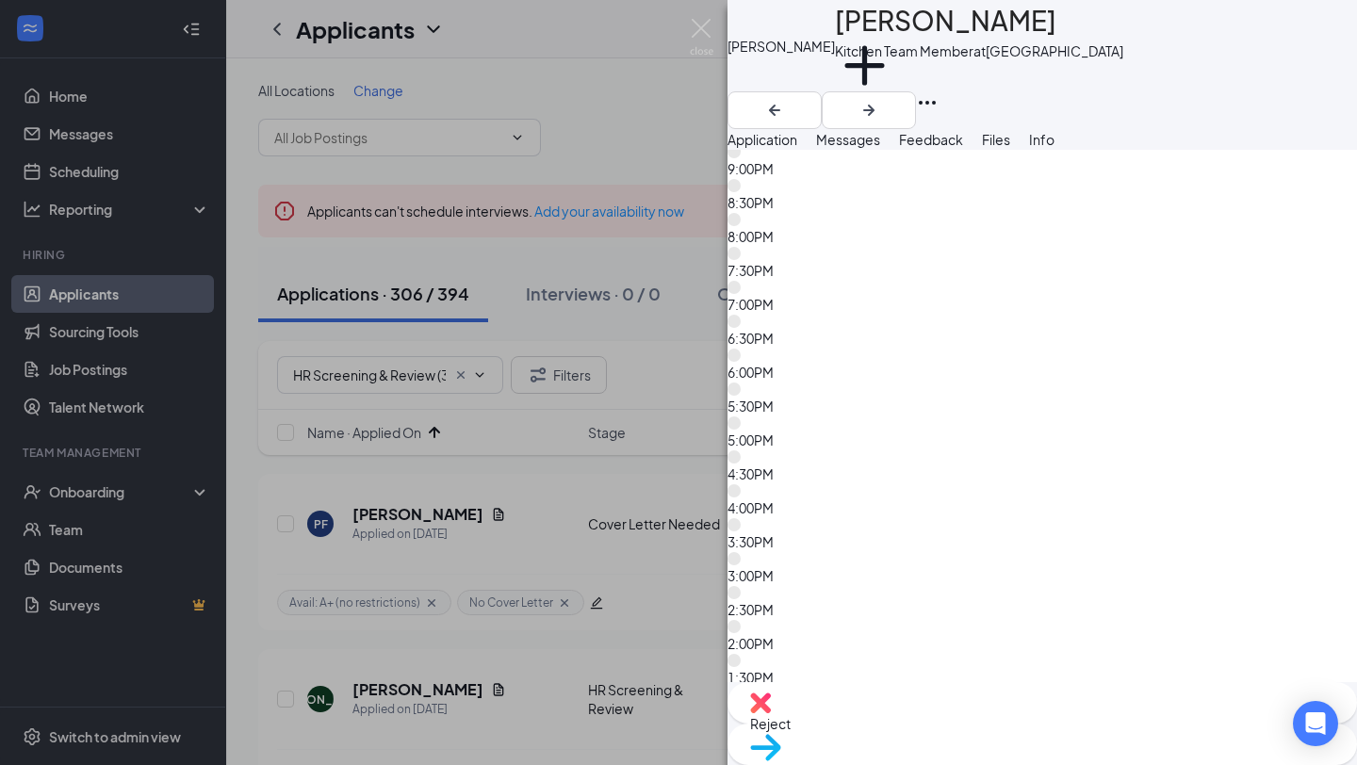
scroll to position [11743, 0]
click at [835, 74] on button "Add a tag" at bounding box center [864, 76] width 59 height 80
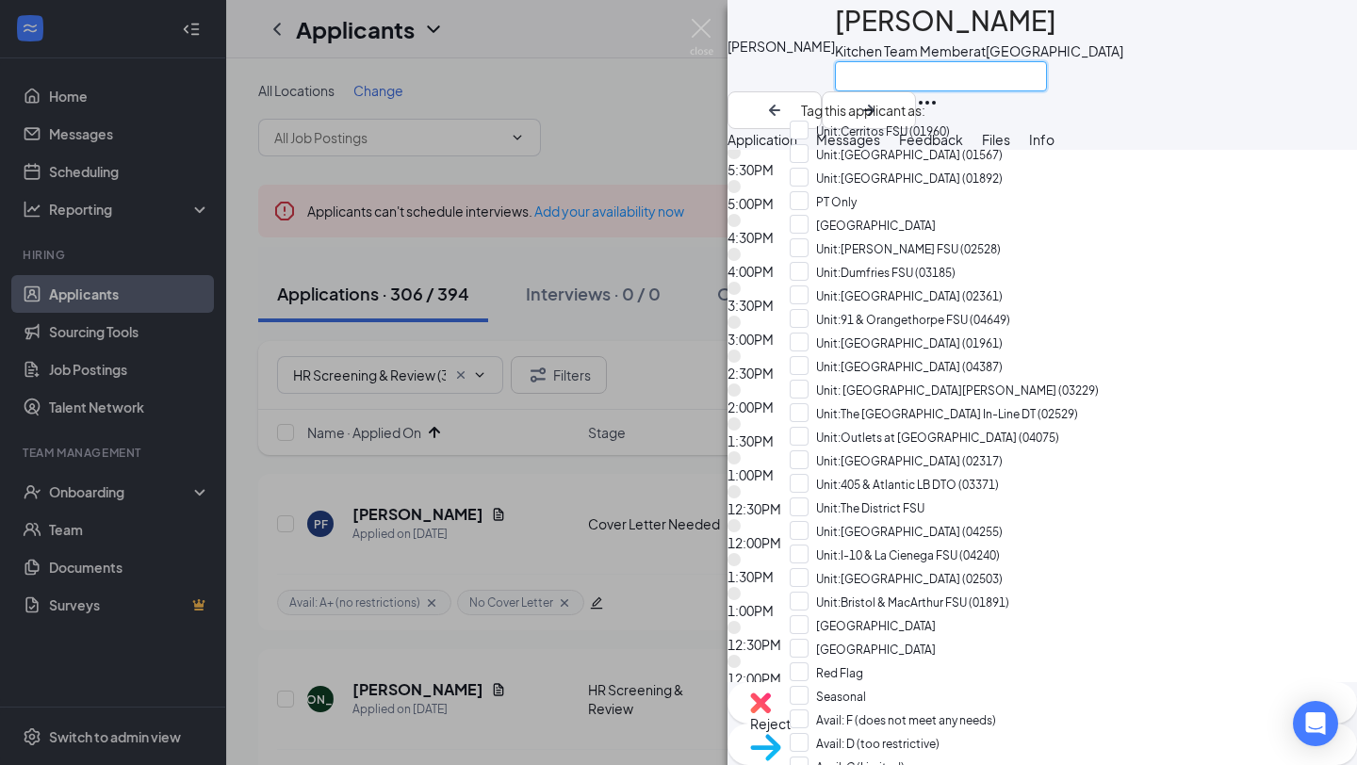
click at [835, 74] on input "text" at bounding box center [941, 76] width 212 height 30
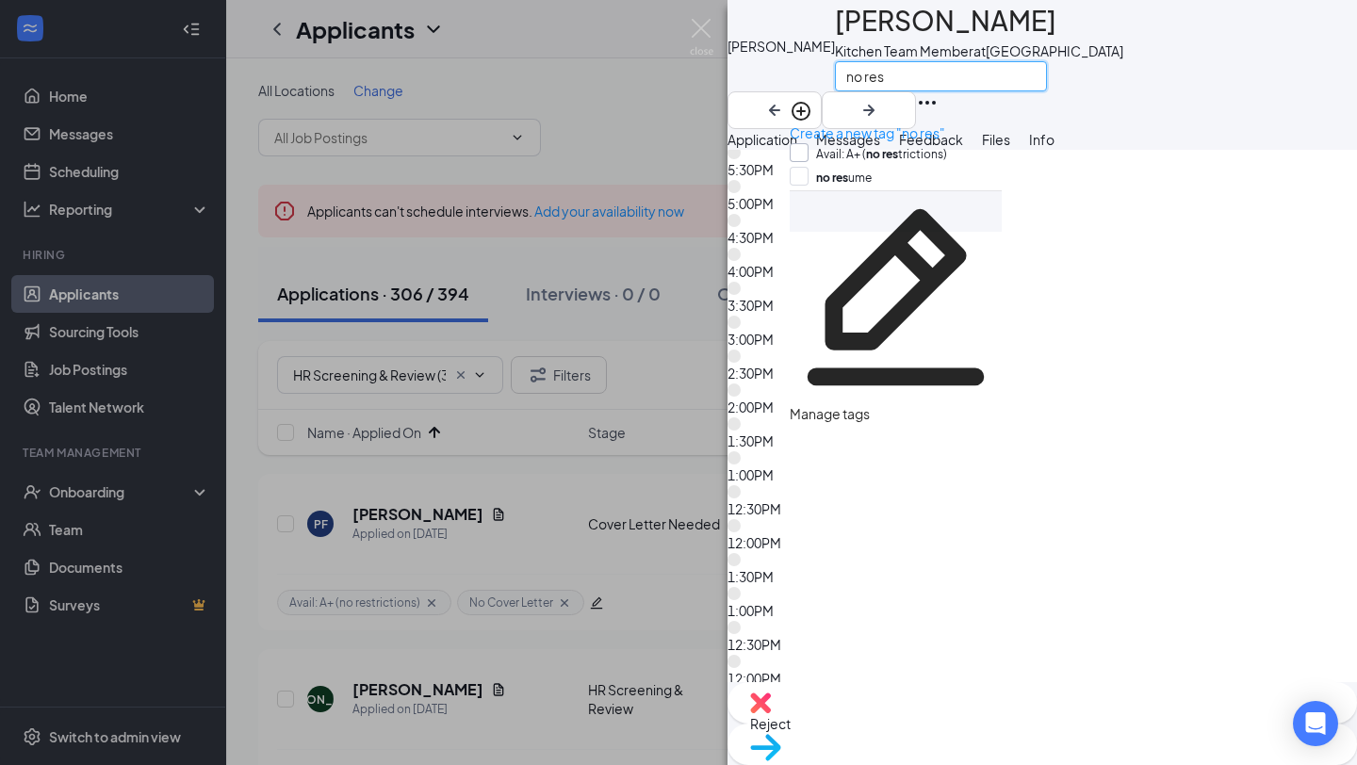
type input "no res"
click at [866, 144] on input "Avail: A+ ( no res trictions)" at bounding box center [868, 153] width 157 height 21
checkbox input "true"
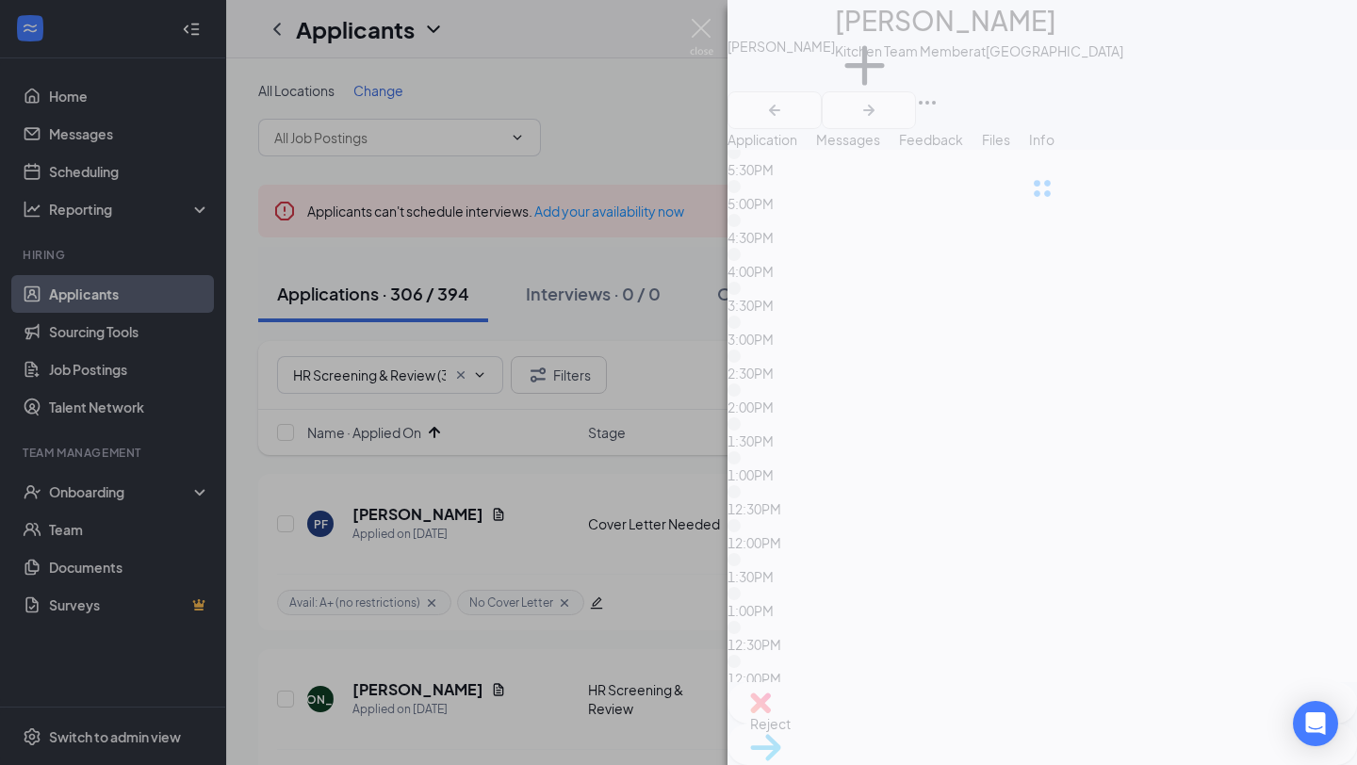
scroll to position [11736, 0]
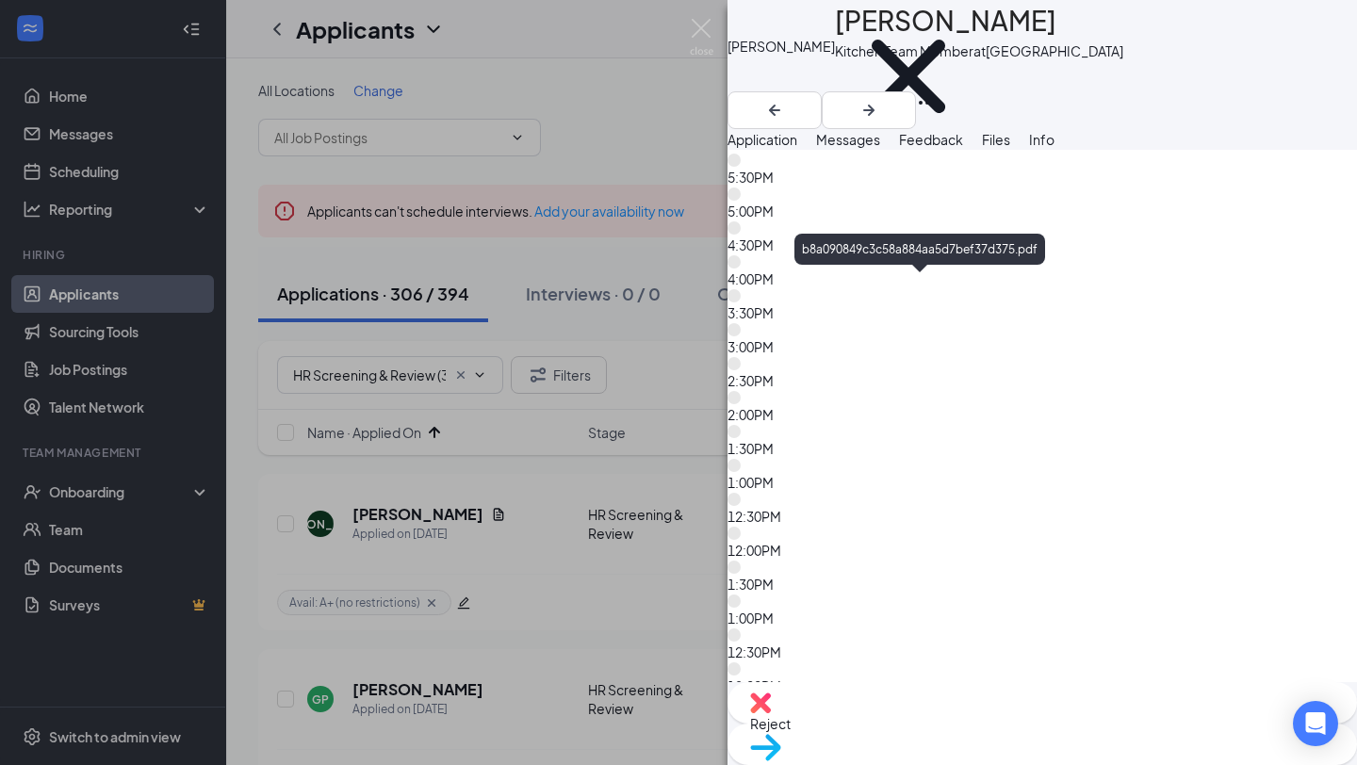
click at [963, 148] on span "Feedback" at bounding box center [931, 139] width 64 height 17
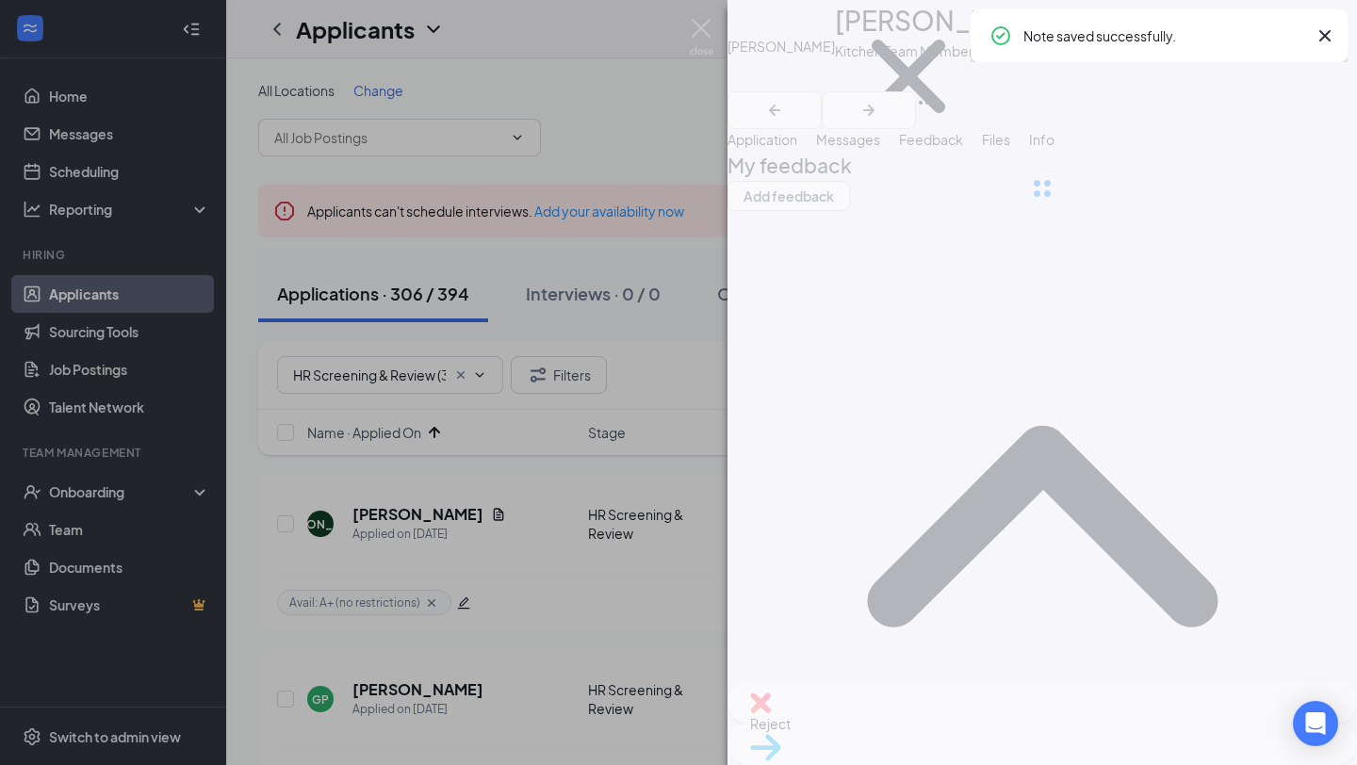
click at [1089, 723] on div "[PERSON_NAME] [PERSON_NAME] Kitchen Team Member at [GEOGRAPHIC_DATA] Avail: A+ …" at bounding box center [1043, 382] width 630 height 765
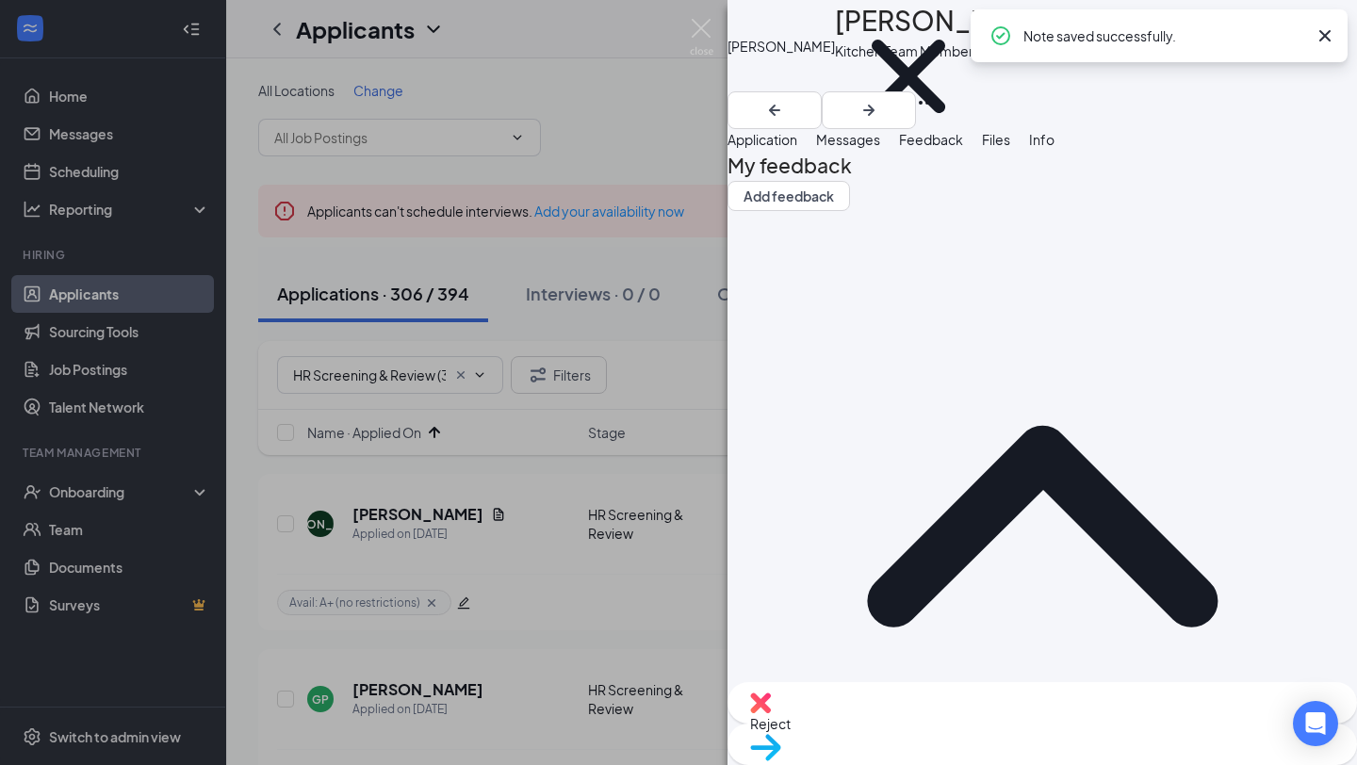
click at [838, 763] on span "Move to stage" at bounding box center [794, 771] width 88 height 17
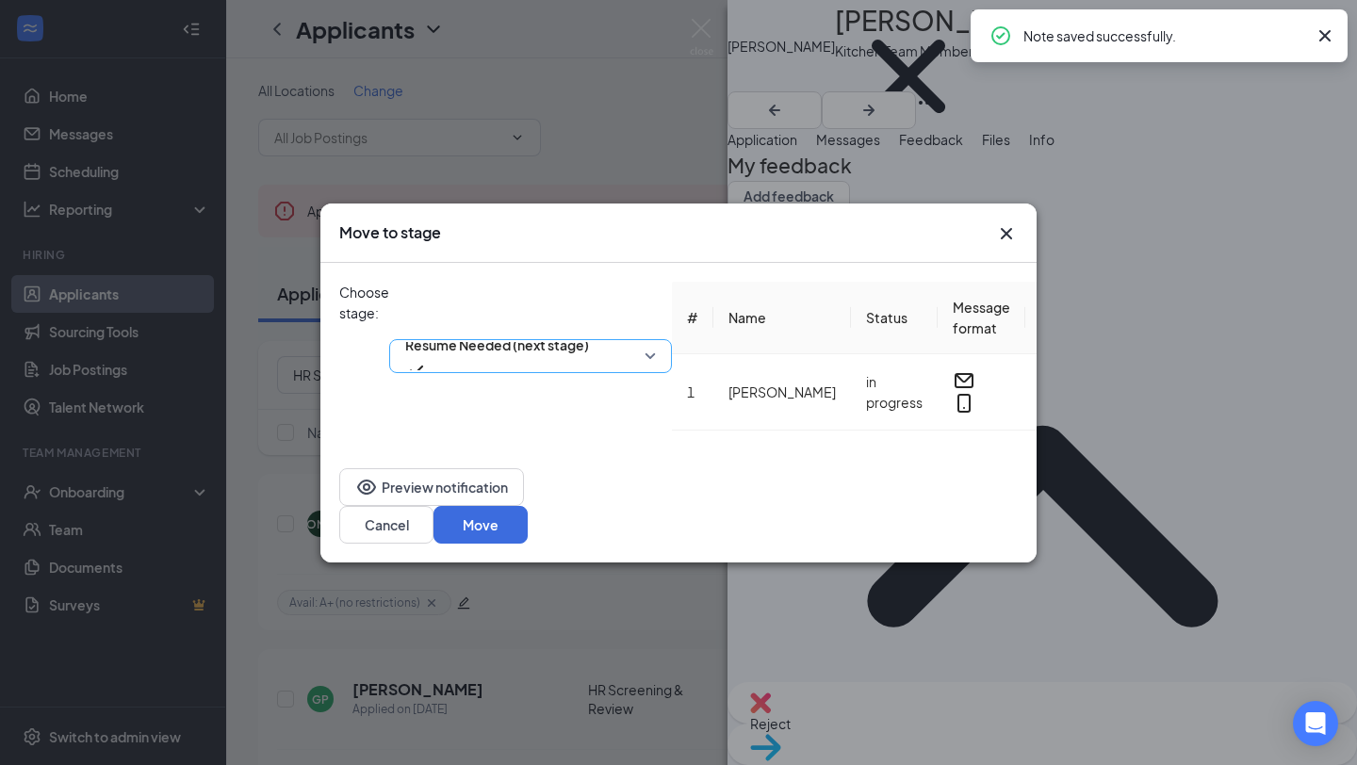
click at [589, 331] on span "Resume Needed (next stage)" at bounding box center [497, 356] width 184 height 51
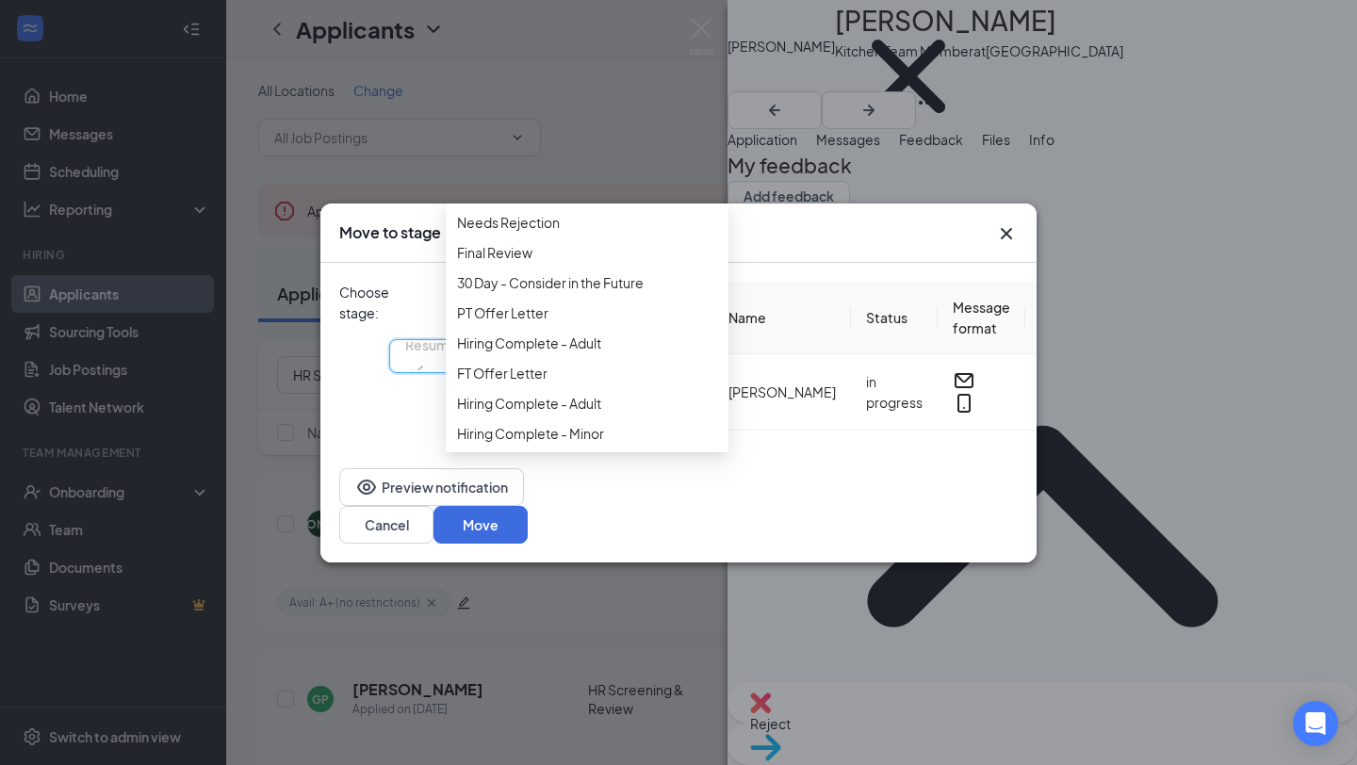
scroll to position [599, 0]
click at [613, 293] on span "30 Day - Consider in the Future" at bounding box center [550, 282] width 187 height 21
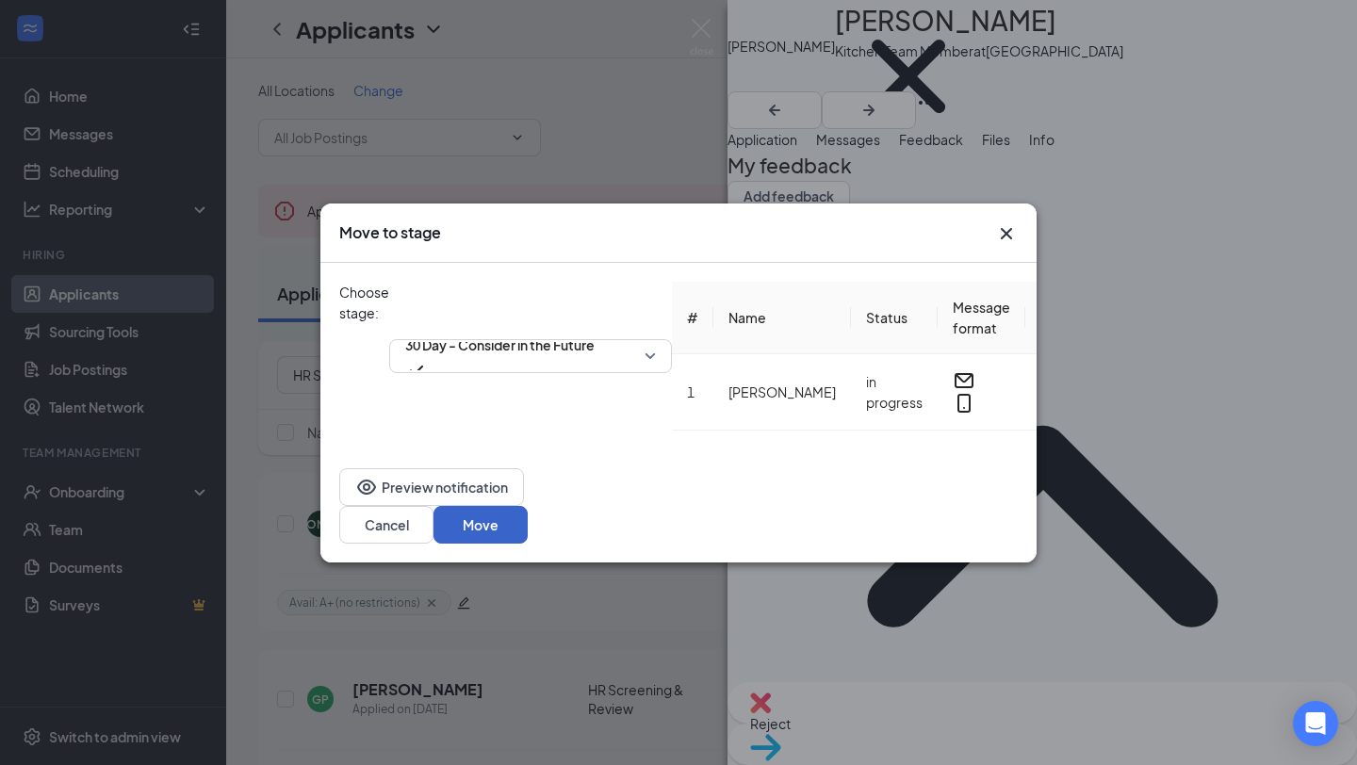
click at [528, 506] on button "Move" at bounding box center [481, 525] width 94 height 38
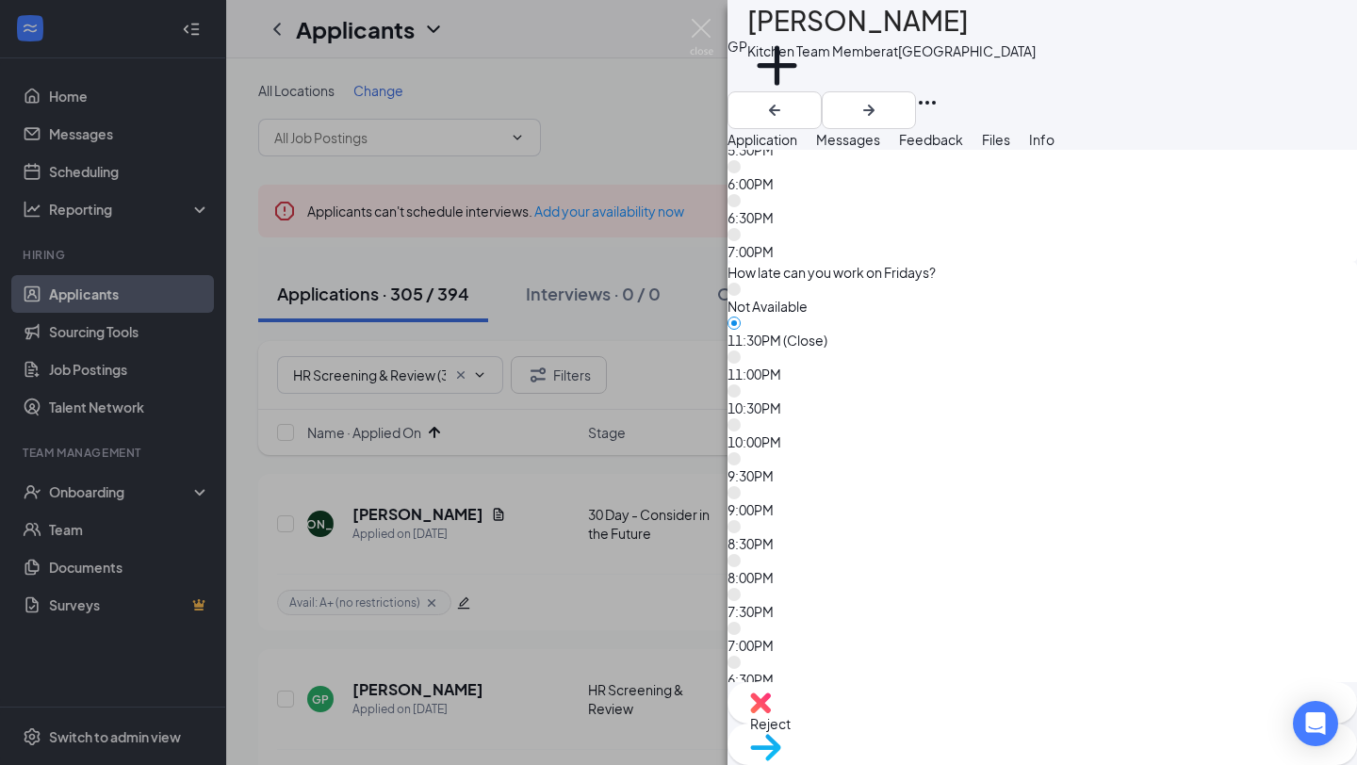
scroll to position [11641, 0]
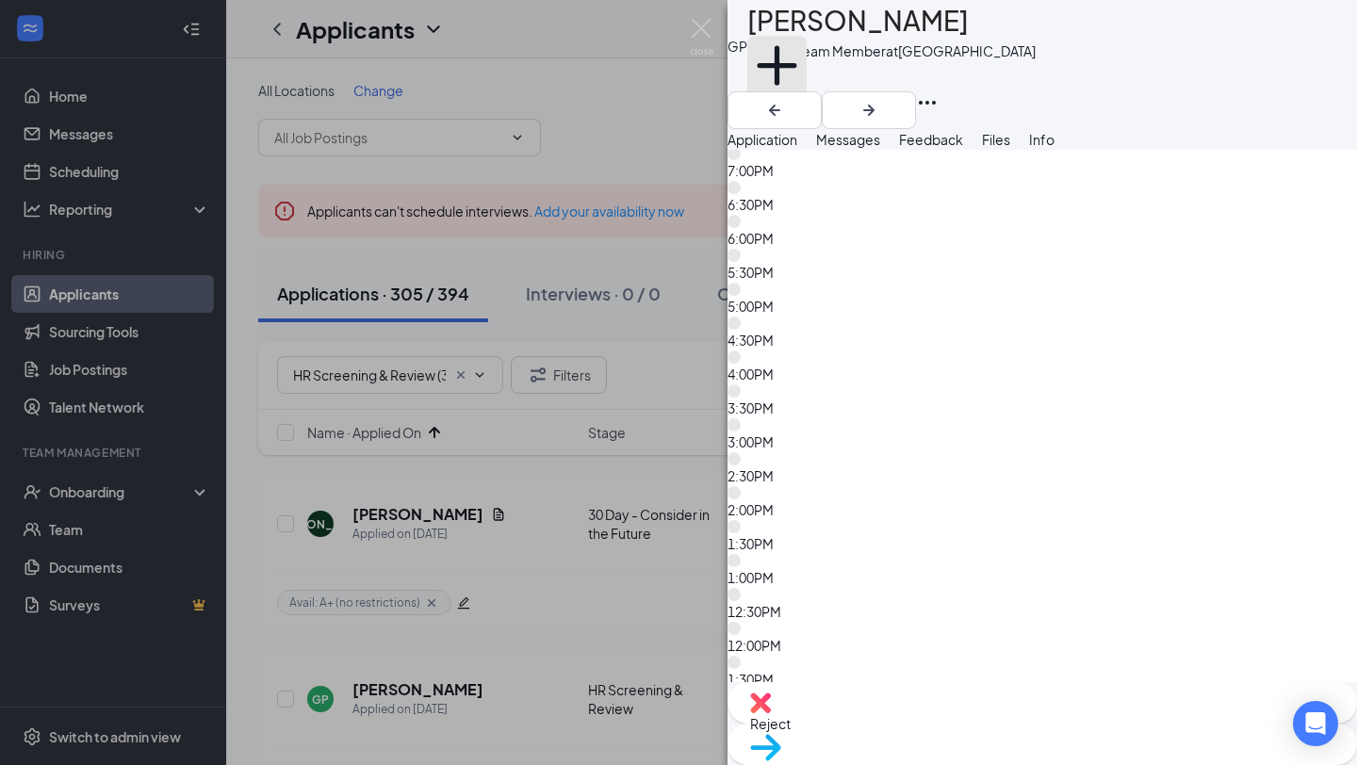
click at [807, 84] on button "Add a tag" at bounding box center [776, 76] width 59 height 80
click at [833, 84] on input "text" at bounding box center [853, 76] width 212 height 30
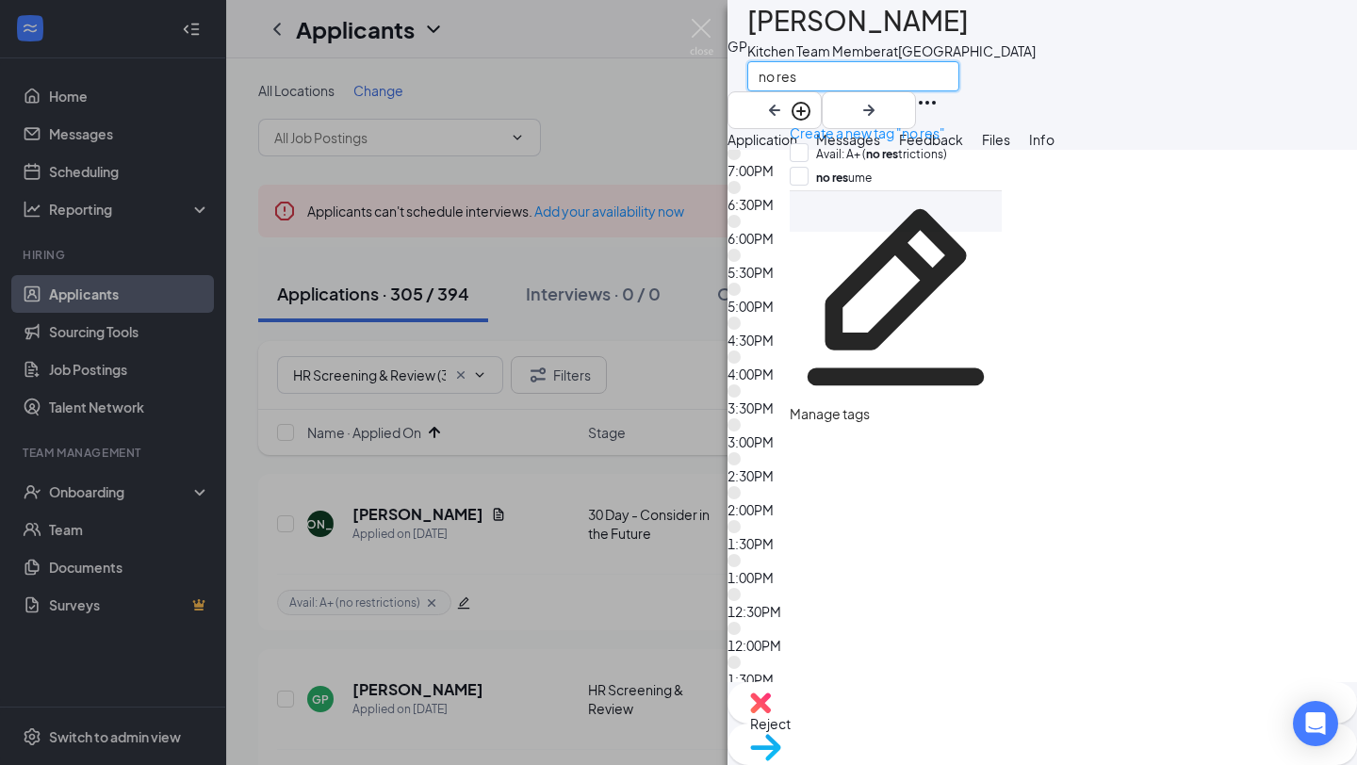
type input "no res"
click at [886, 170] on div "no res ume" at bounding box center [896, 179] width 212 height 24
checkbox input "true"
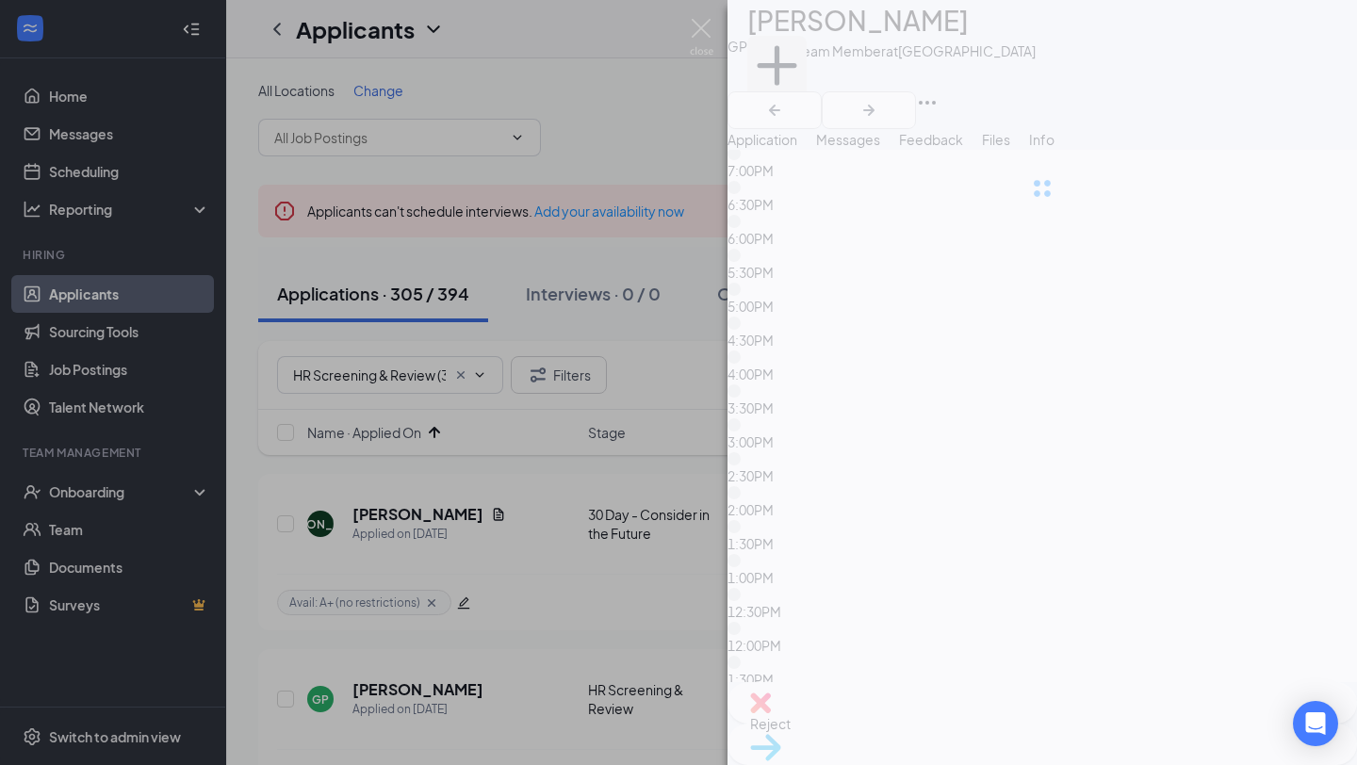
scroll to position [11633, 0]
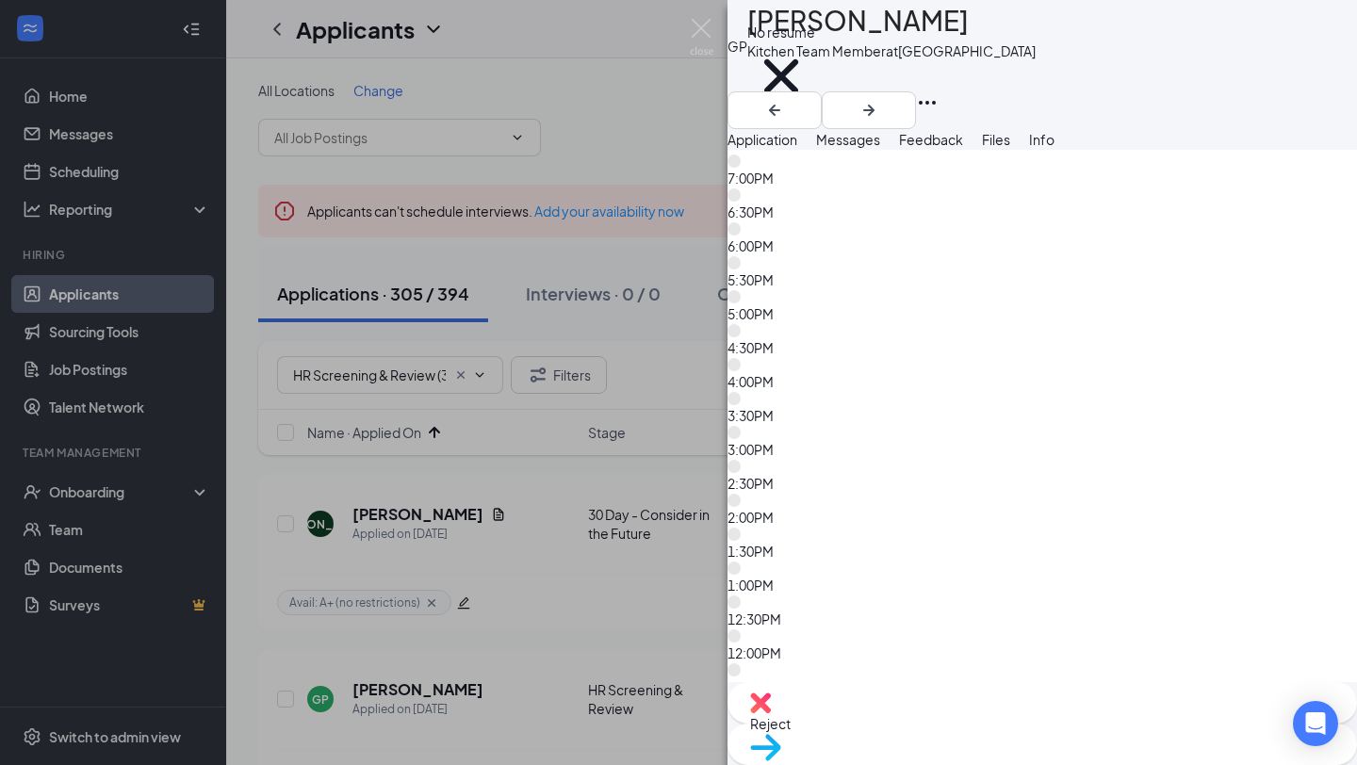
click at [766, 130] on icon "Plus" at bounding box center [758, 137] width 15 height 15
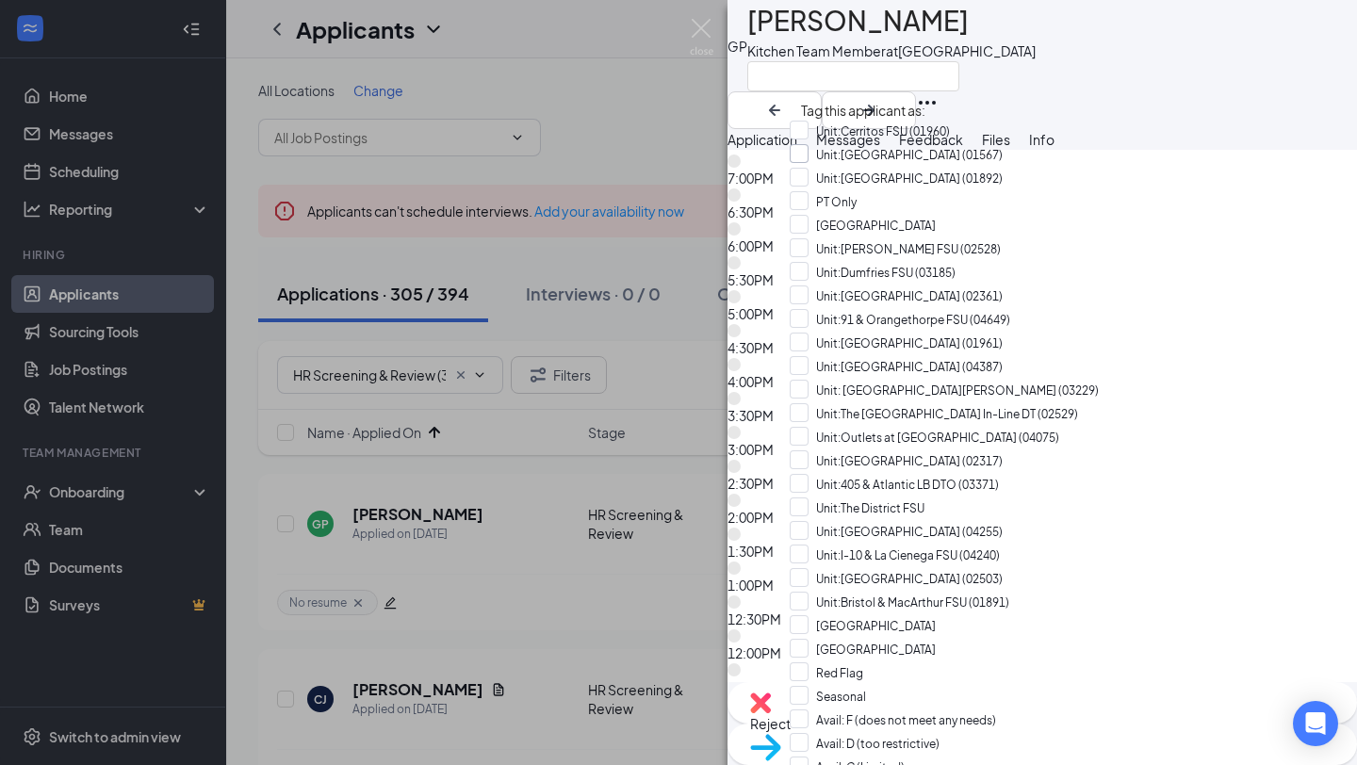
scroll to position [783, 0]
checkbox input "true"
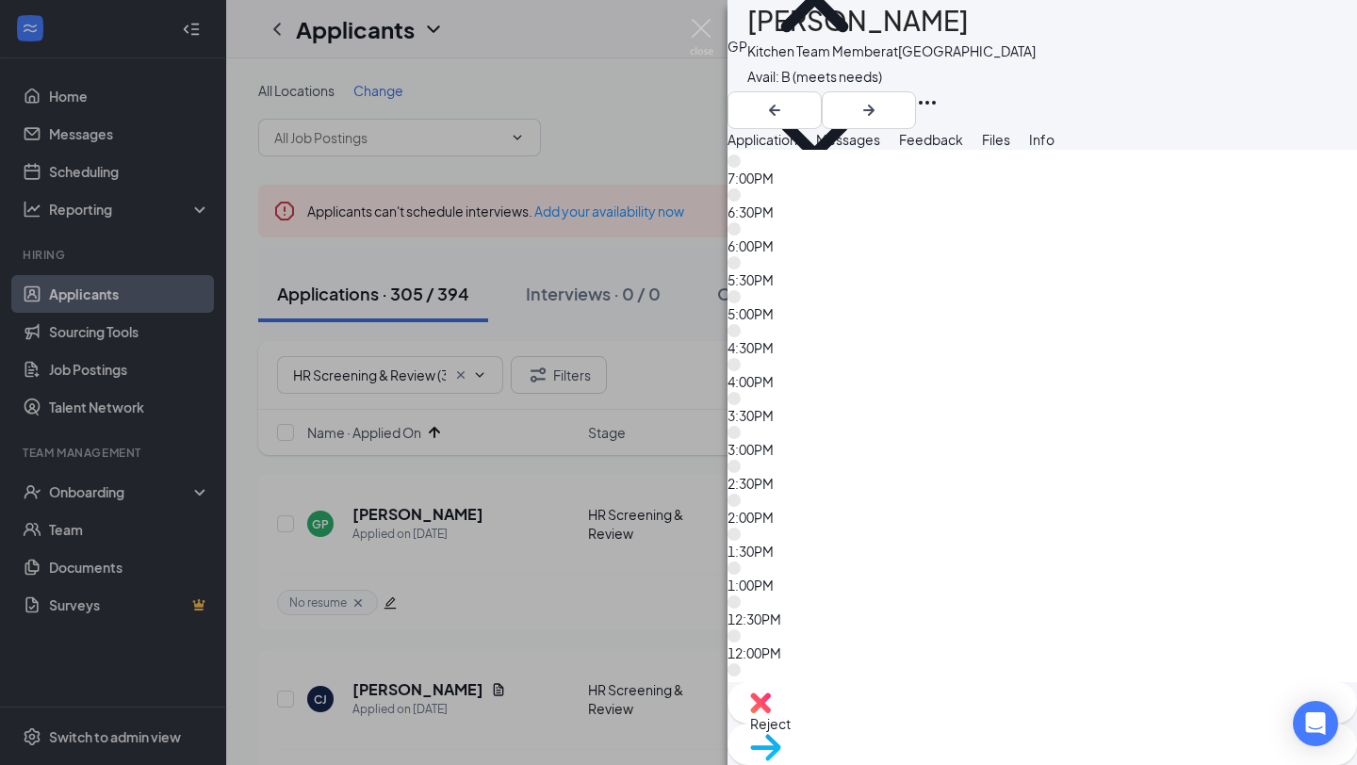
click at [963, 148] on span "Feedback" at bounding box center [931, 139] width 64 height 17
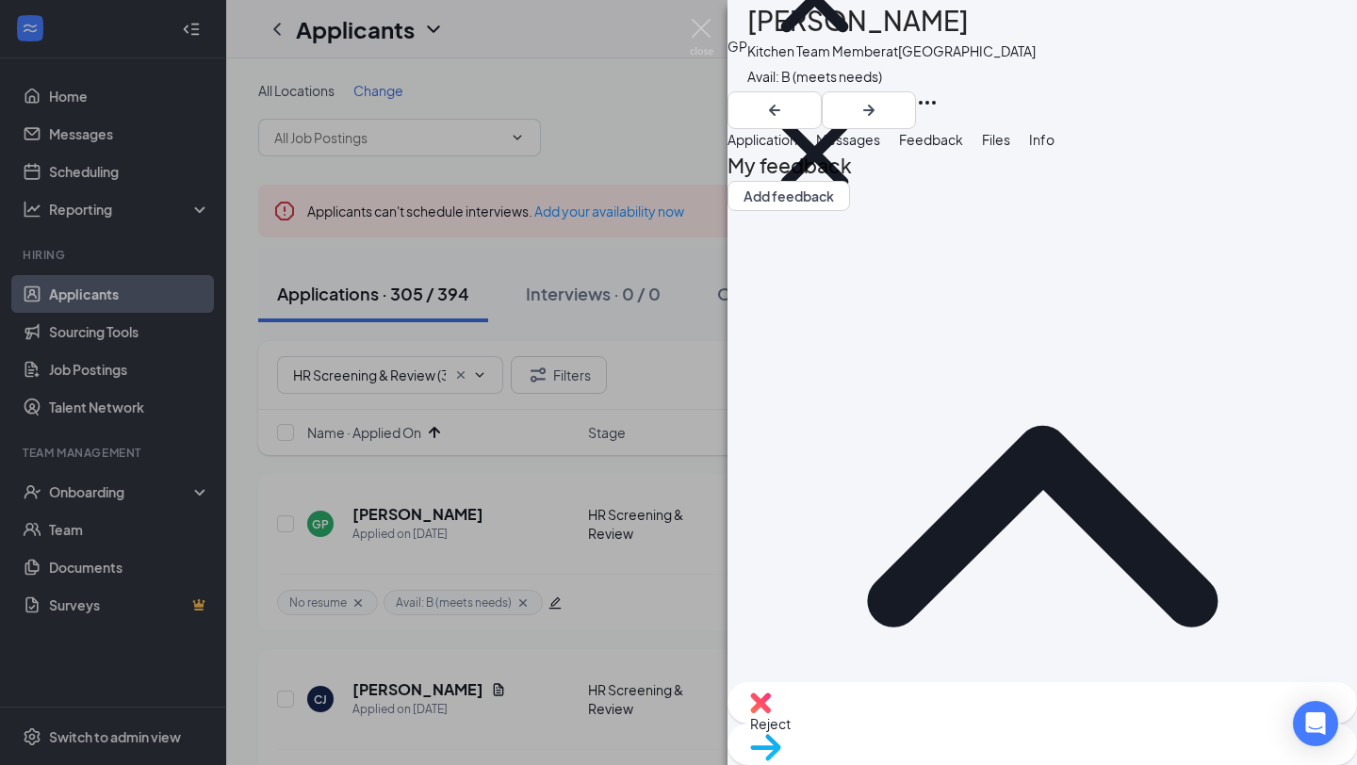
click at [1064, 755] on div "Reject Move to stage" at bounding box center [1043, 723] width 630 height 83
click at [781, 734] on img at bounding box center [765, 747] width 31 height 27
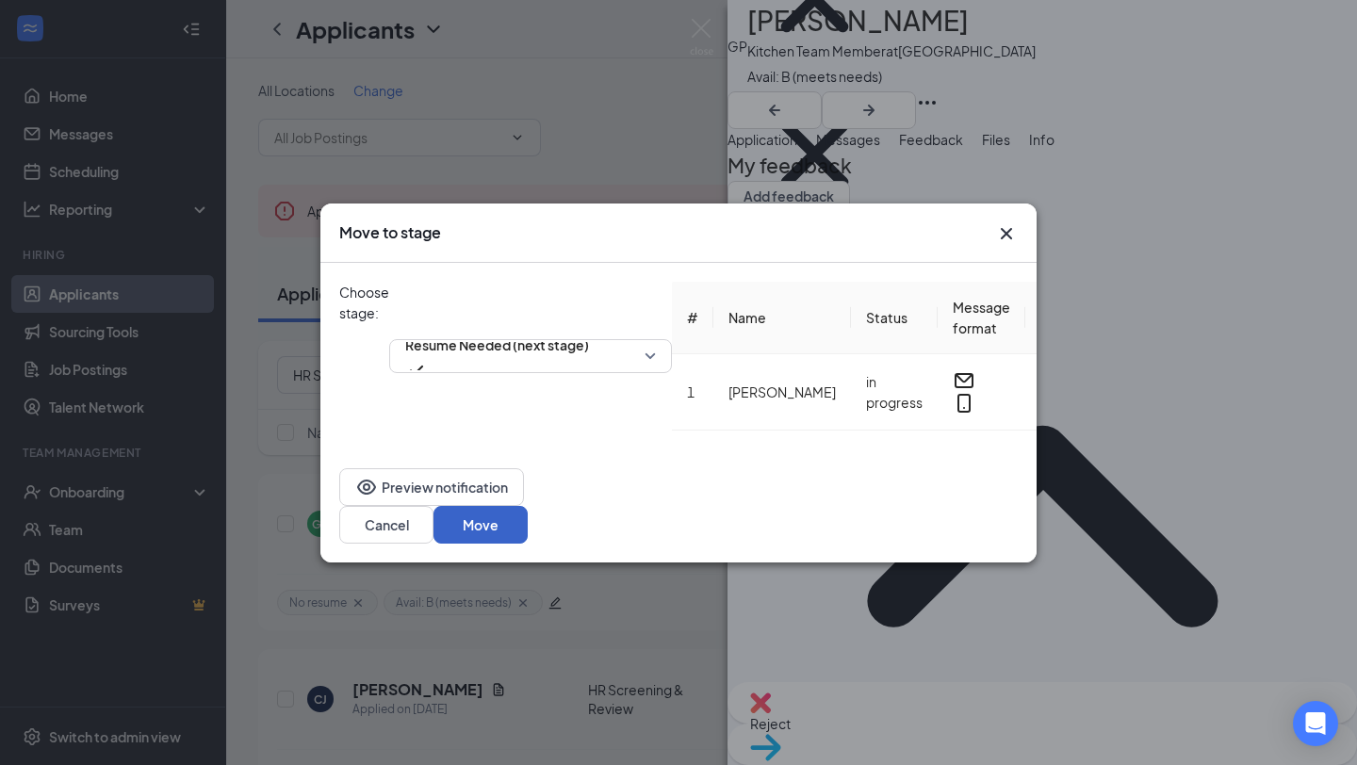
click at [528, 525] on button "Move" at bounding box center [481, 525] width 94 height 38
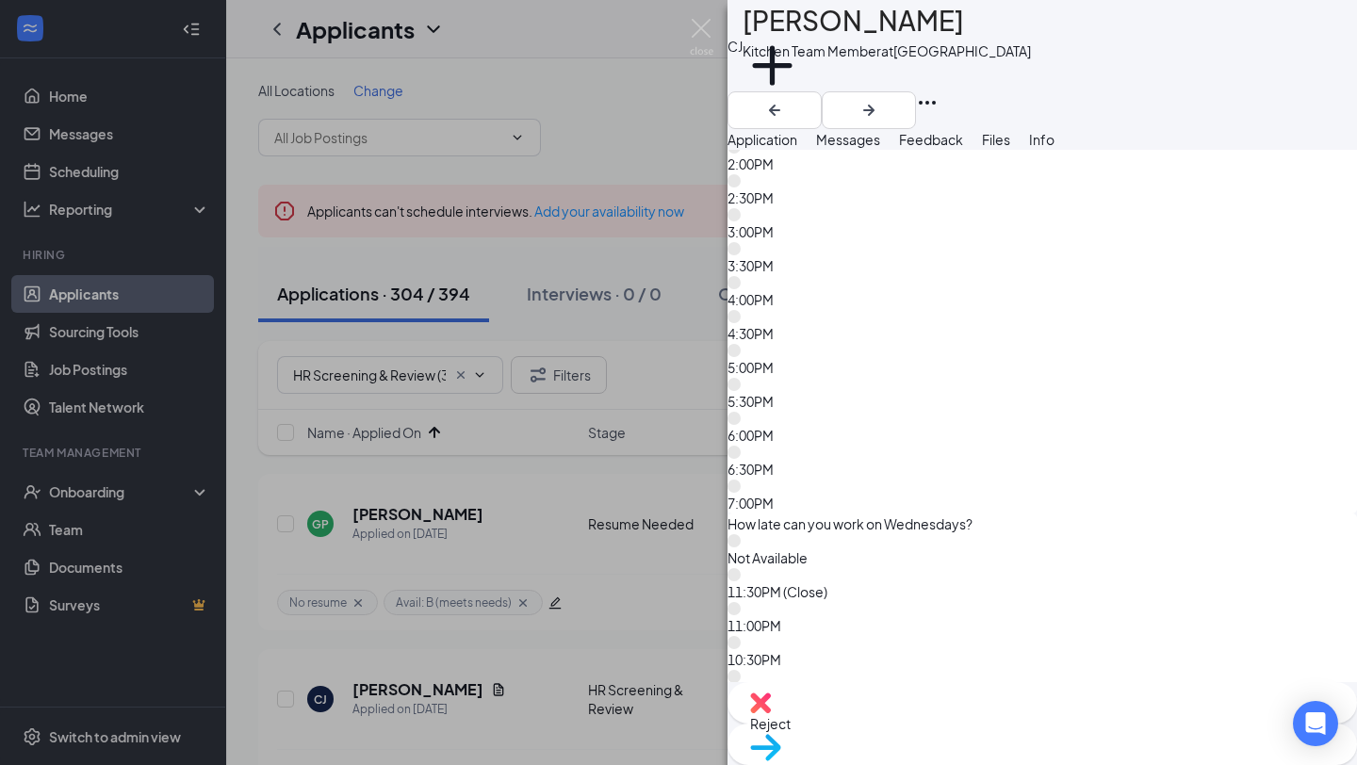
scroll to position [6172, 0]
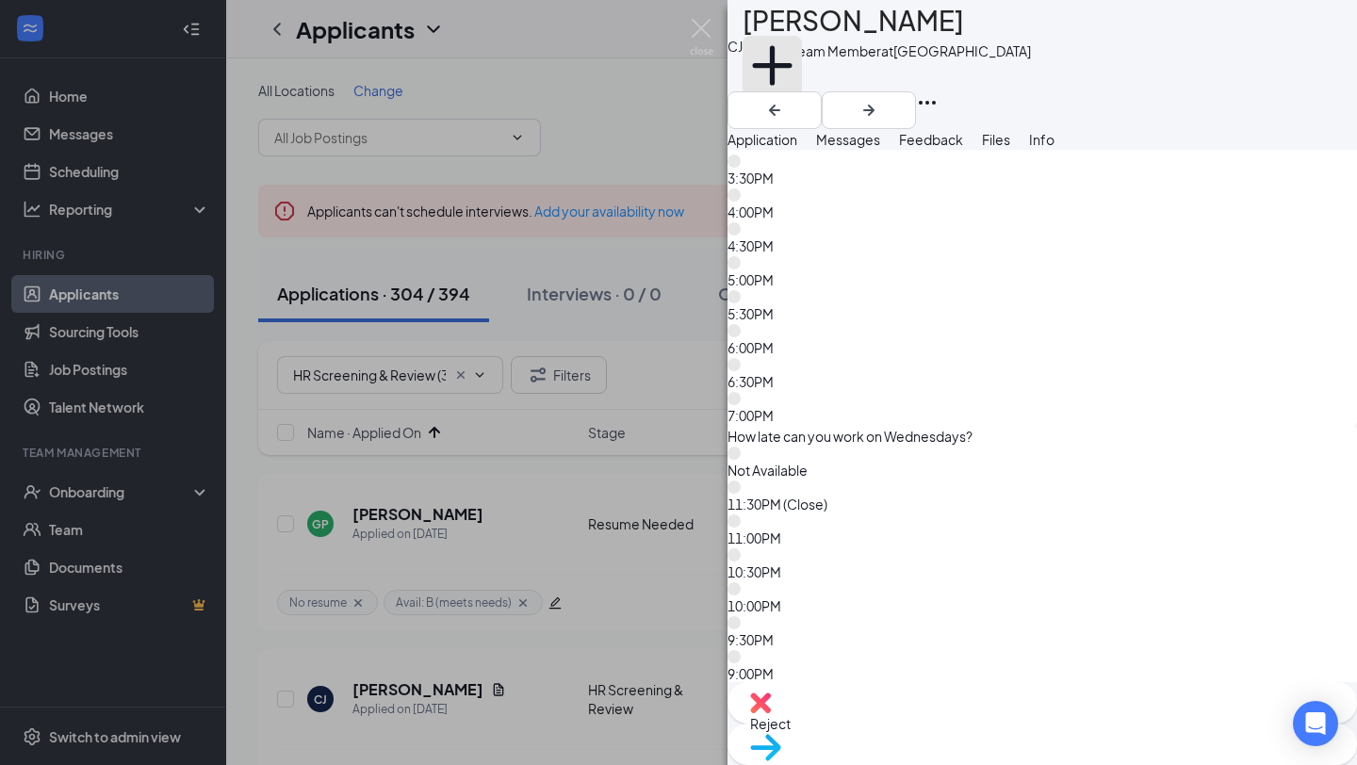
click at [802, 74] on button "Add a tag" at bounding box center [772, 76] width 59 height 80
click at [828, 74] on input "text" at bounding box center [849, 76] width 212 height 30
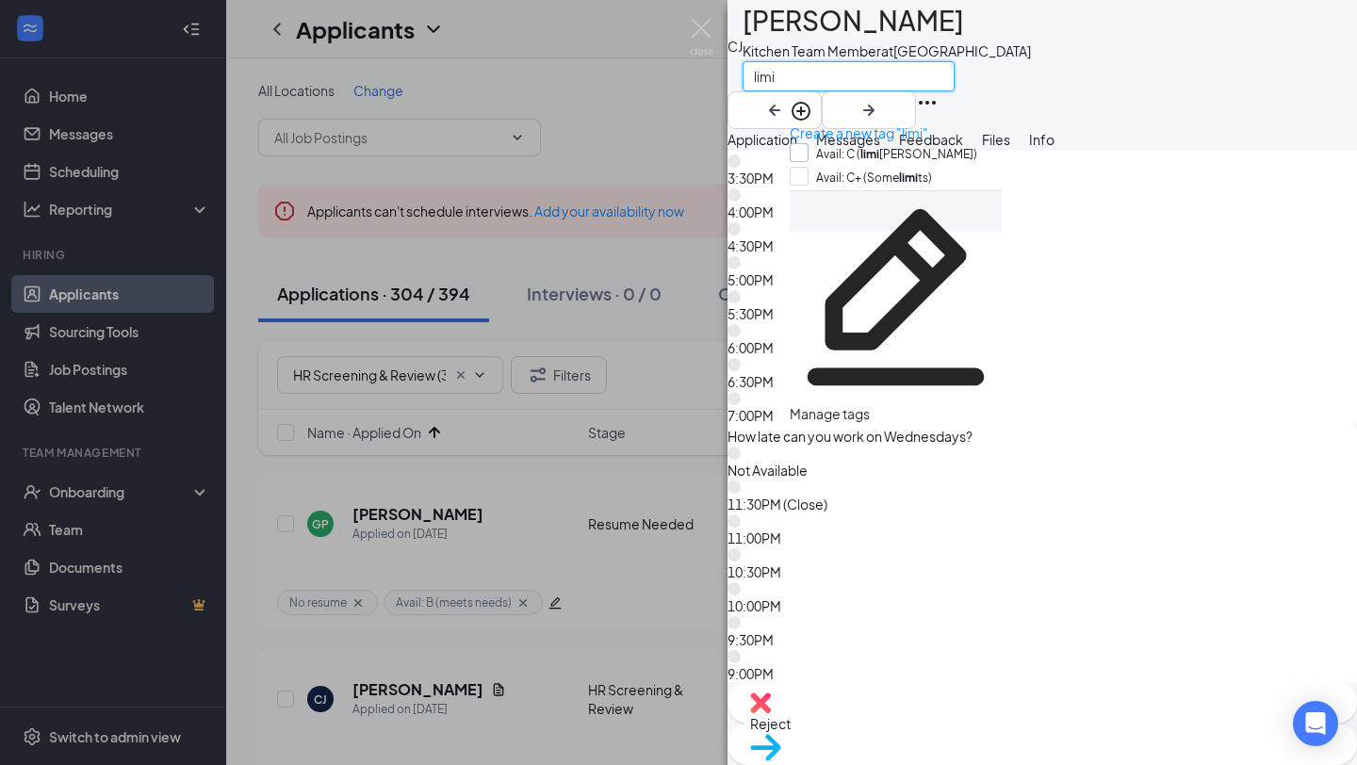
type input "limi"
click at [878, 151] on input "Avail: C ( limi [PERSON_NAME])" at bounding box center [884, 153] width 188 height 21
checkbox input "true"
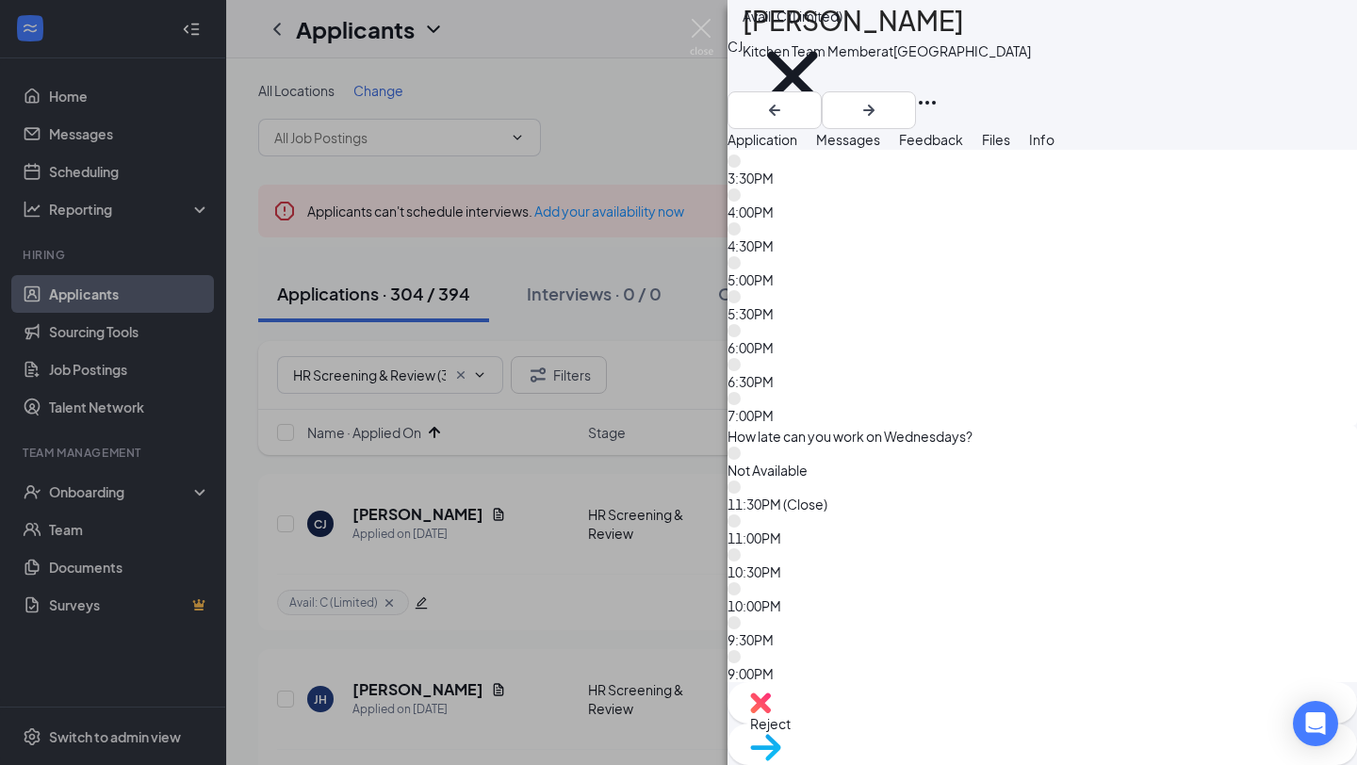
click at [930, 724] on div "Reject" at bounding box center [1043, 702] width 630 height 41
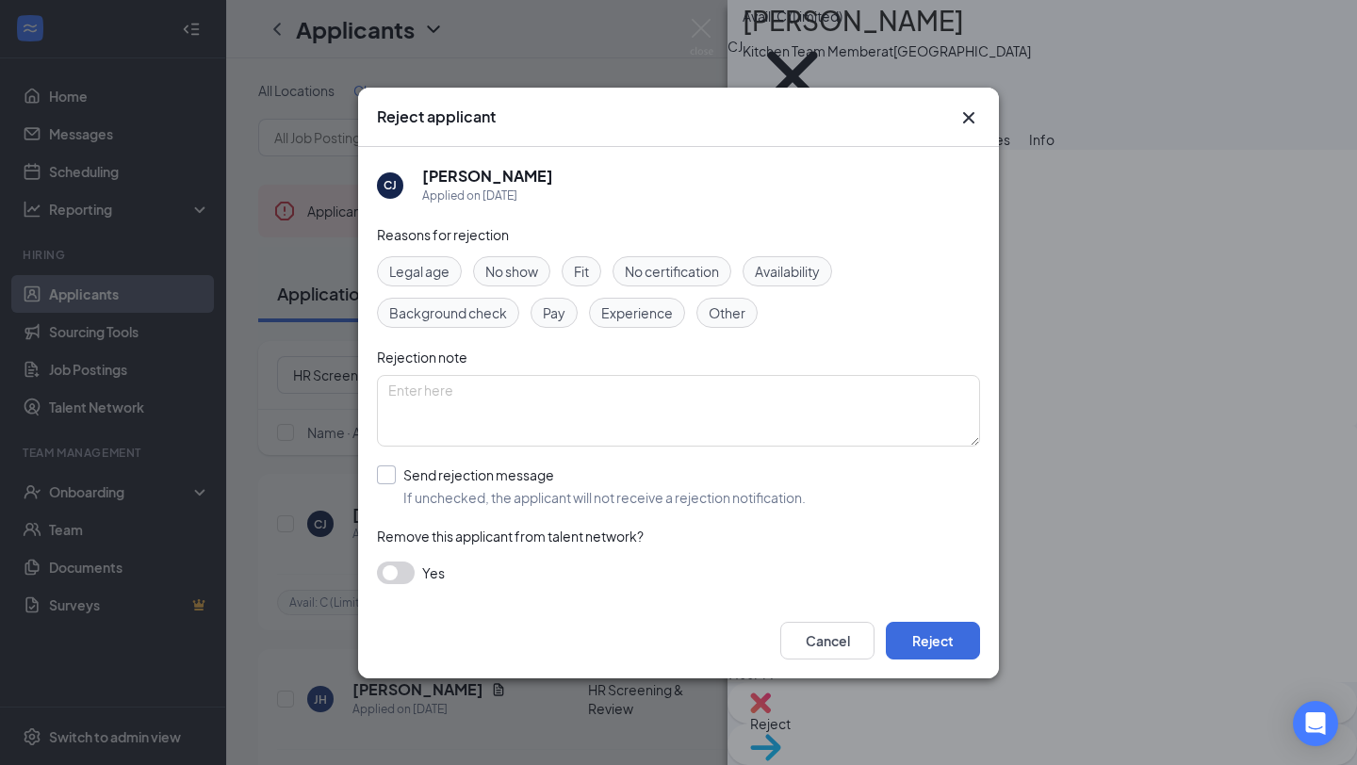
click at [736, 488] on input "Send rejection message If unchecked, the applicant will not receive a rejection…" at bounding box center [591, 486] width 429 height 41
checkbox input "true"
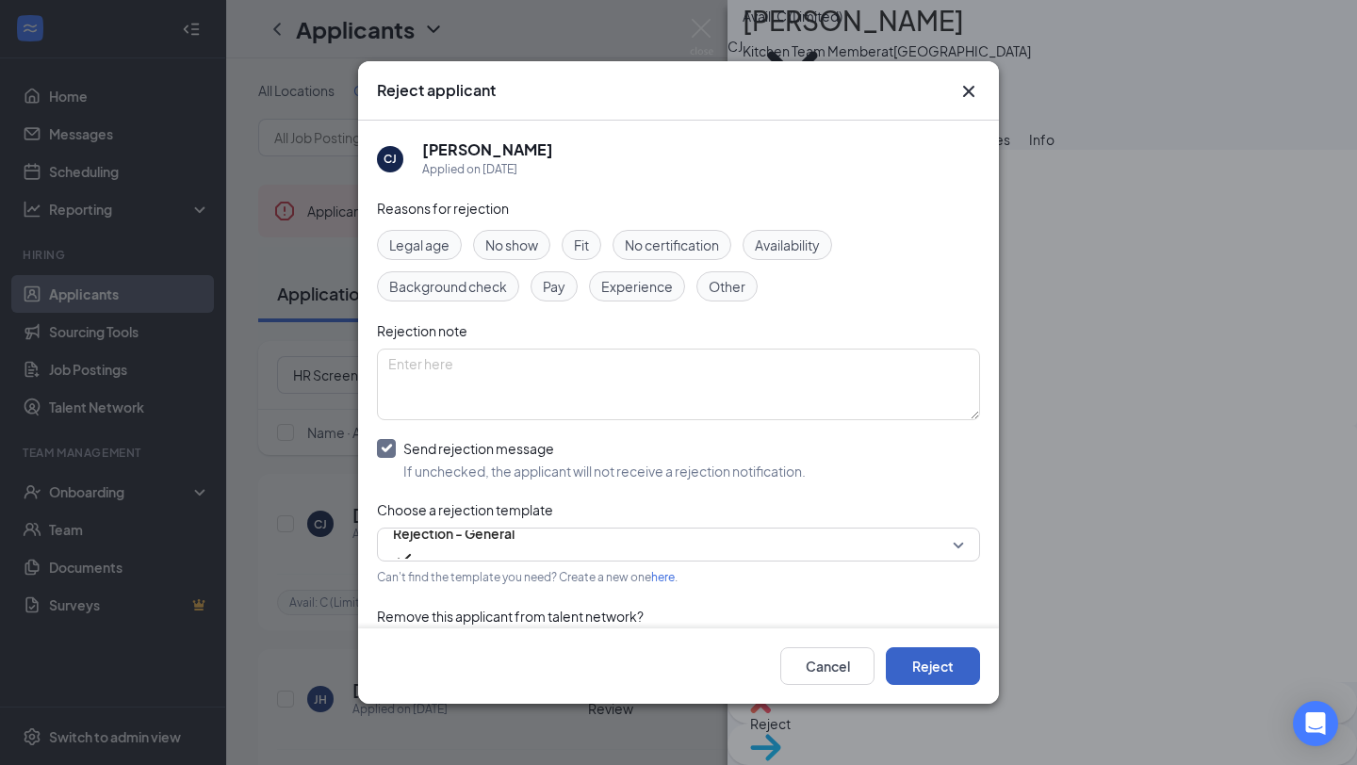
click at [919, 672] on button "Reject" at bounding box center [933, 666] width 94 height 38
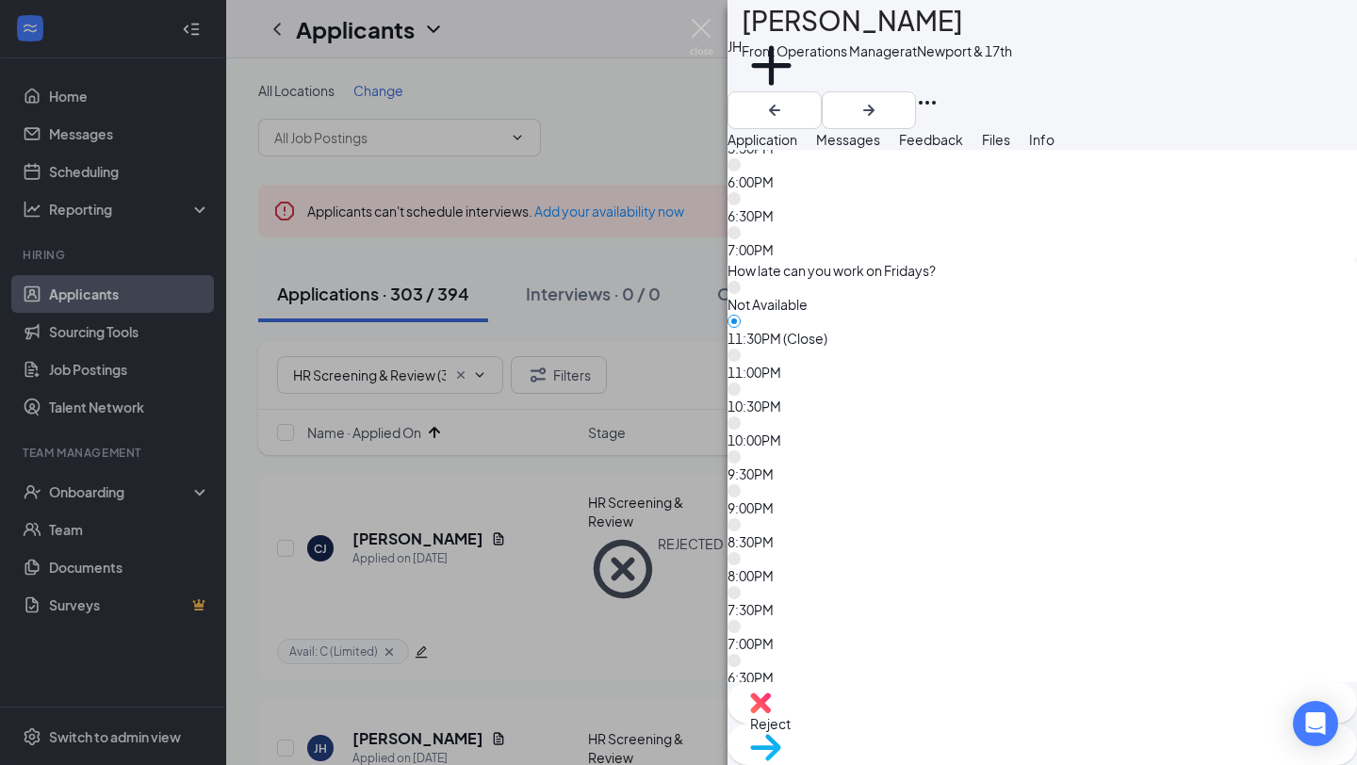
scroll to position [11888, 0]
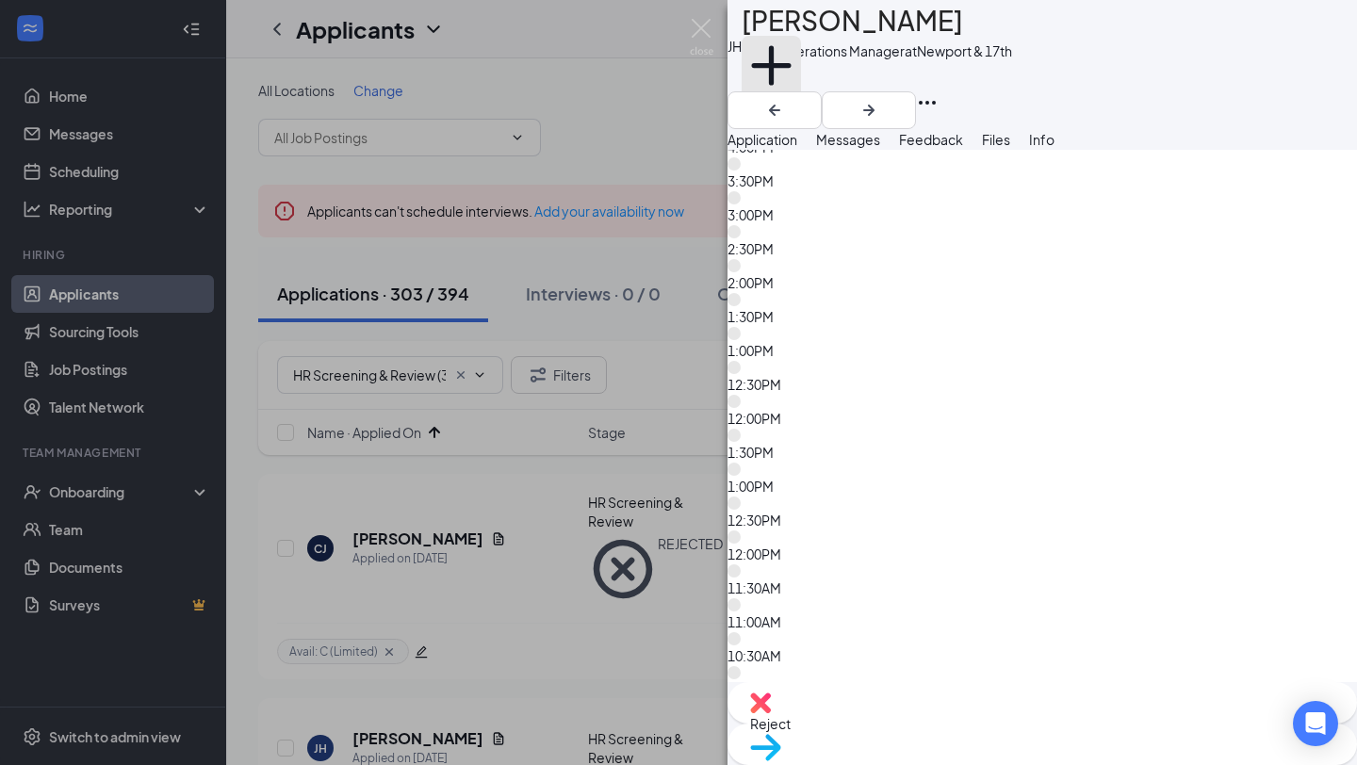
click at [801, 75] on button "Add a tag" at bounding box center [771, 76] width 59 height 80
click at [814, 75] on input "text" at bounding box center [848, 76] width 212 height 30
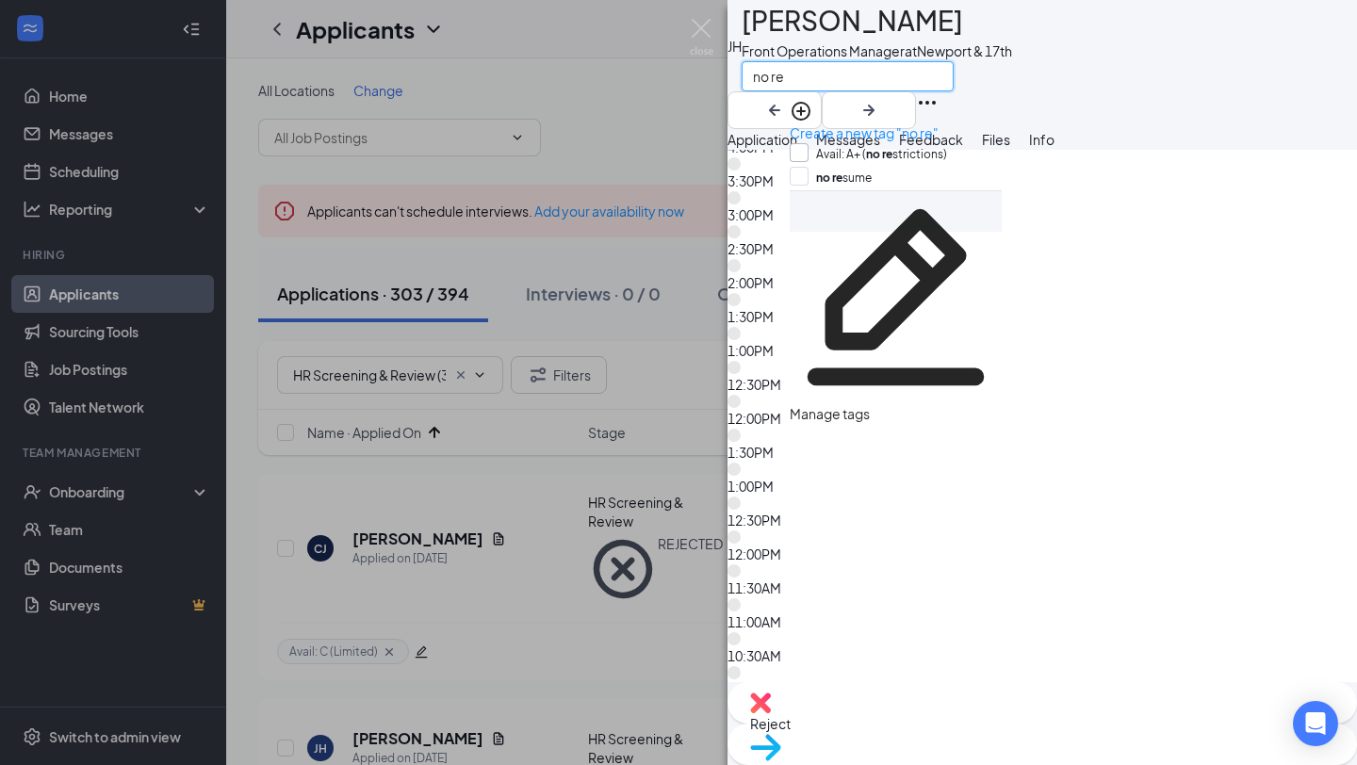
type input "no re"
click at [860, 147] on input "Avail: A+ ( no re strictions)" at bounding box center [868, 153] width 157 height 21
checkbox input "true"
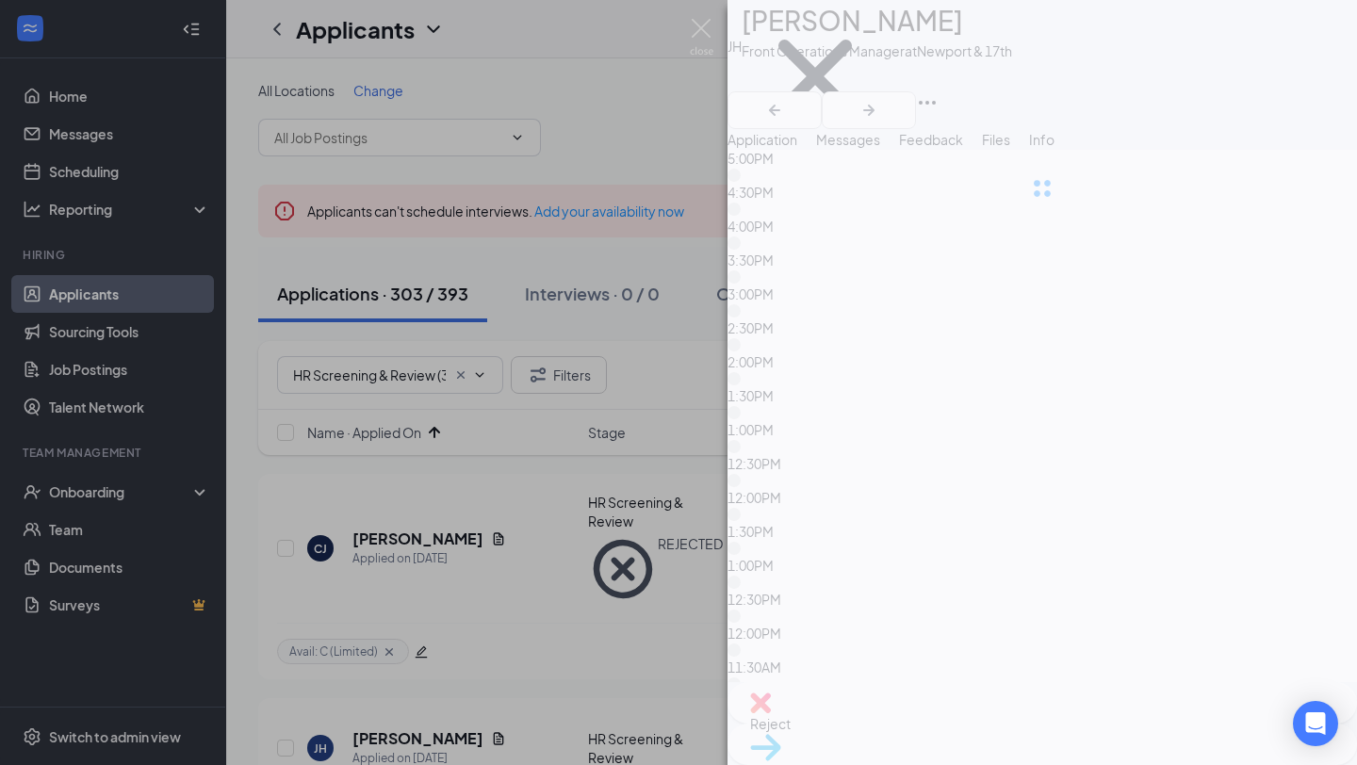
scroll to position [11798, 0]
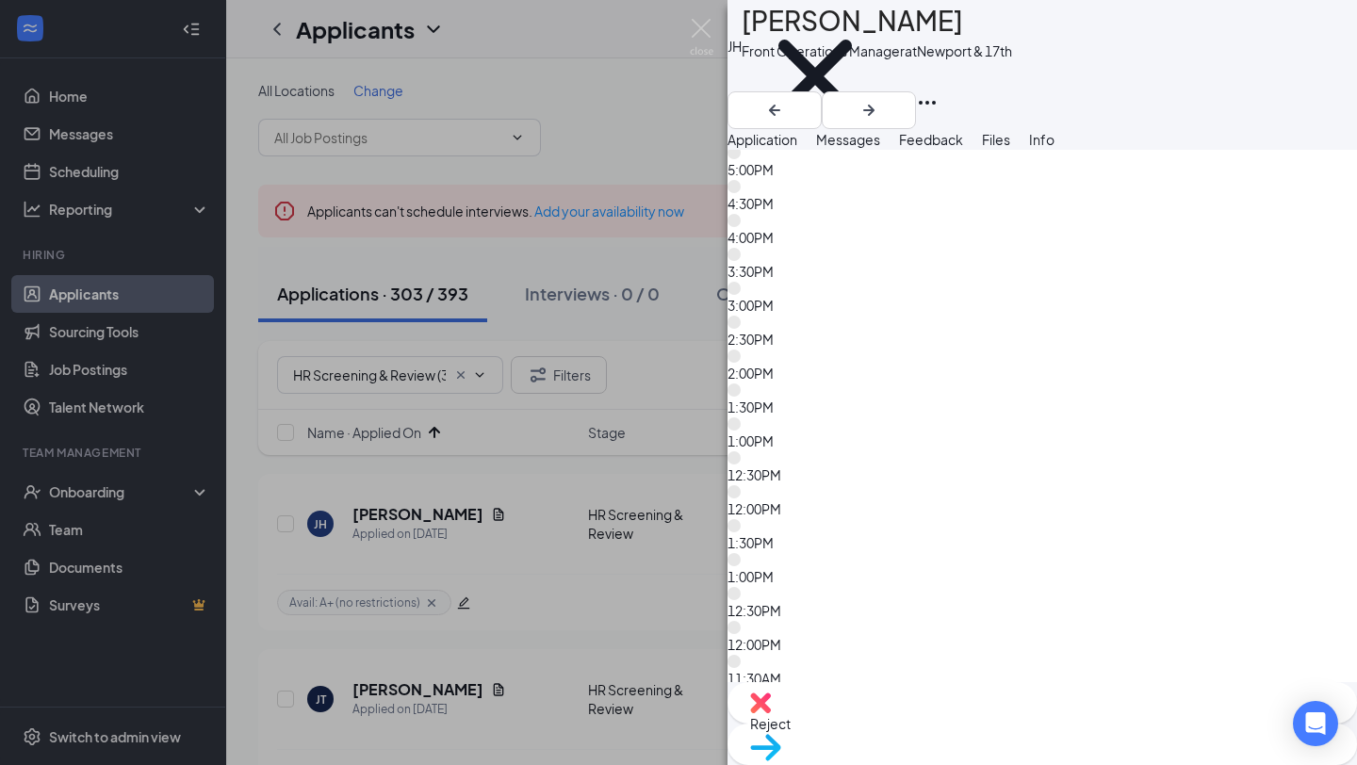
click at [791, 729] on span "Reject" at bounding box center [770, 723] width 41 height 17
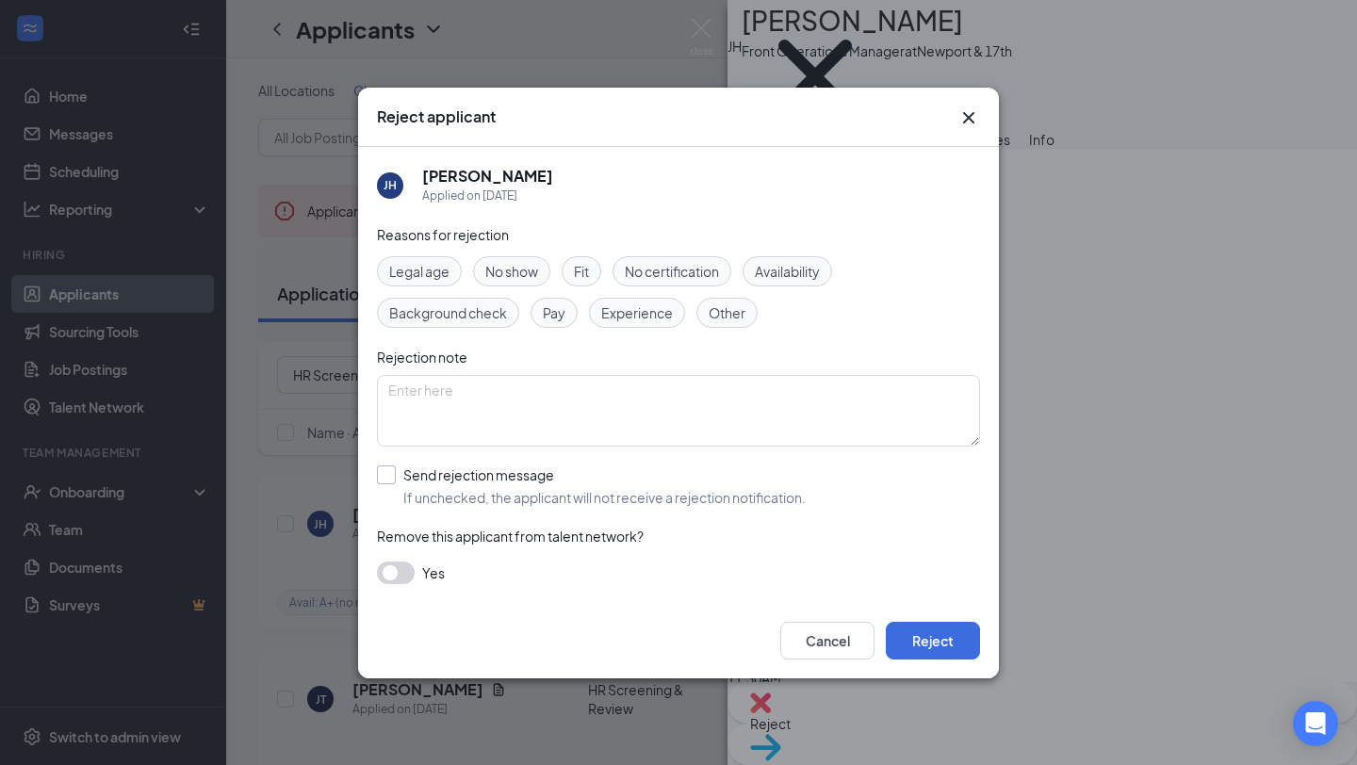
click at [426, 480] on input "Send rejection message If unchecked, the applicant will not receive a rejection…" at bounding box center [591, 486] width 429 height 41
checkbox input "true"
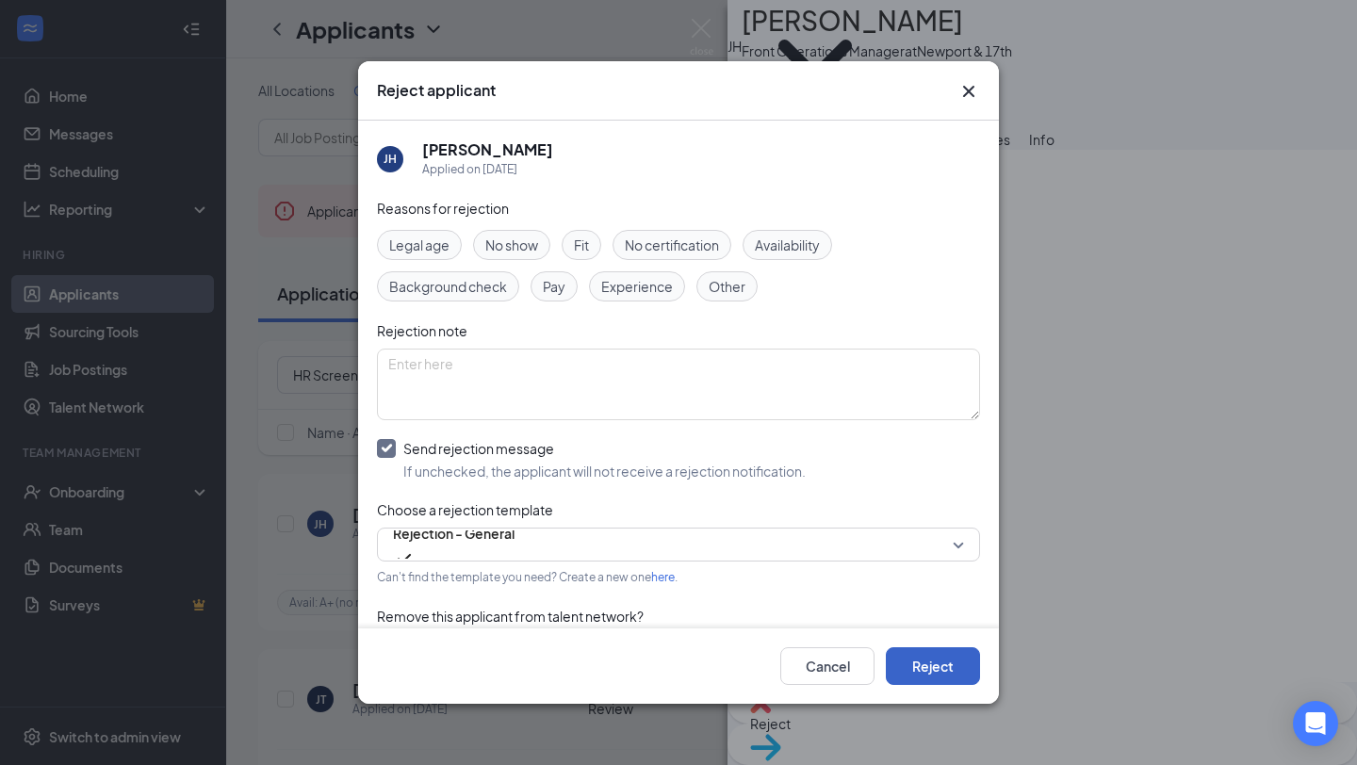
click at [945, 672] on button "Reject" at bounding box center [933, 666] width 94 height 38
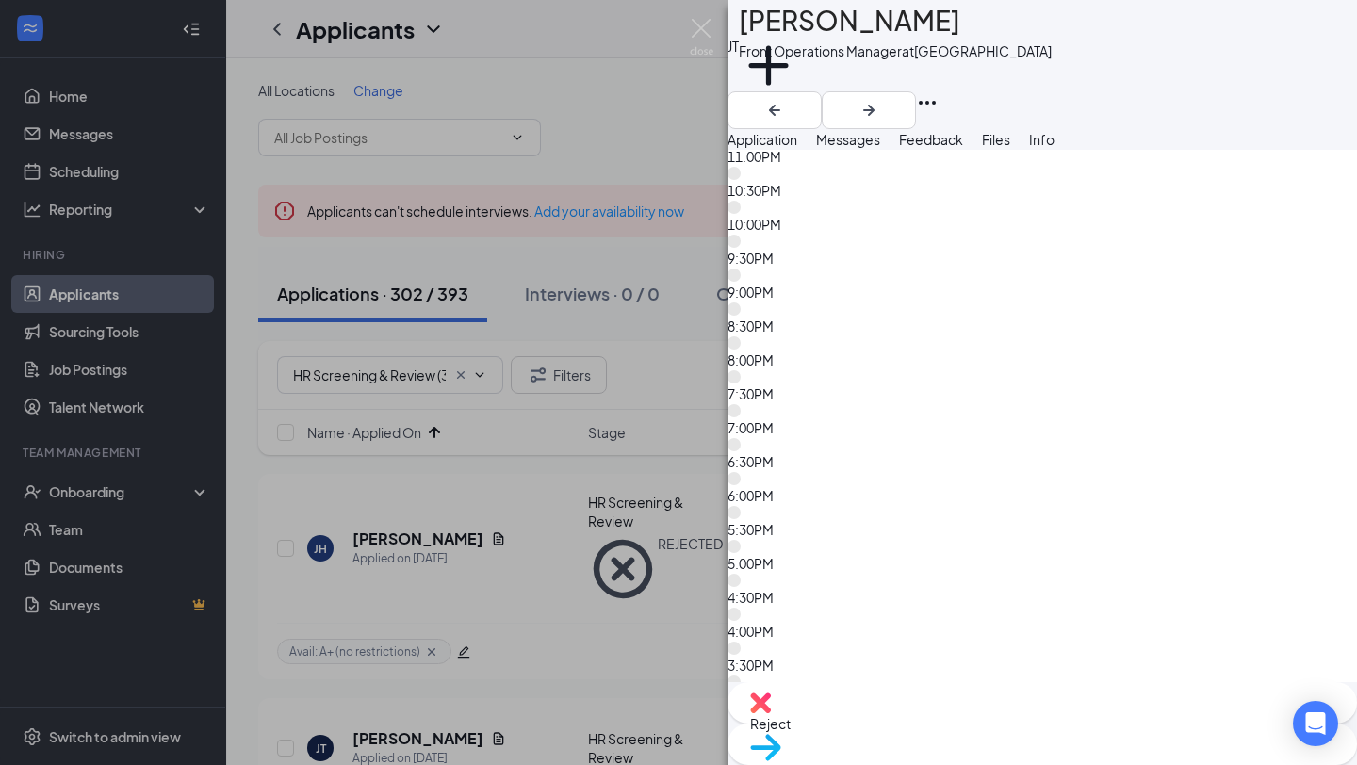
scroll to position [6513, 0]
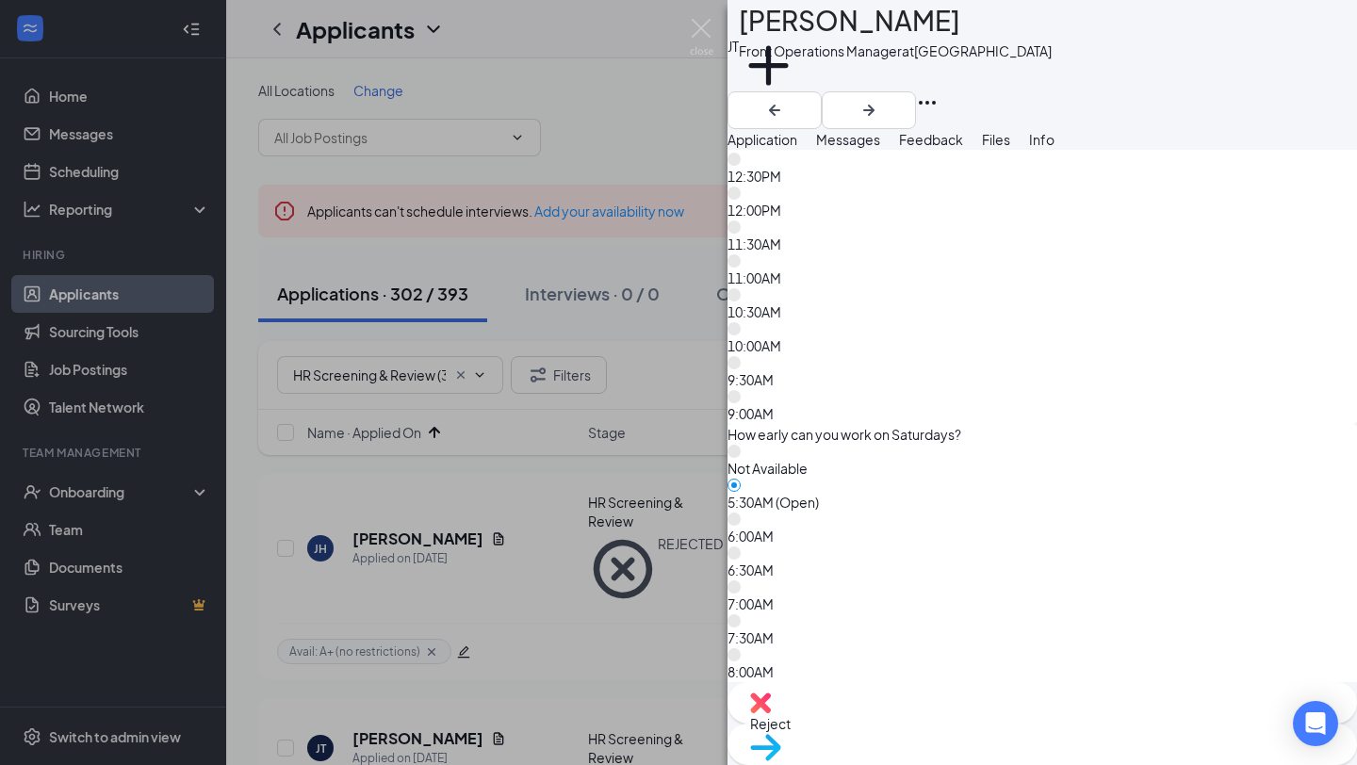
scroll to position [11542, 0]
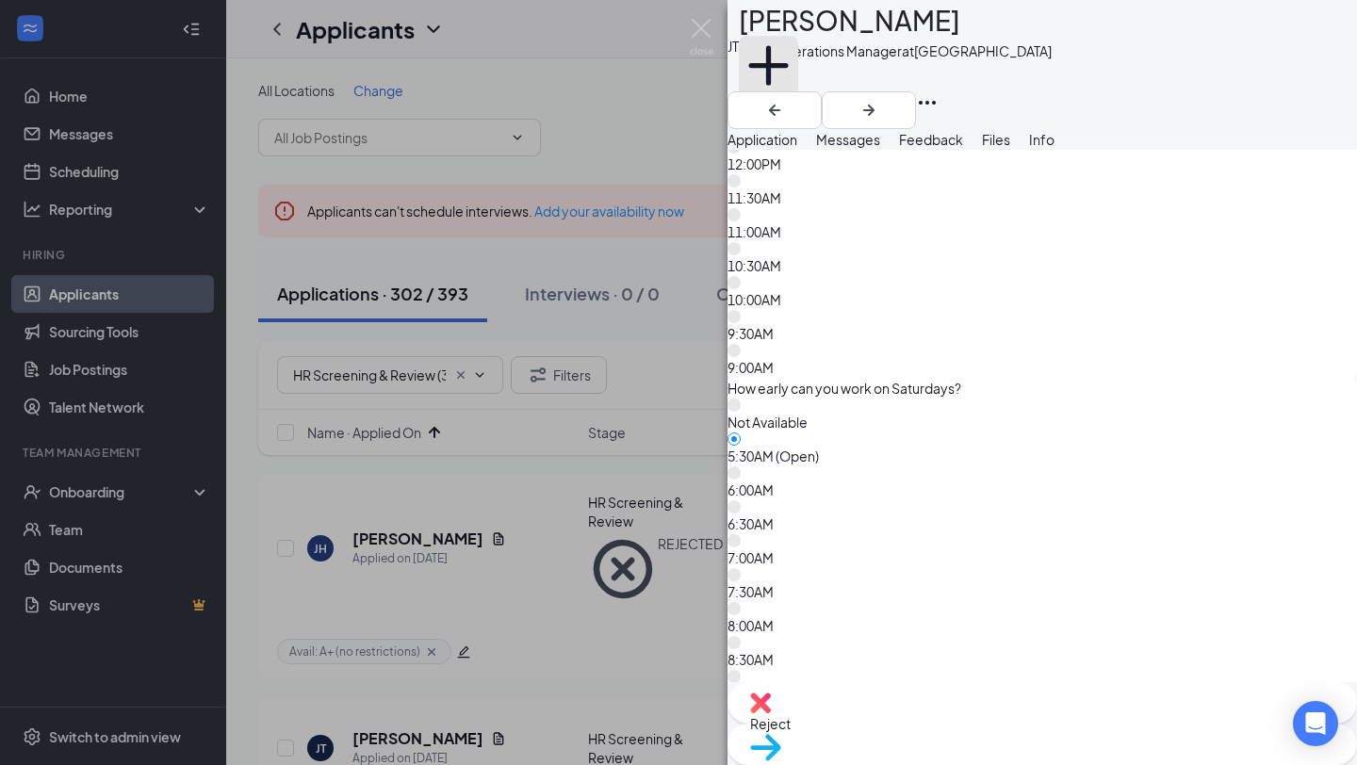
click at [798, 88] on button "Add a tag" at bounding box center [768, 76] width 59 height 80
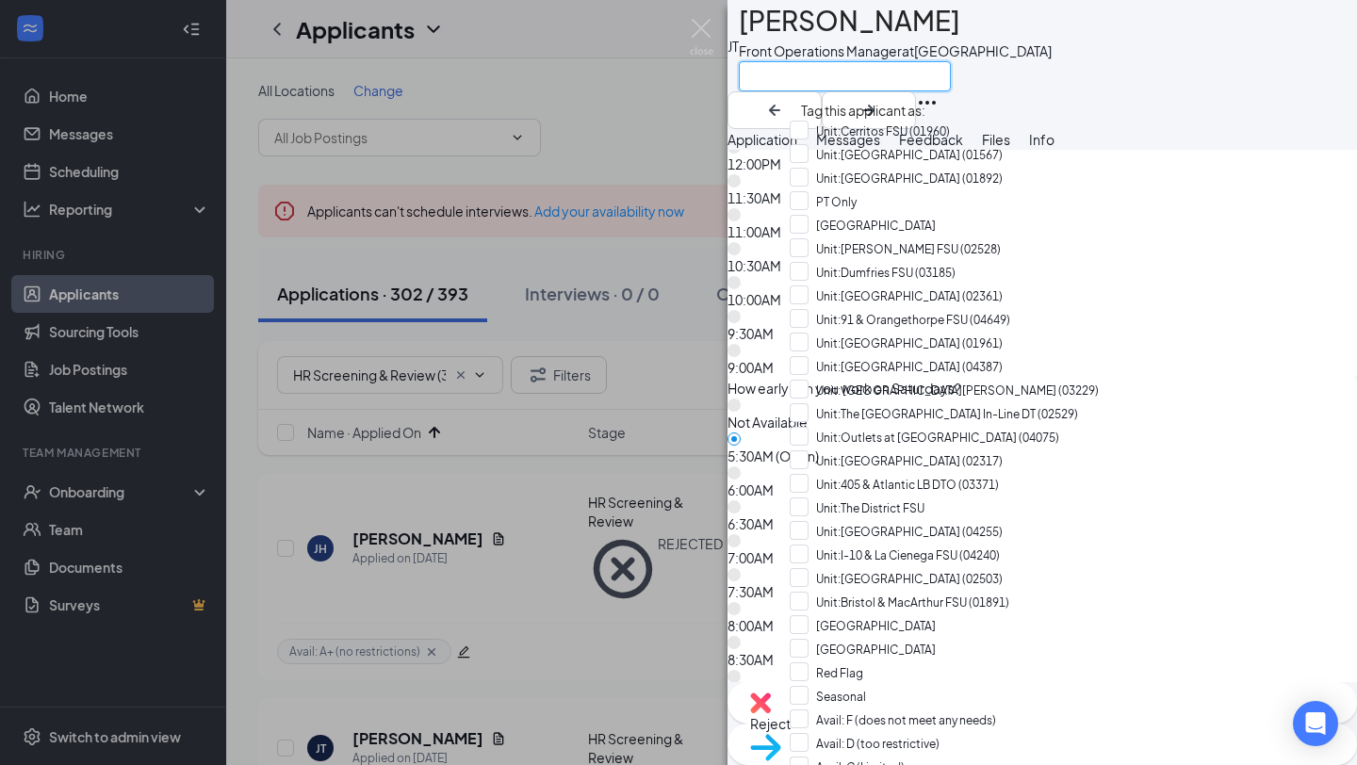
click at [826, 88] on input "text" at bounding box center [845, 76] width 212 height 30
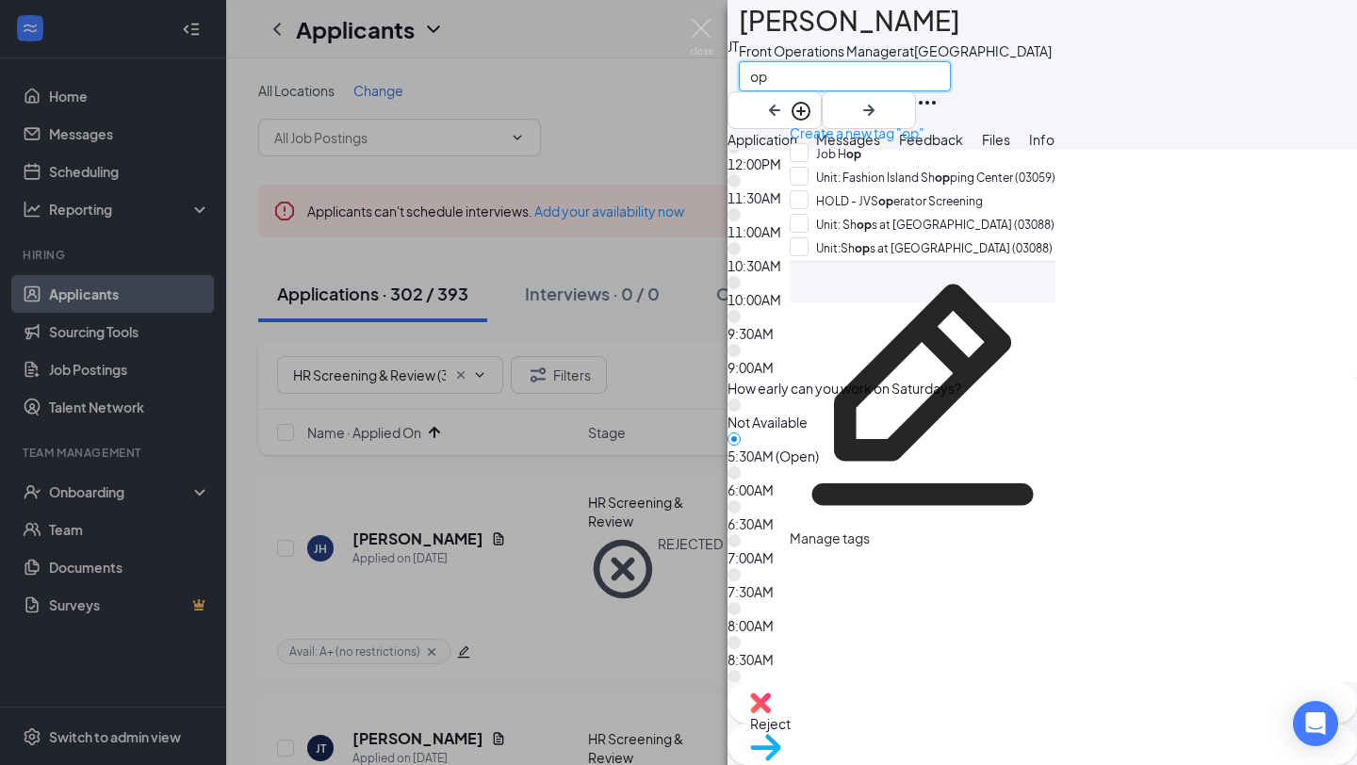
type input "o"
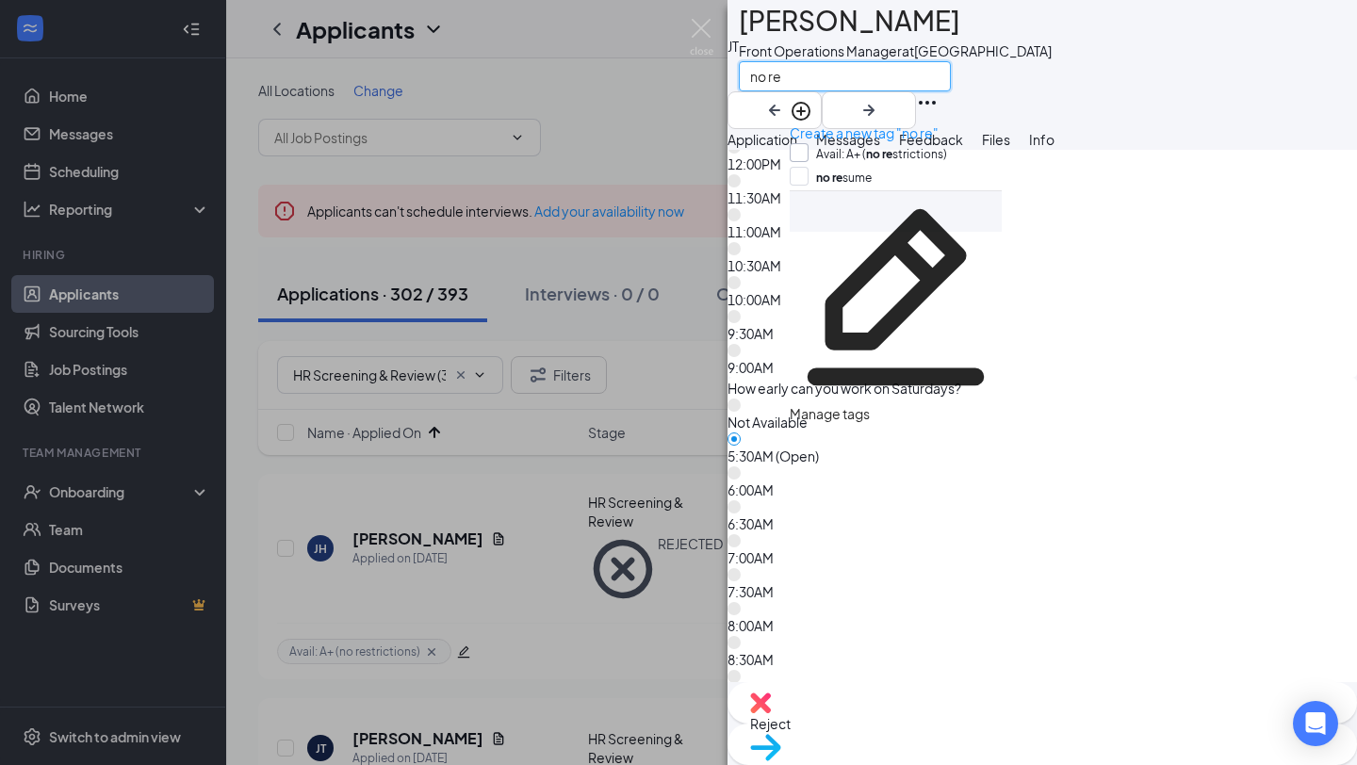
type input "no re"
click at [882, 154] on input "Avail: A+ ( no re strictions)" at bounding box center [868, 153] width 157 height 21
checkbox input "true"
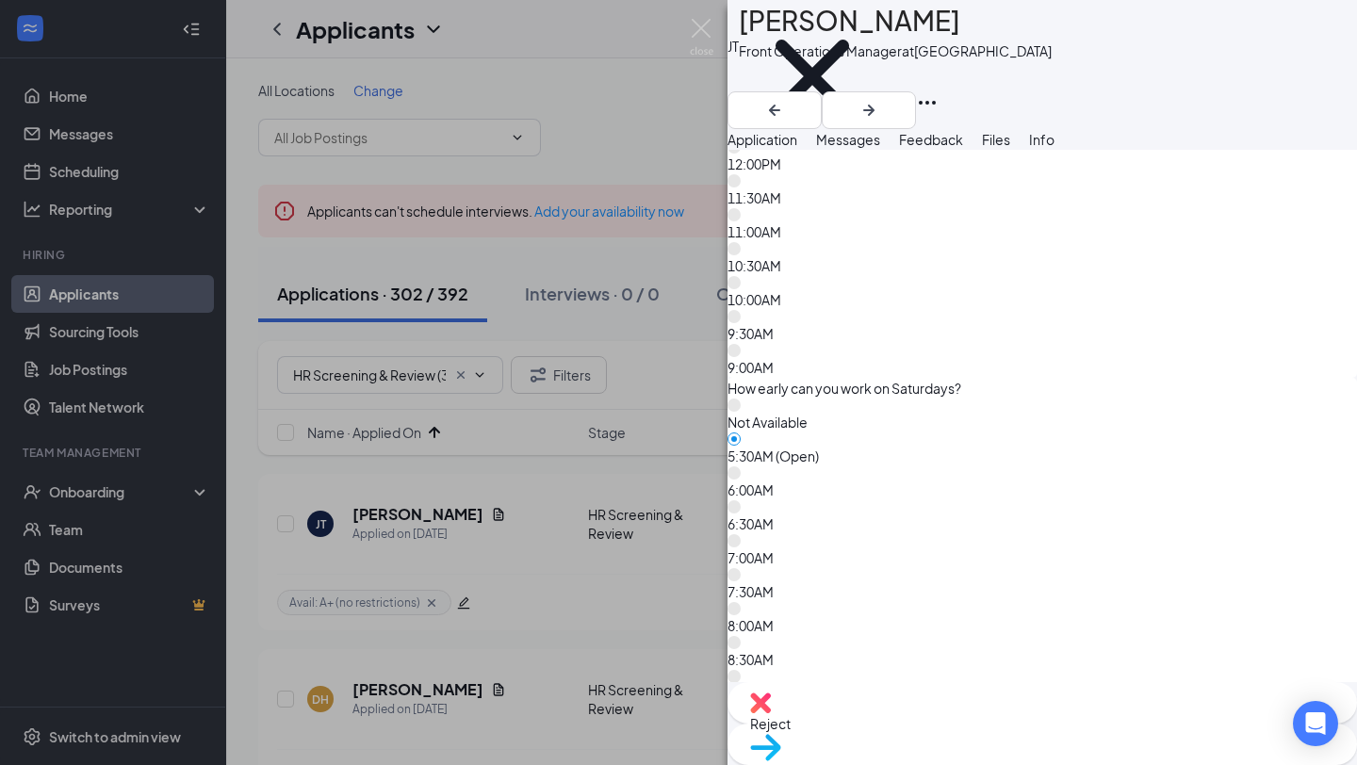
click at [946, 290] on div "de6f9d6f3e695676a33383675c09f2c3.pdf" at bounding box center [919, 274] width 245 height 39
click at [963, 148] on span "Feedback" at bounding box center [931, 139] width 64 height 17
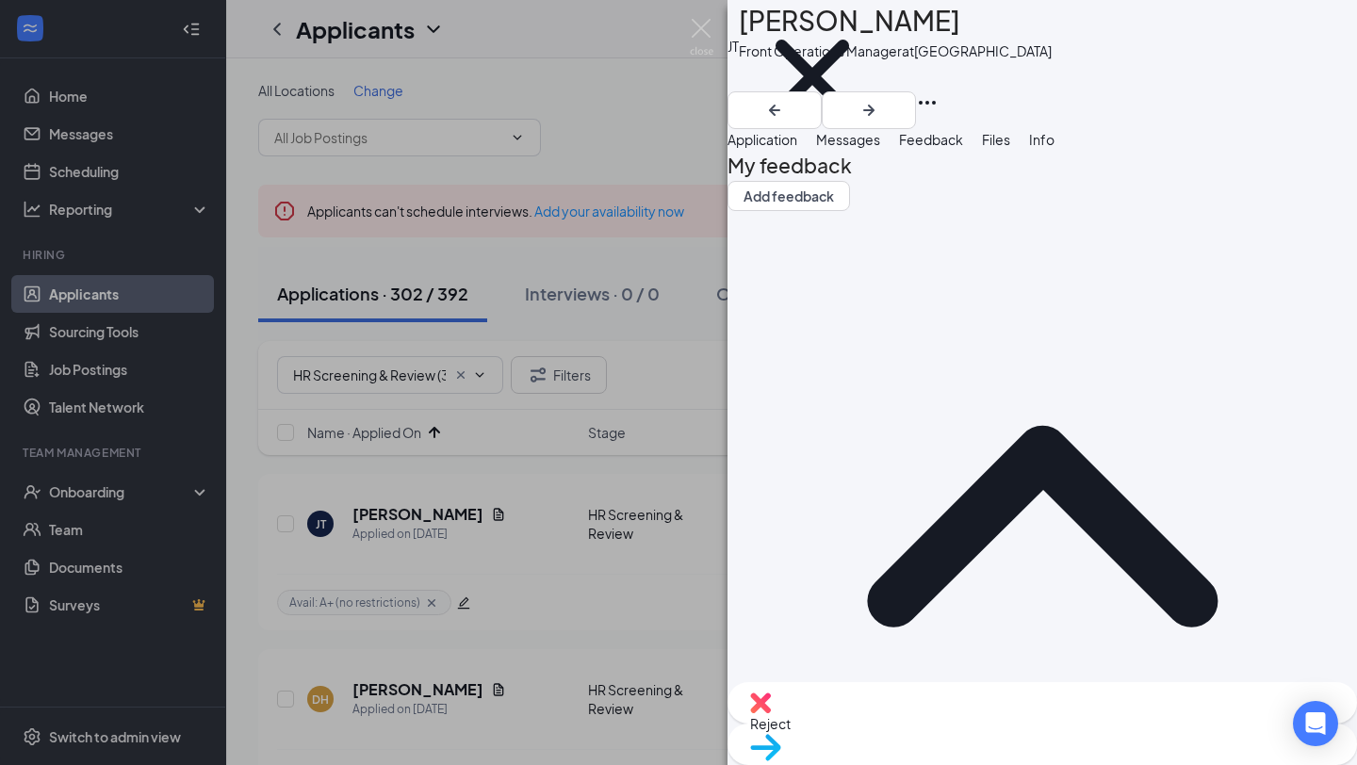
click at [1072, 737] on div "Move to stage" at bounding box center [1043, 744] width 630 height 41
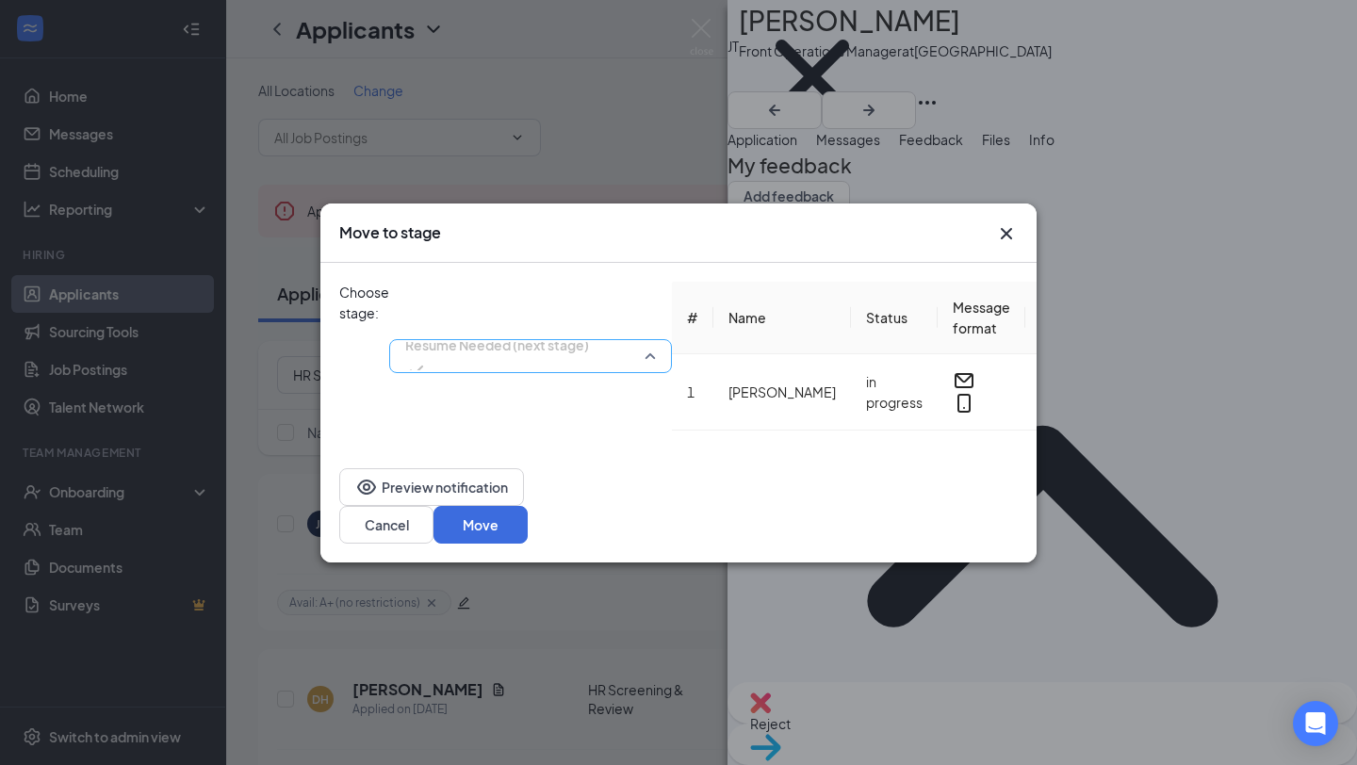
click at [589, 331] on span "Resume Needed (next stage)" at bounding box center [497, 356] width 184 height 51
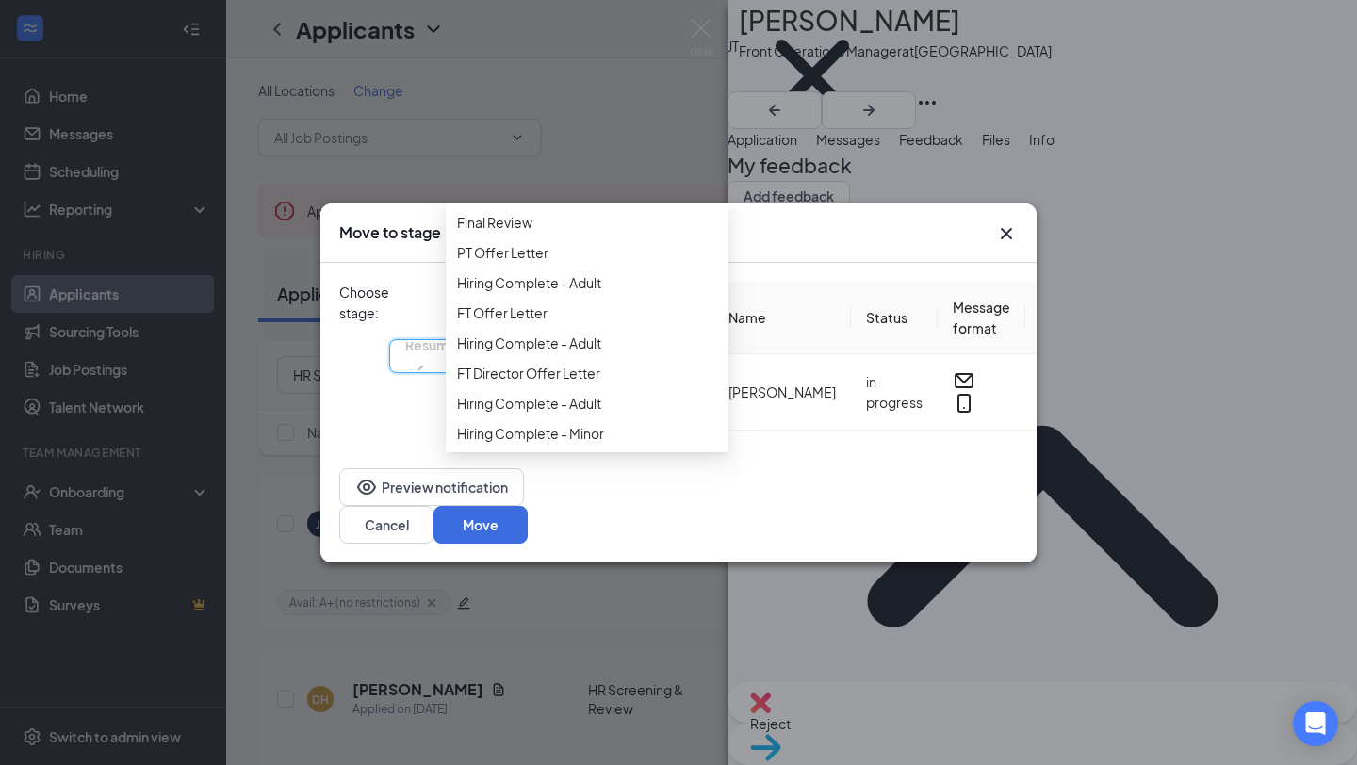
scroll to position [582, 0]
click at [562, 203] on span "30 Day - Consider in the Future" at bounding box center [550, 192] width 187 height 21
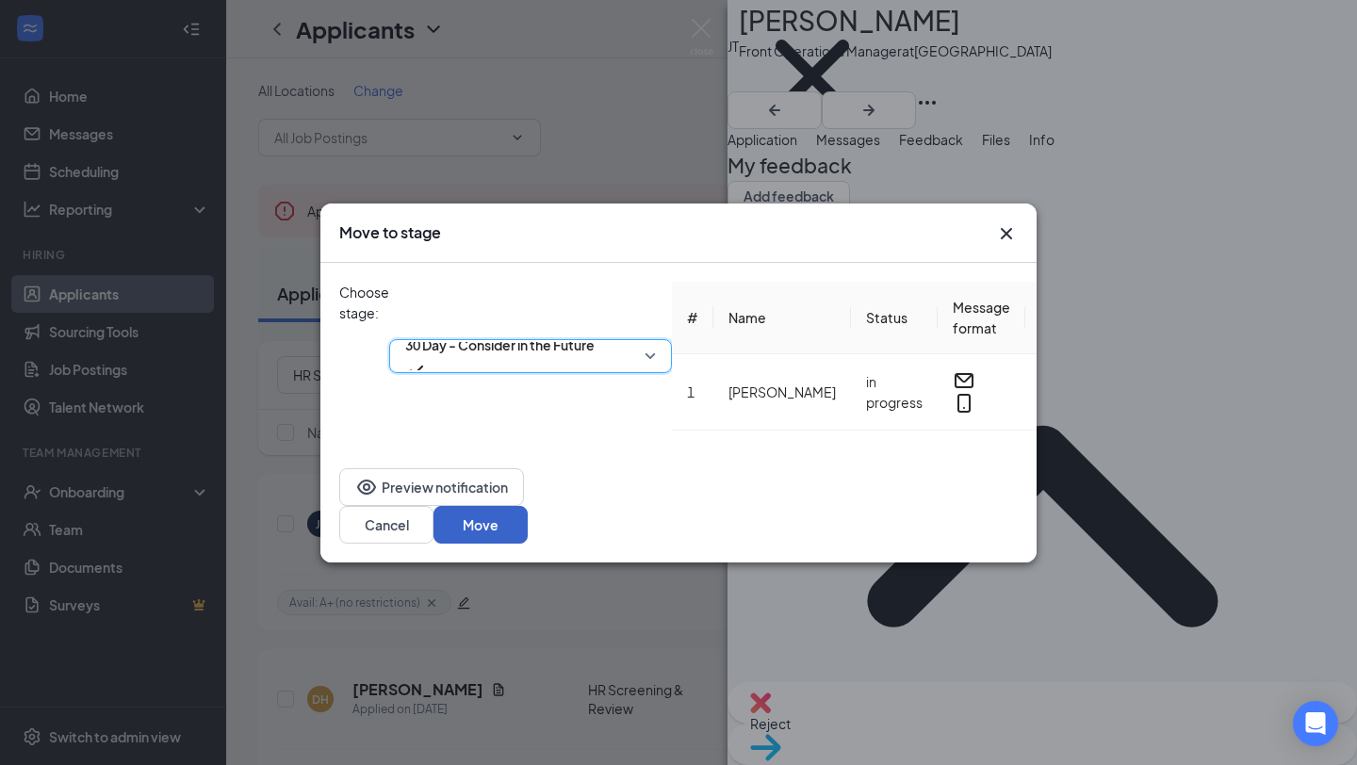
click at [528, 512] on button "Move" at bounding box center [481, 525] width 94 height 38
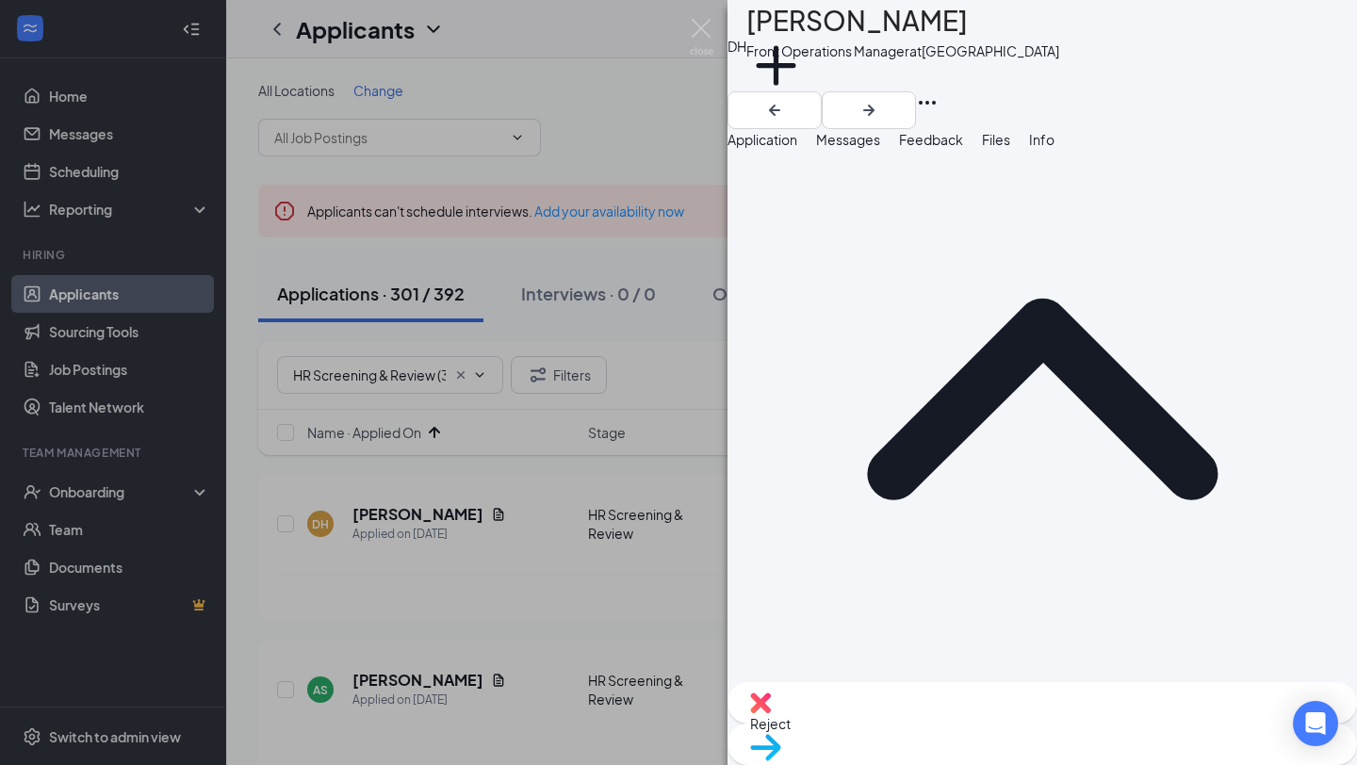
scroll to position [102, 0]
